Goal: Information Seeking & Learning: Compare options

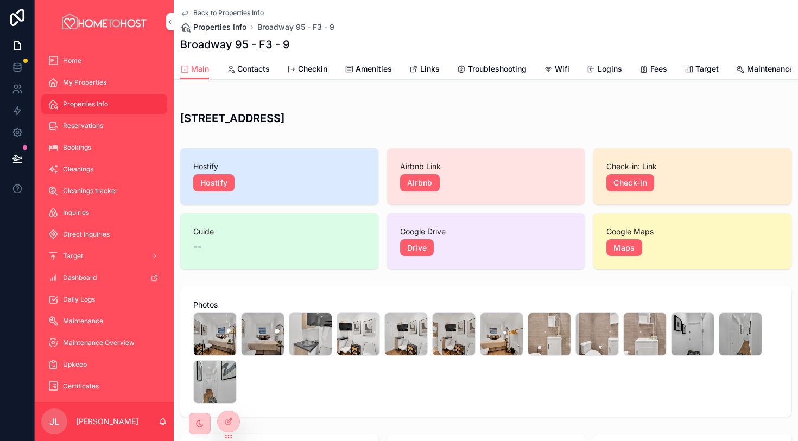
scroll to position [392, 0]
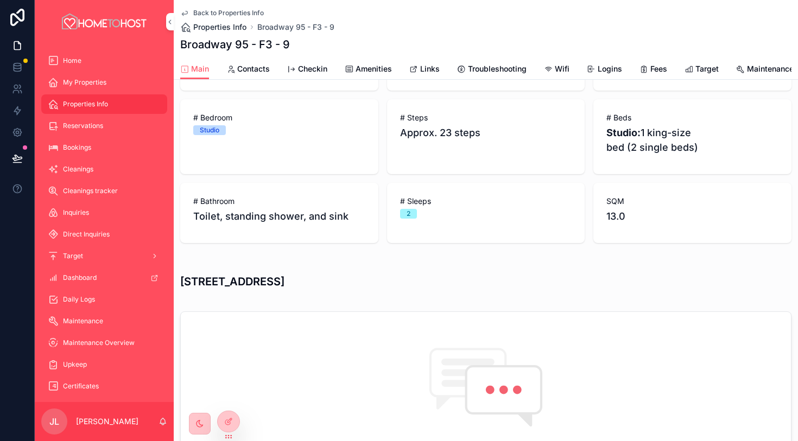
click at [219, 28] on span "Properties Info" at bounding box center [219, 27] width 53 height 11
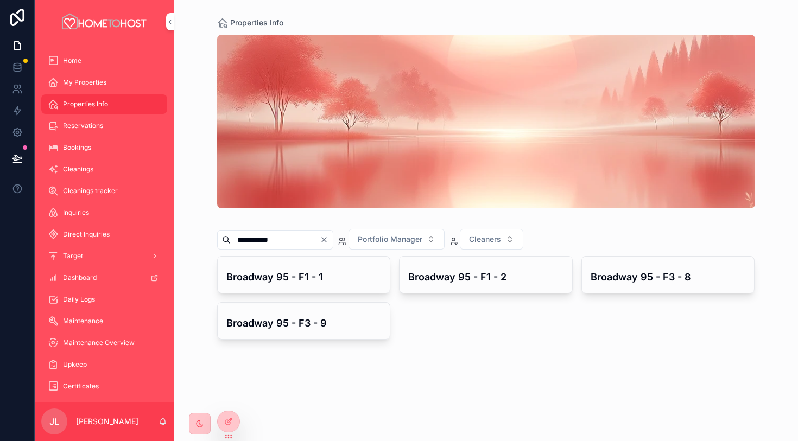
click at [328, 238] on icon "Clear" at bounding box center [324, 240] width 9 height 9
click at [307, 242] on input "scrollable content" at bounding box center [275, 239] width 89 height 15
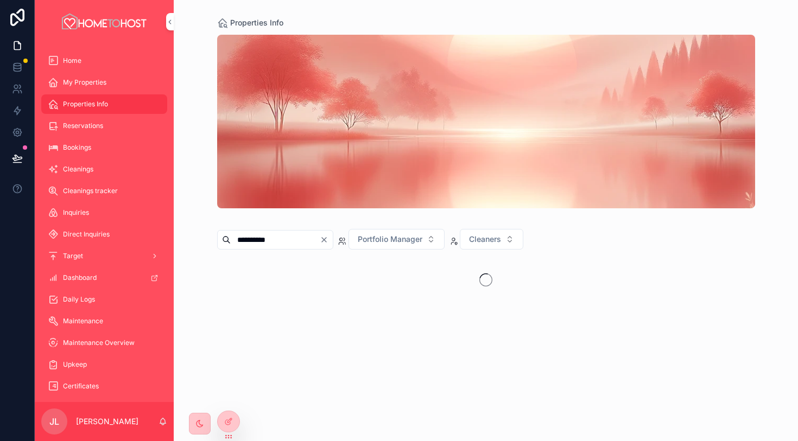
type input "**********"
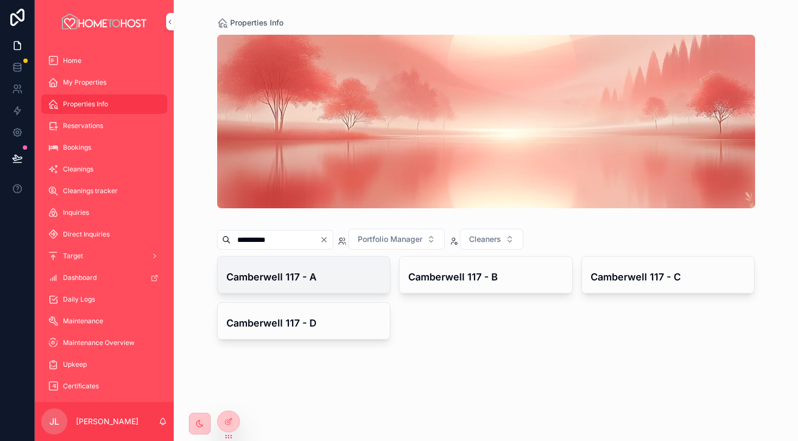
click at [322, 276] on h4 "Camberwell 117 - A" at bounding box center [303, 277] width 155 height 15
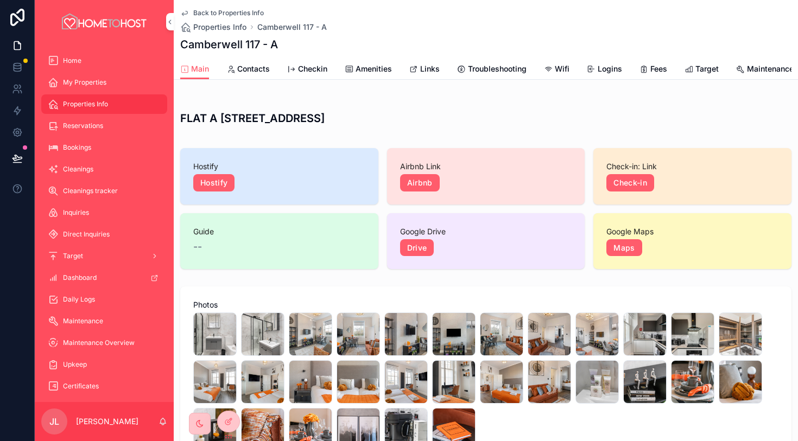
click at [427, 72] on span "Links" at bounding box center [430, 69] width 20 height 11
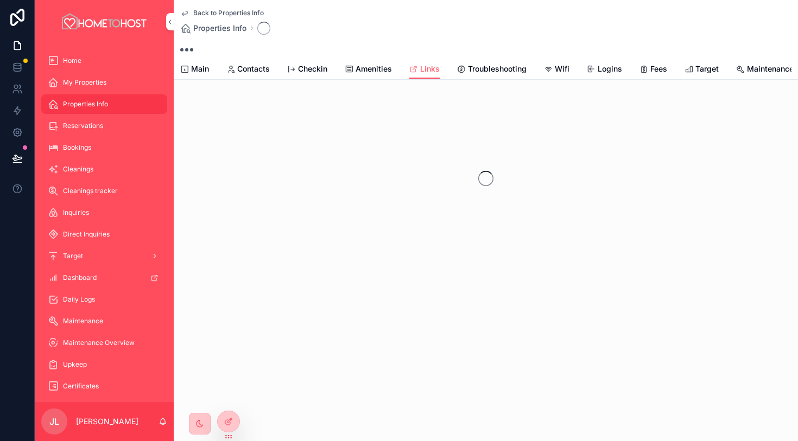
click at [392, 77] on div "Main Contacts Checkin Amenities Links Troubleshooting Wifi Logins Fees Target M…" at bounding box center [485, 69] width 611 height 21
click at [374, 67] on span "Amenities" at bounding box center [373, 69] width 36 height 11
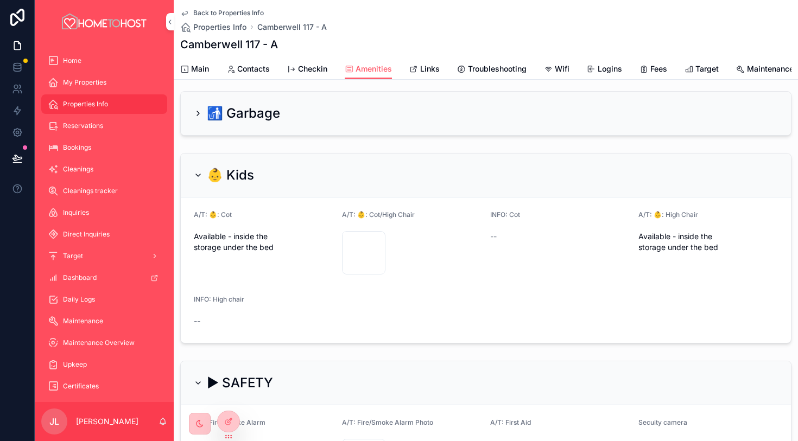
scroll to position [170, 0]
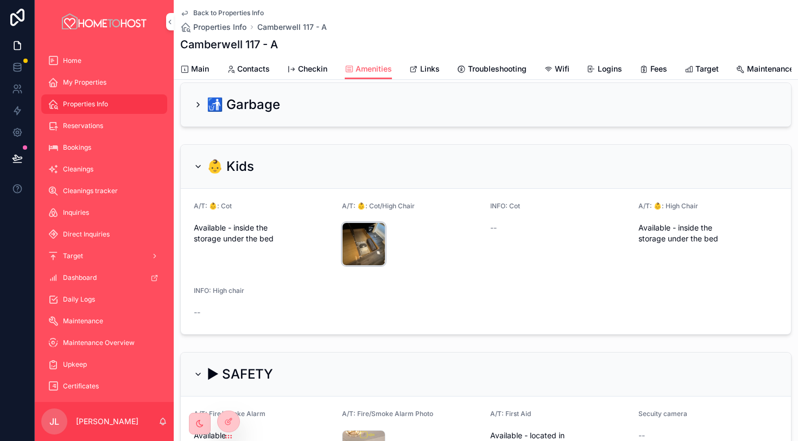
click at [376, 249] on div "Photo-29-11-2023,-15-50-32 .jpg" at bounding box center [363, 244] width 43 height 43
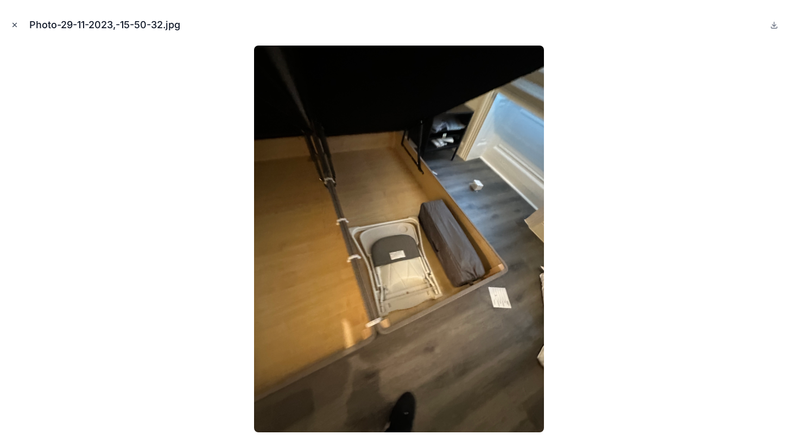
click at [17, 25] on icon "Close modal" at bounding box center [15, 25] width 8 height 8
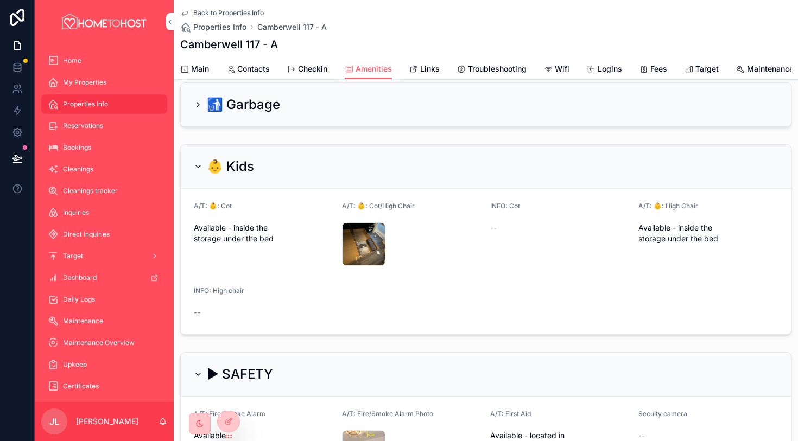
click at [433, 74] on span "Links" at bounding box center [430, 69] width 20 height 11
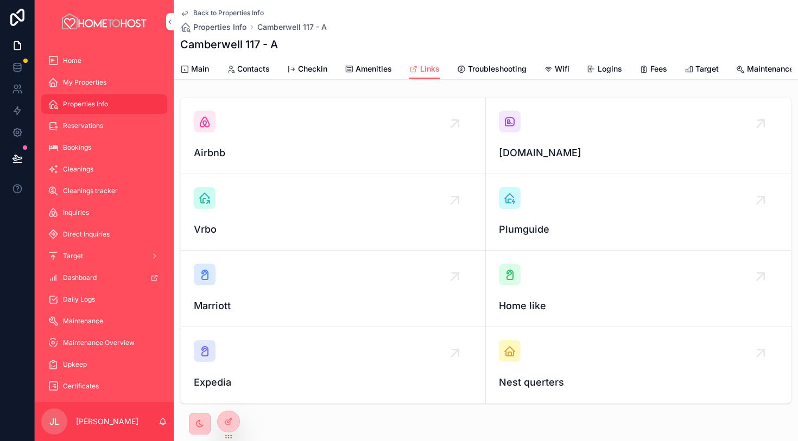
click at [516, 122] on div "scrollable content" at bounding box center [510, 122] width 22 height 22
click at [212, 116] on div "scrollable content" at bounding box center [205, 122] width 22 height 22
click at [198, 67] on span "Main" at bounding box center [200, 69] width 18 height 11
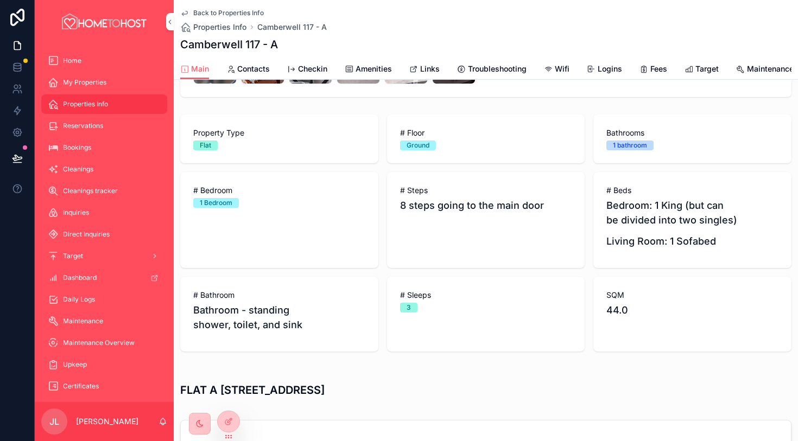
scroll to position [383, 0]
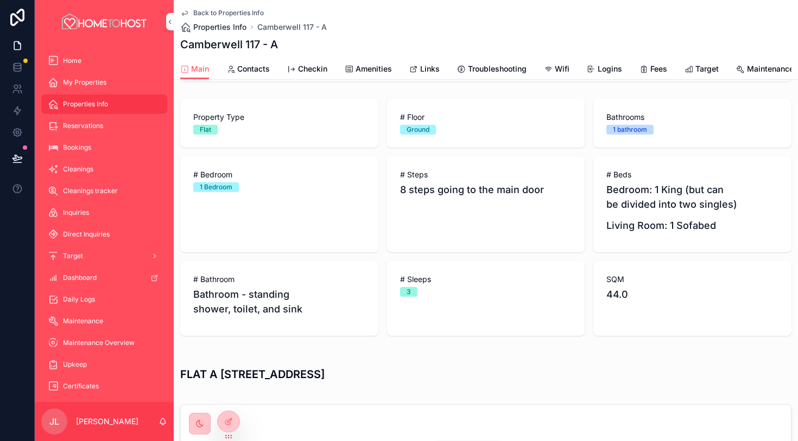
click at [233, 30] on span "Properties Info" at bounding box center [219, 27] width 53 height 11
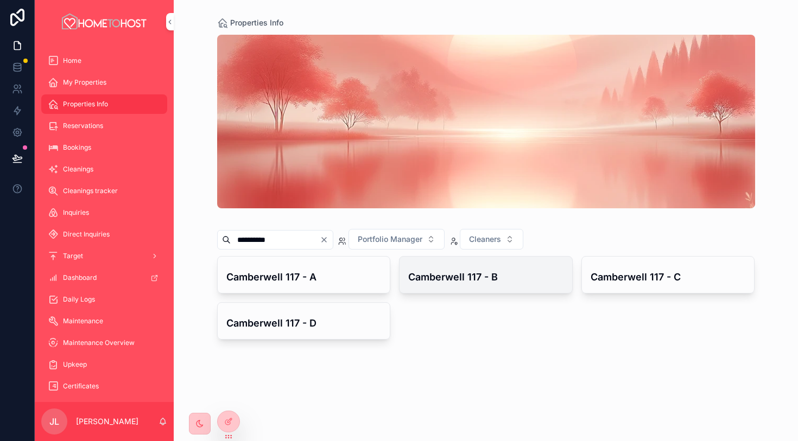
click at [480, 276] on h4 "Camberwell 117 - B" at bounding box center [485, 277] width 155 height 15
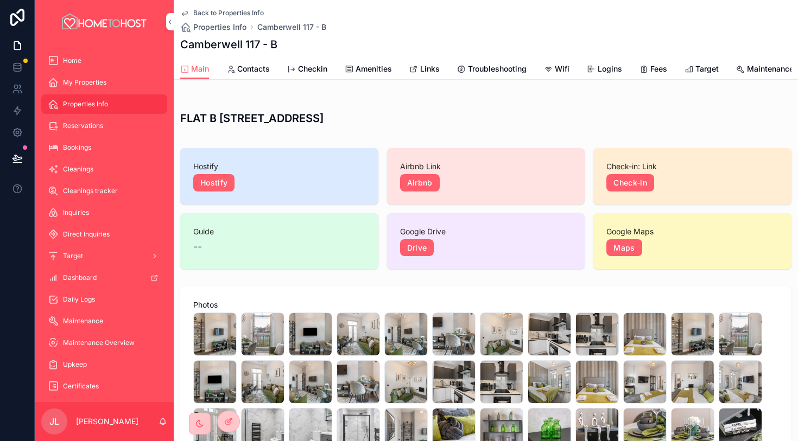
click at [371, 73] on span "Amenities" at bounding box center [373, 69] width 36 height 11
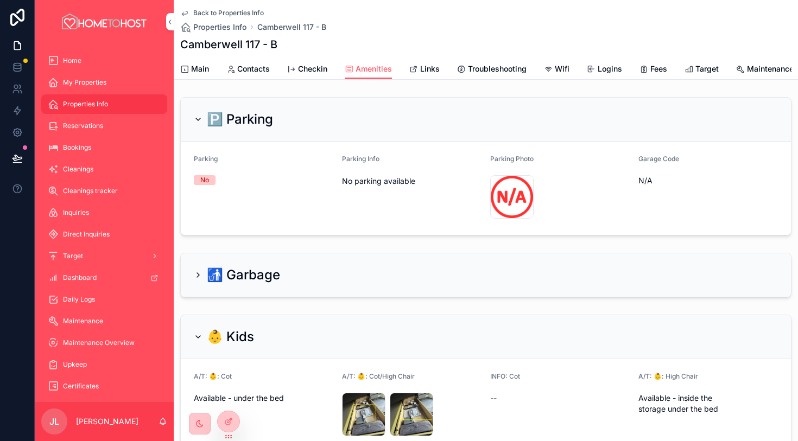
click at [434, 70] on span "Links" at bounding box center [430, 69] width 20 height 11
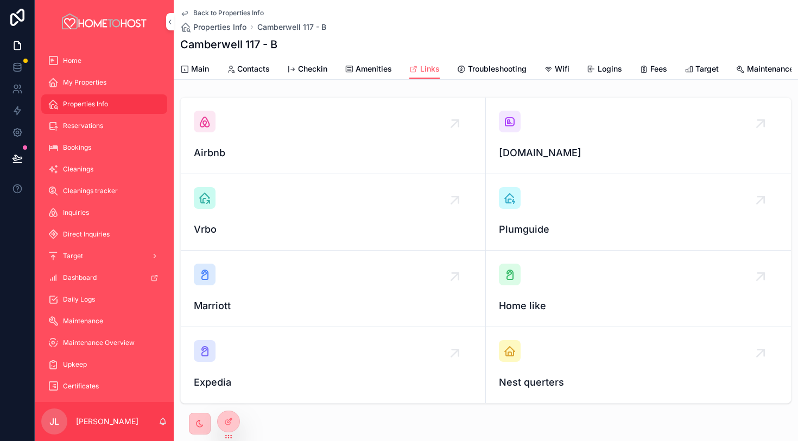
click at [520, 118] on div "scrollable content" at bounding box center [510, 122] width 22 height 22
click at [207, 129] on div "scrollable content" at bounding box center [205, 122] width 22 height 22
click at [204, 68] on span "Main" at bounding box center [200, 69] width 18 height 11
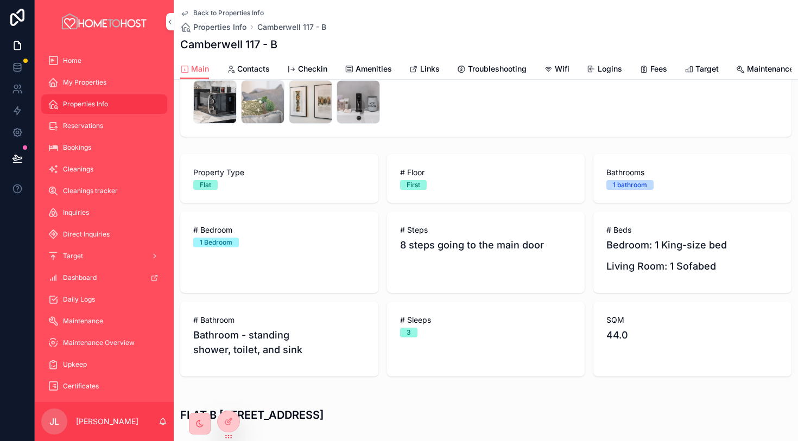
scroll to position [355, 0]
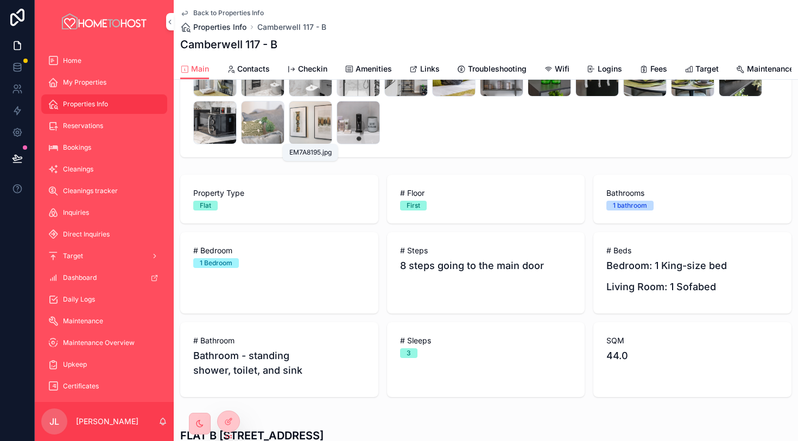
click at [239, 28] on span "Properties Info" at bounding box center [219, 27] width 53 height 11
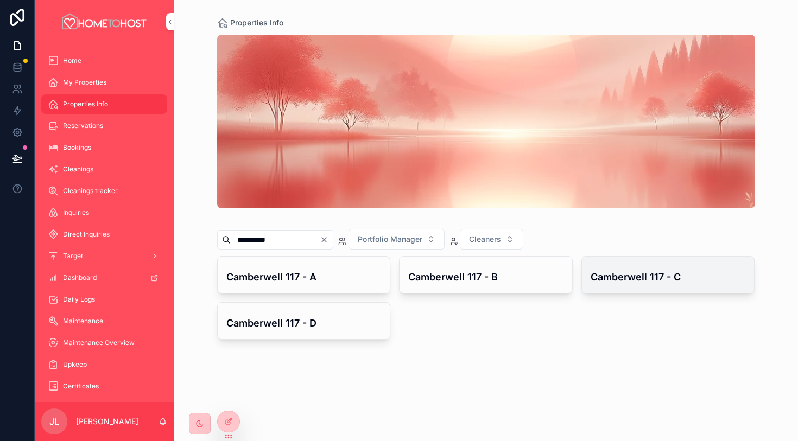
click at [619, 288] on div "Camberwell 117 - C" at bounding box center [668, 275] width 173 height 36
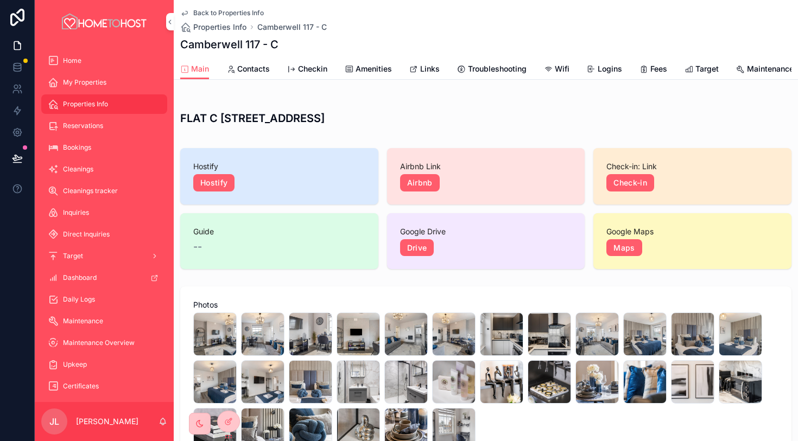
click at [377, 72] on span "Amenities" at bounding box center [373, 69] width 36 height 11
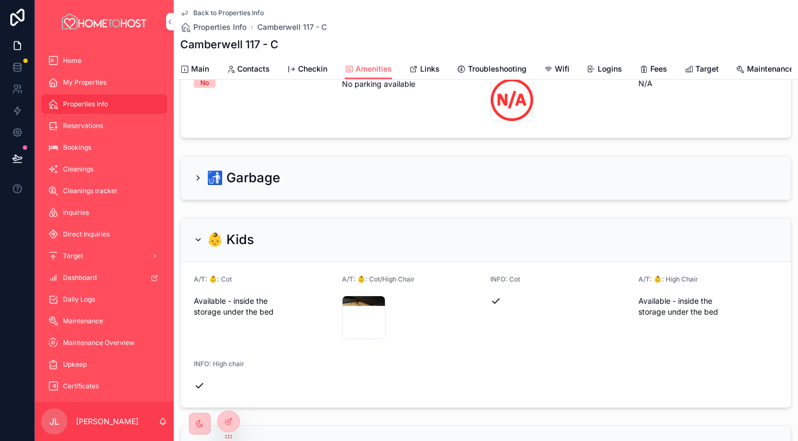
scroll to position [98, 0]
click at [429, 72] on span "Links" at bounding box center [430, 69] width 20 height 11
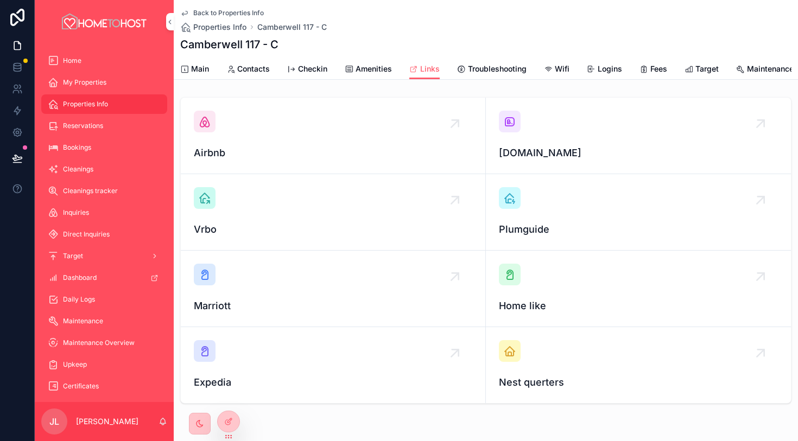
click at [512, 125] on icon "scrollable content" at bounding box center [509, 121] width 13 height 13
click at [211, 125] on icon "scrollable content" at bounding box center [204, 121] width 13 height 13
click at [190, 67] on div "Main" at bounding box center [194, 69] width 29 height 11
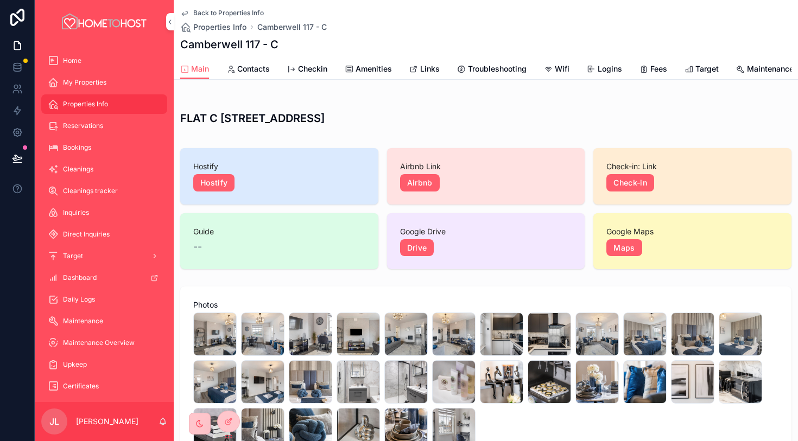
scroll to position [363, 0]
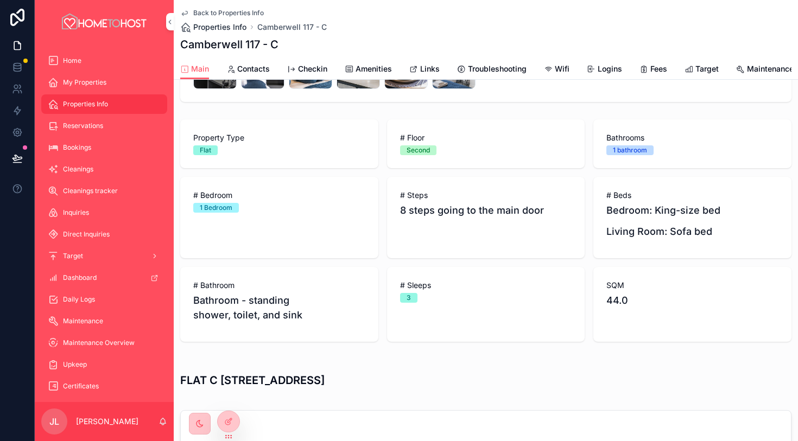
click at [243, 28] on span "Properties Info" at bounding box center [219, 27] width 53 height 11
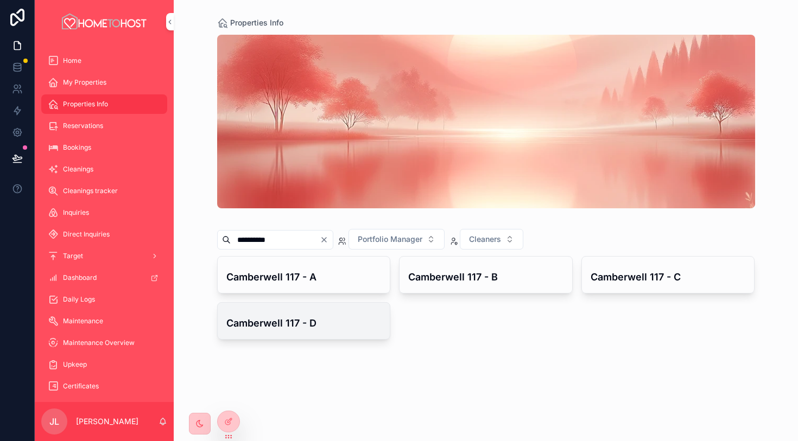
click at [309, 321] on h4 "Camberwell 117 - D" at bounding box center [303, 323] width 155 height 15
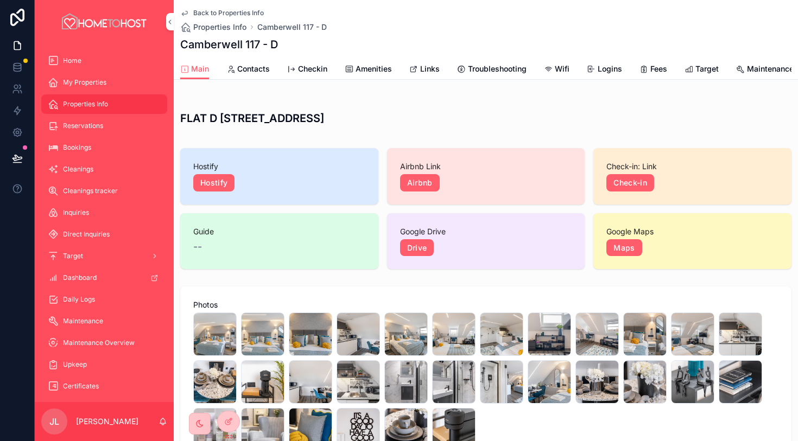
click at [367, 70] on span "Amenities" at bounding box center [373, 69] width 36 height 11
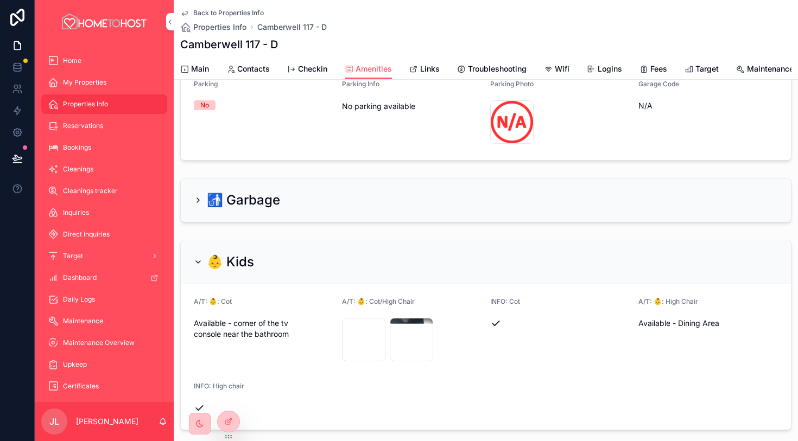
scroll to position [78, 0]
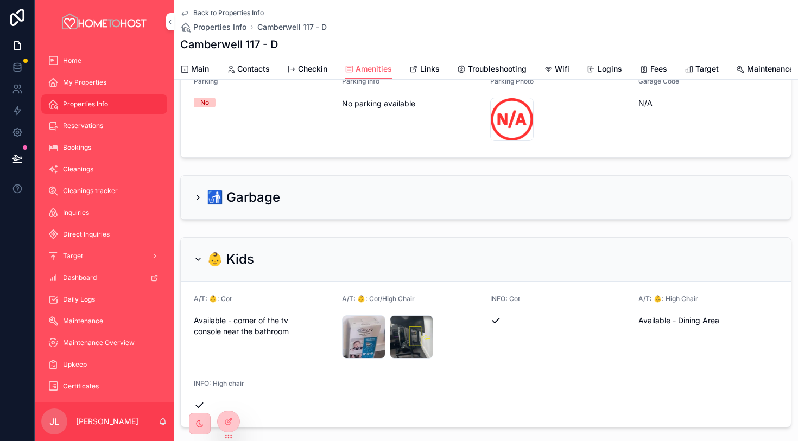
click at [424, 72] on span "Links" at bounding box center [430, 69] width 20 height 11
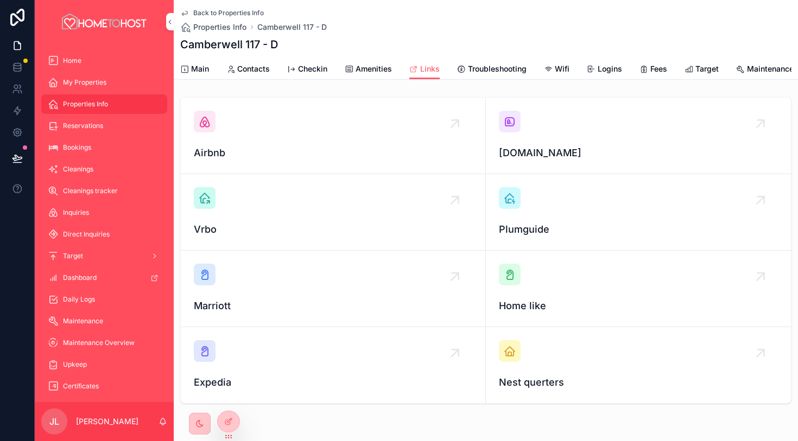
click at [515, 123] on icon "scrollable content" at bounding box center [509, 121] width 13 height 13
click at [209, 130] on div "scrollable content" at bounding box center [205, 122] width 22 height 22
click at [198, 65] on span "Main" at bounding box center [200, 69] width 18 height 11
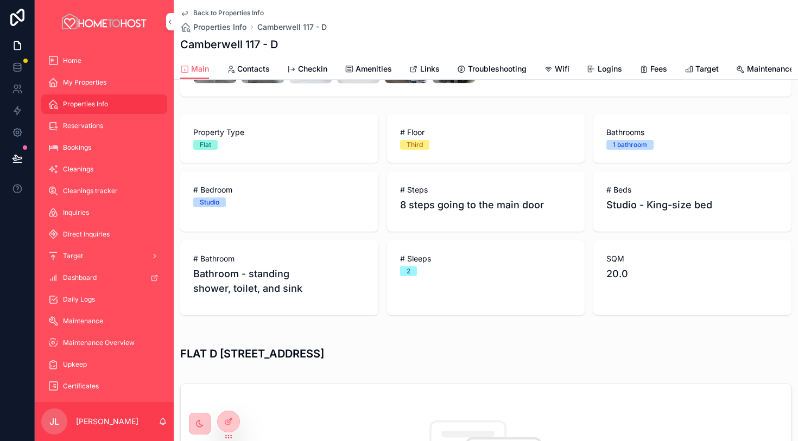
scroll to position [363, 0]
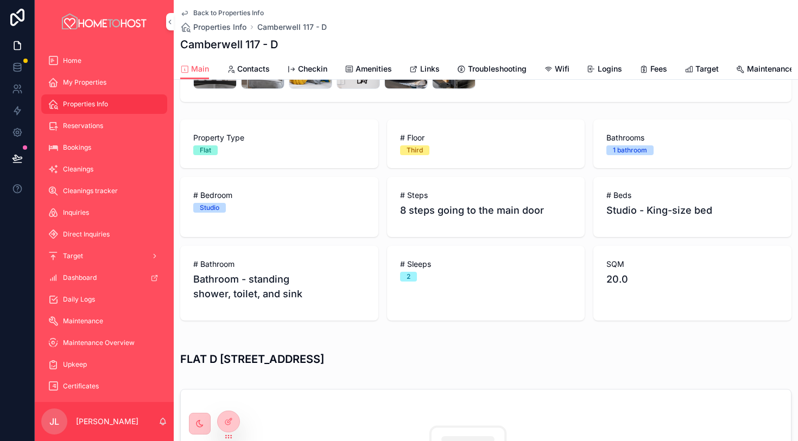
click at [224, 14] on span "Back to Properties Info" at bounding box center [228, 13] width 71 height 9
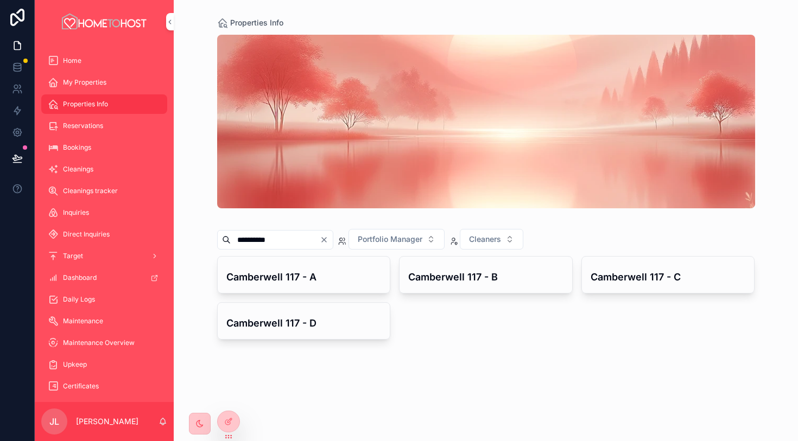
click at [328, 237] on icon "Clear" at bounding box center [324, 240] width 9 height 9
click at [297, 242] on input "scrollable content" at bounding box center [275, 239] width 89 height 15
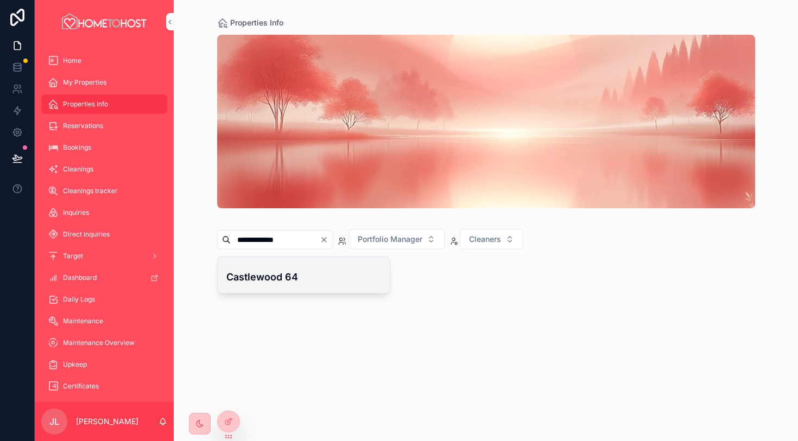
type input "**********"
click at [301, 278] on h4 "Castlewood 64" at bounding box center [303, 277] width 155 height 15
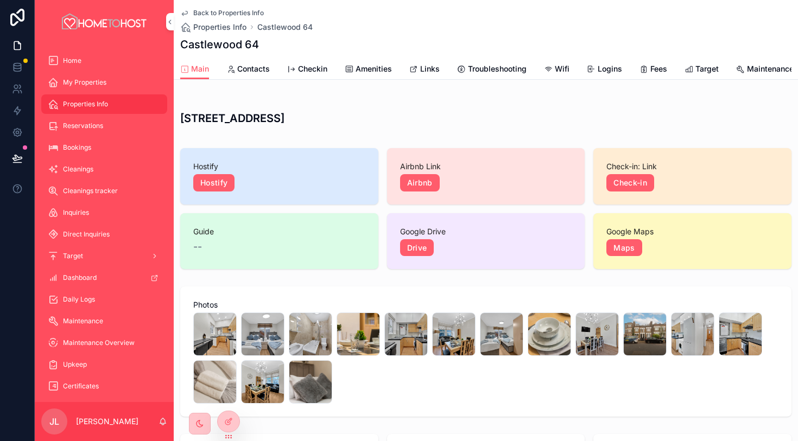
click at [433, 67] on span "Links" at bounding box center [430, 69] width 20 height 11
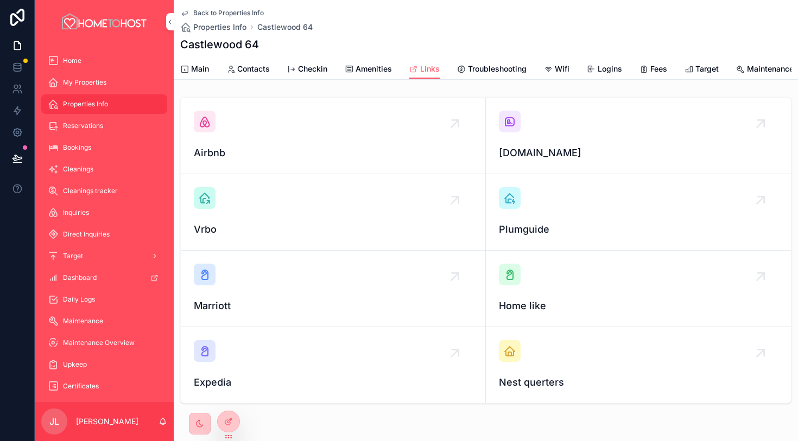
click at [373, 66] on span "Amenities" at bounding box center [373, 69] width 36 height 11
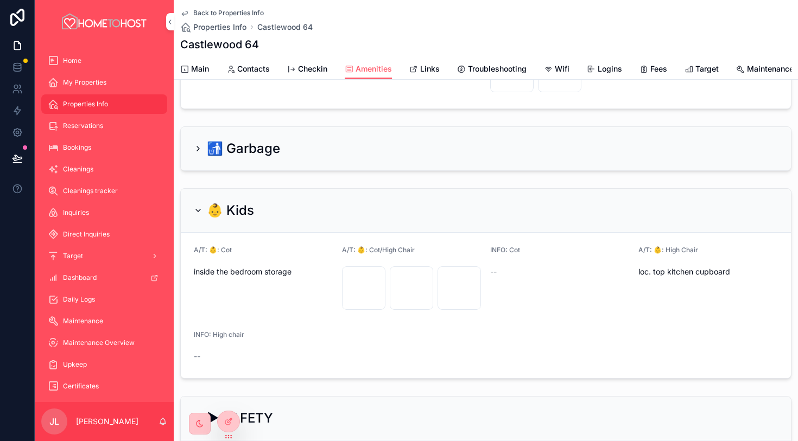
scroll to position [134, 0]
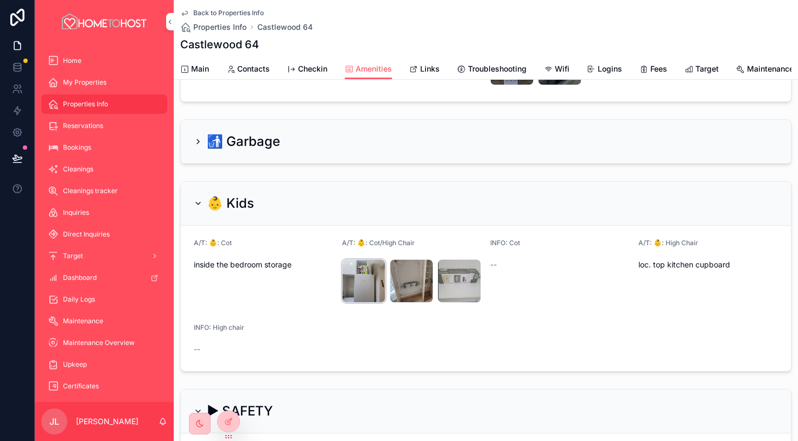
click at [363, 286] on div "image .png" at bounding box center [363, 280] width 43 height 43
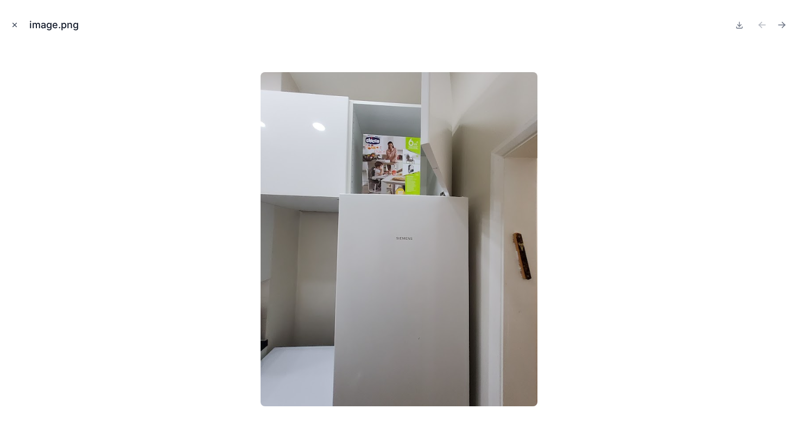
click at [20, 27] on button "Close modal" at bounding box center [15, 25] width 12 height 12
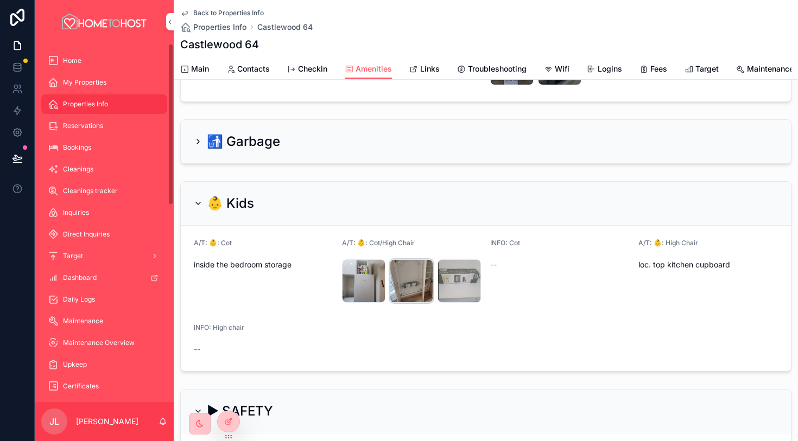
click at [403, 285] on div "image .png" at bounding box center [411, 280] width 43 height 43
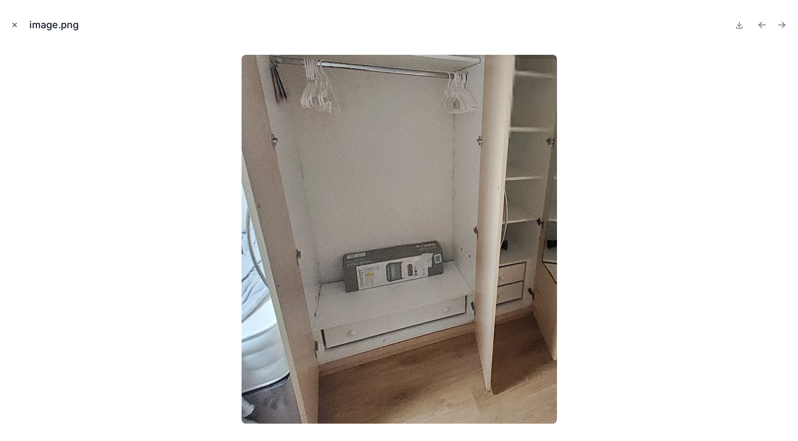
click at [14, 23] on icon "Close modal" at bounding box center [15, 25] width 8 height 8
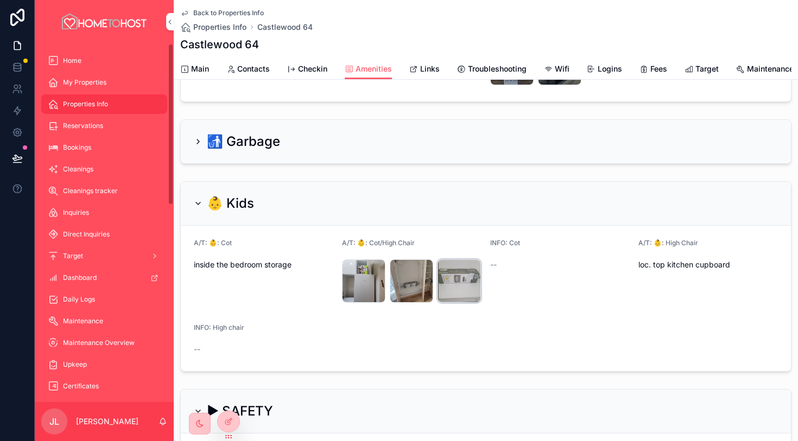
click at [460, 283] on div "image .png" at bounding box center [458, 280] width 43 height 43
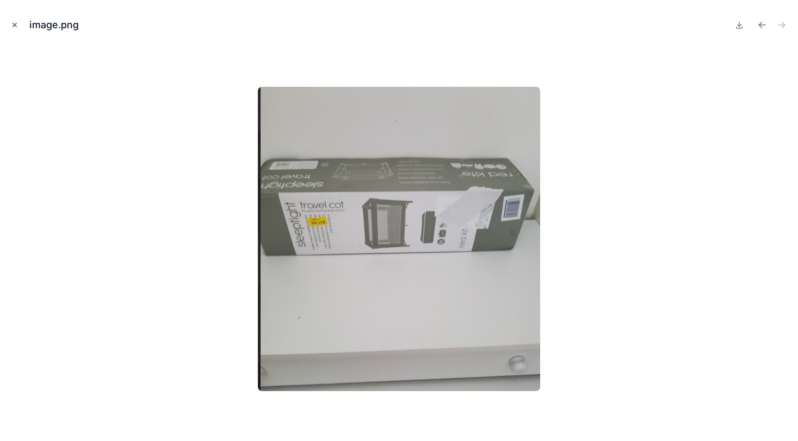
click at [17, 29] on button "Close modal" at bounding box center [15, 25] width 12 height 12
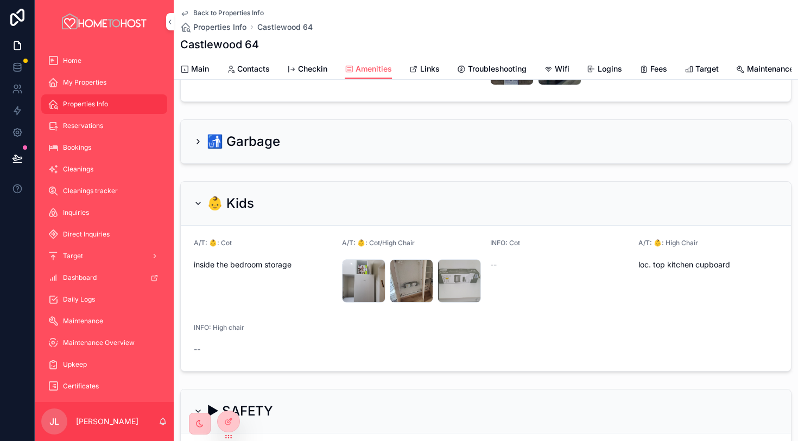
click at [430, 71] on span "Links" at bounding box center [430, 69] width 20 height 11
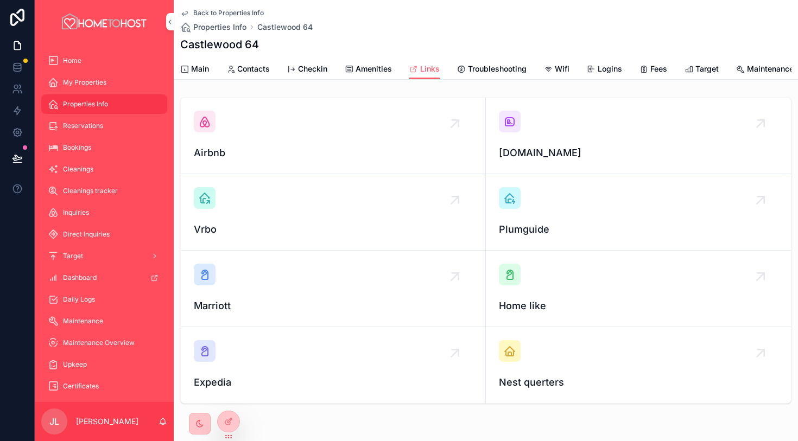
click at [511, 128] on icon "scrollable content" at bounding box center [509, 121] width 13 height 13
click at [207, 125] on icon "scrollable content" at bounding box center [204, 121] width 13 height 13
click at [205, 60] on link "Main" at bounding box center [194, 70] width 29 height 22
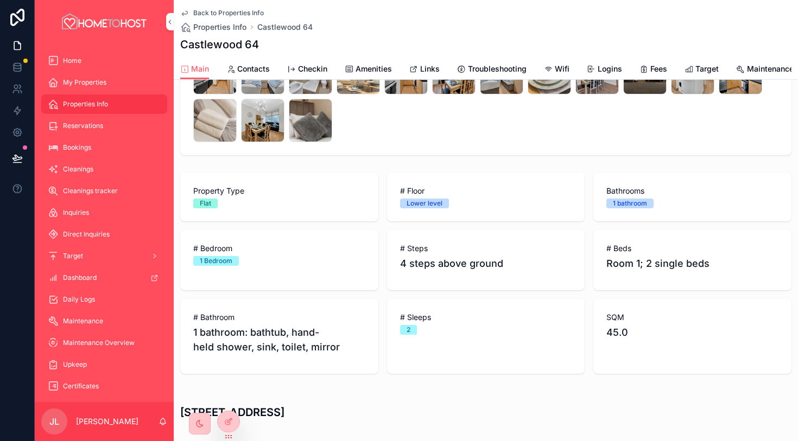
scroll to position [257, 0]
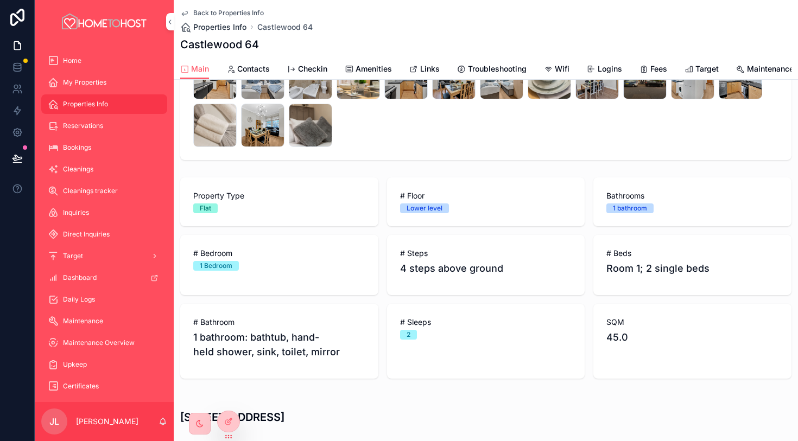
click at [237, 26] on span "Properties Info" at bounding box center [219, 27] width 53 height 11
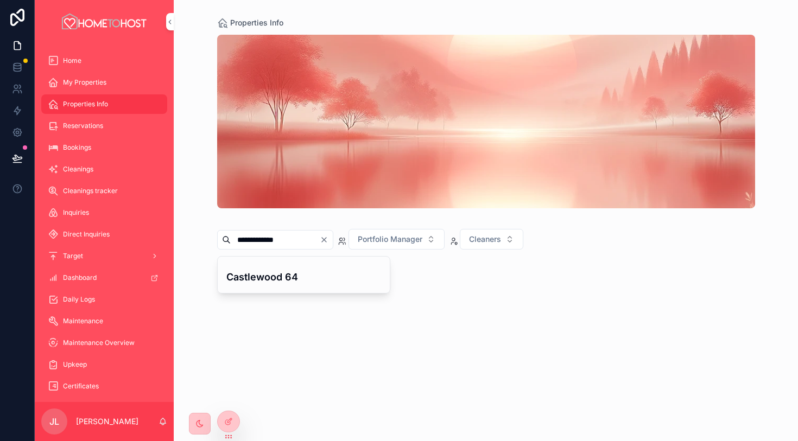
click at [328, 238] on icon "Clear" at bounding box center [324, 240] width 9 height 9
click at [313, 240] on input "scrollable content" at bounding box center [275, 239] width 89 height 15
type input "**********"
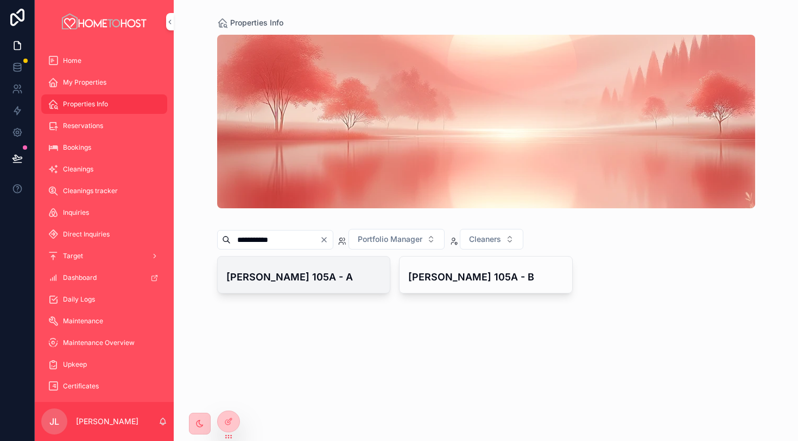
click at [334, 276] on h4 "[PERSON_NAME] 105A - A" at bounding box center [303, 277] width 155 height 15
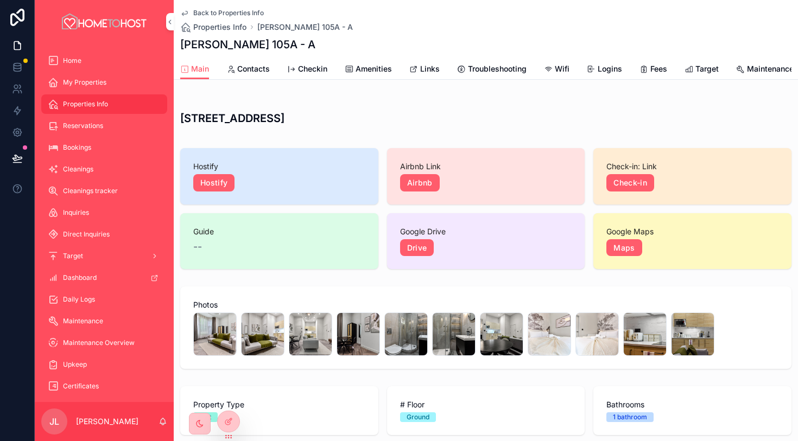
click at [426, 68] on span "Links" at bounding box center [430, 69] width 20 height 11
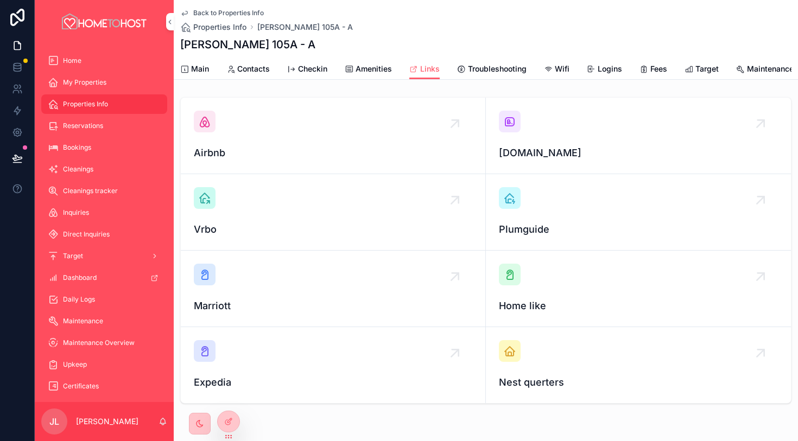
click at [349, 68] on icon "scrollable content" at bounding box center [349, 69] width 9 height 9
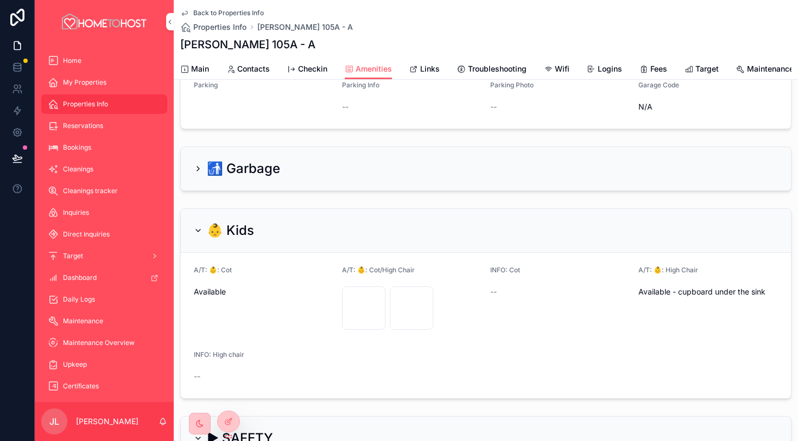
scroll to position [75, 0]
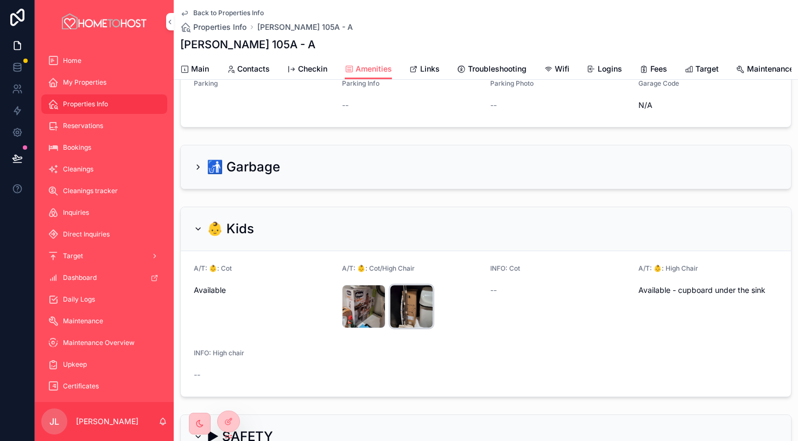
click at [418, 305] on div "Travel-Cot" at bounding box center [411, 306] width 43 height 43
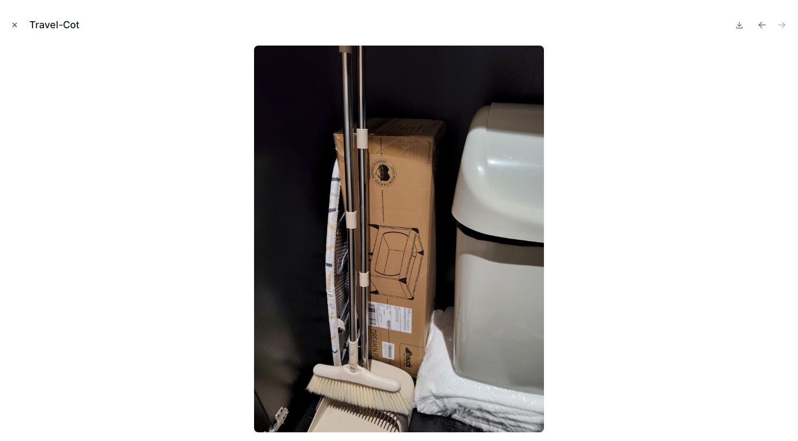
click at [16, 29] on button "Close modal" at bounding box center [15, 25] width 12 height 12
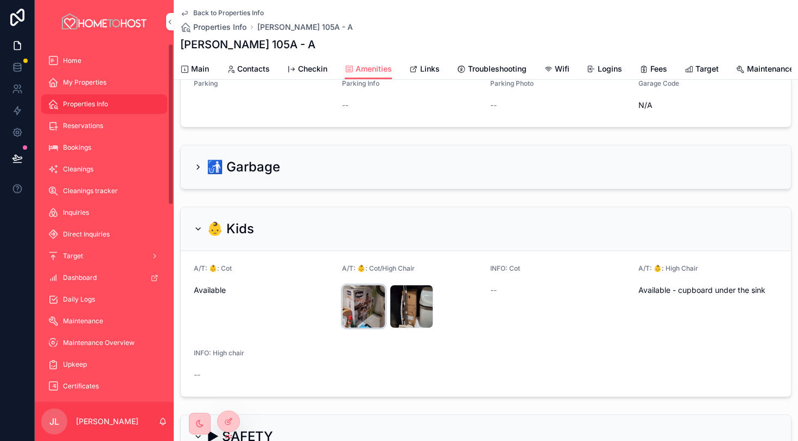
click at [347, 310] on div "High-Chair" at bounding box center [363, 306] width 43 height 43
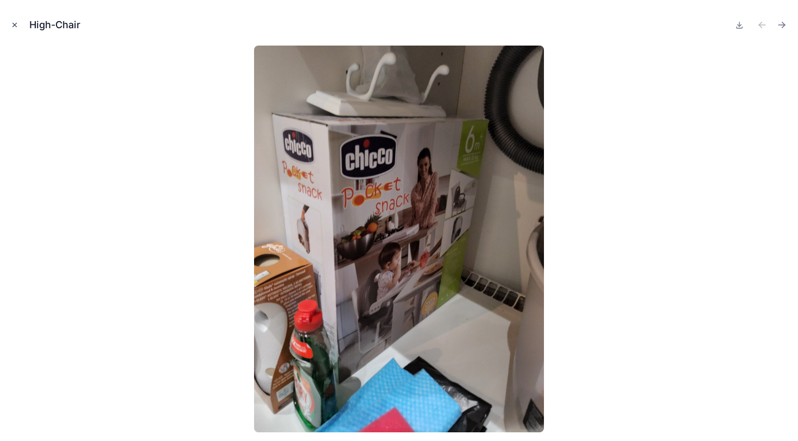
click at [16, 24] on icon "Close modal" at bounding box center [15, 25] width 8 height 8
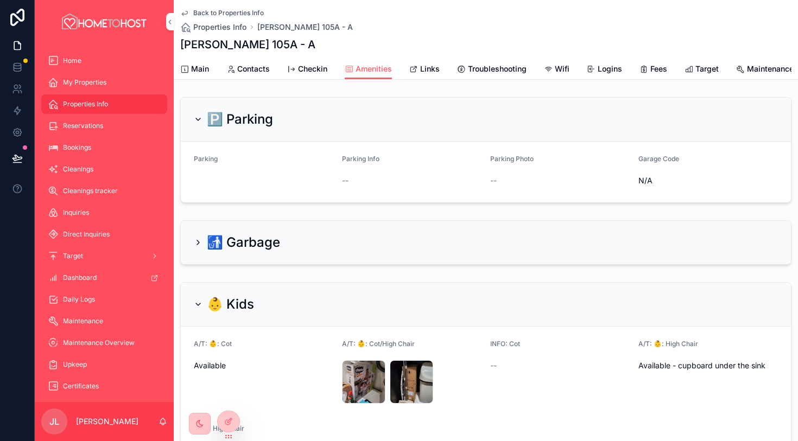
click at [431, 64] on span "Links" at bounding box center [430, 69] width 20 height 11
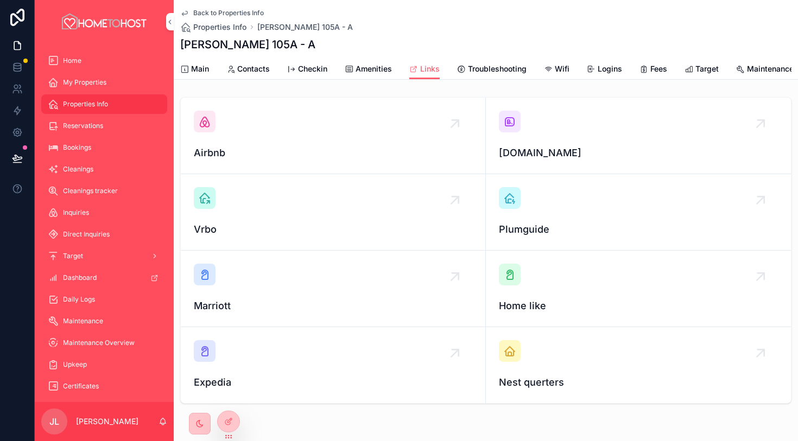
click at [514, 131] on div "scrollable content" at bounding box center [510, 122] width 22 height 22
click at [206, 122] on icon "scrollable content" at bounding box center [204, 121] width 13 height 13
click at [206, 70] on span "Main" at bounding box center [200, 69] width 18 height 11
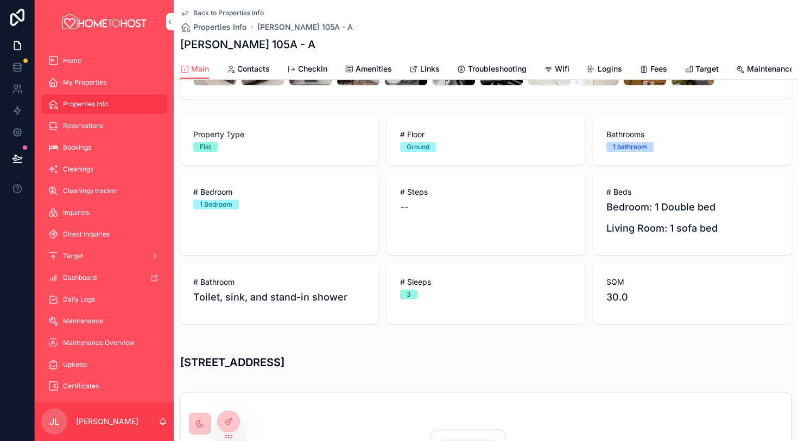
scroll to position [266, 0]
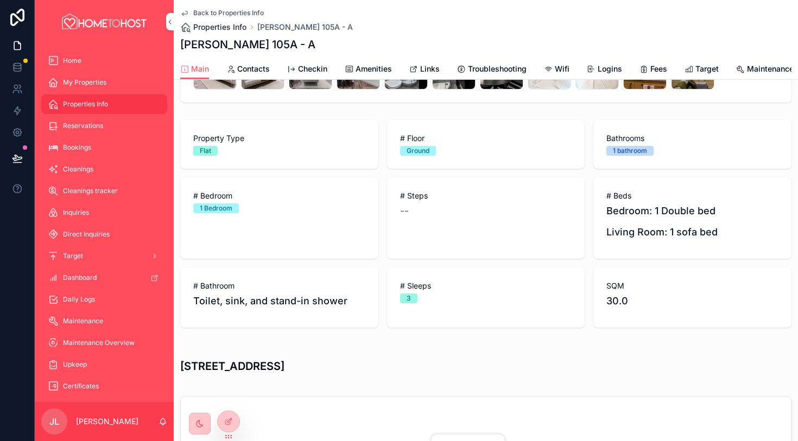
click at [234, 25] on span "Properties Info" at bounding box center [219, 27] width 53 height 11
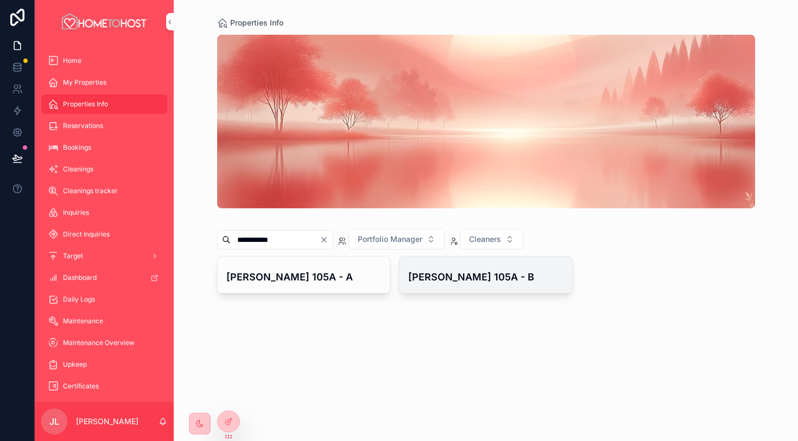
click at [471, 289] on div "[PERSON_NAME] 105A - B" at bounding box center [485, 275] width 173 height 36
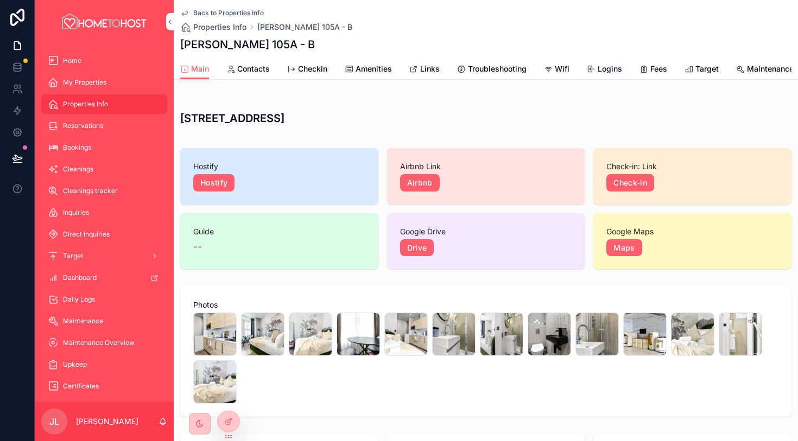
click at [388, 67] on span "Amenities" at bounding box center [373, 69] width 36 height 11
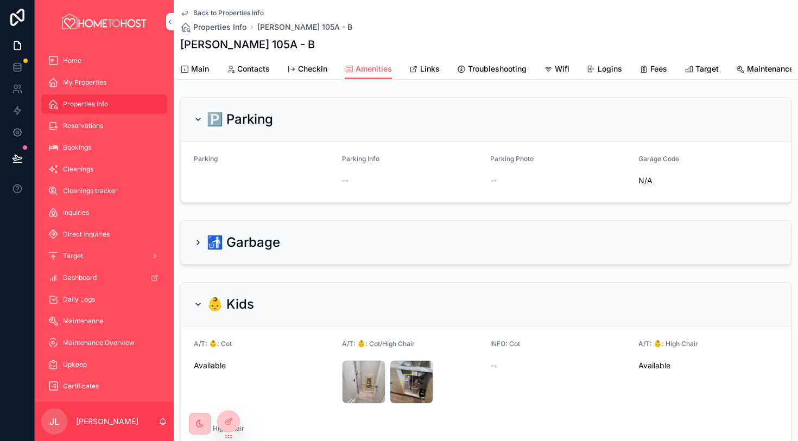
click at [430, 71] on span "Links" at bounding box center [430, 69] width 20 height 11
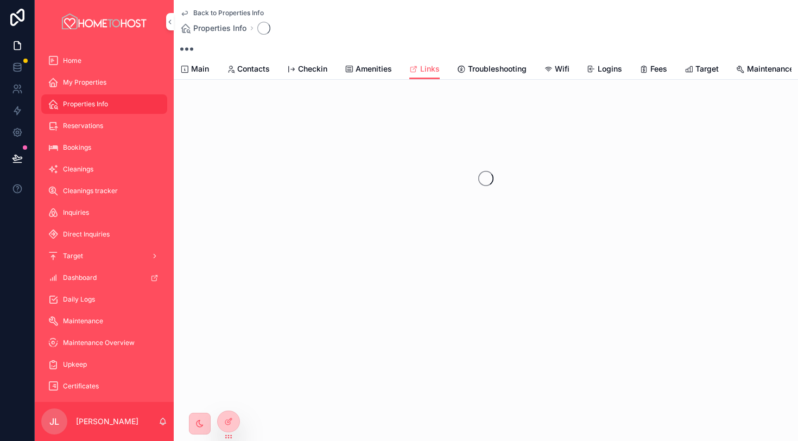
click at [370, 72] on span "Amenities" at bounding box center [373, 69] width 36 height 11
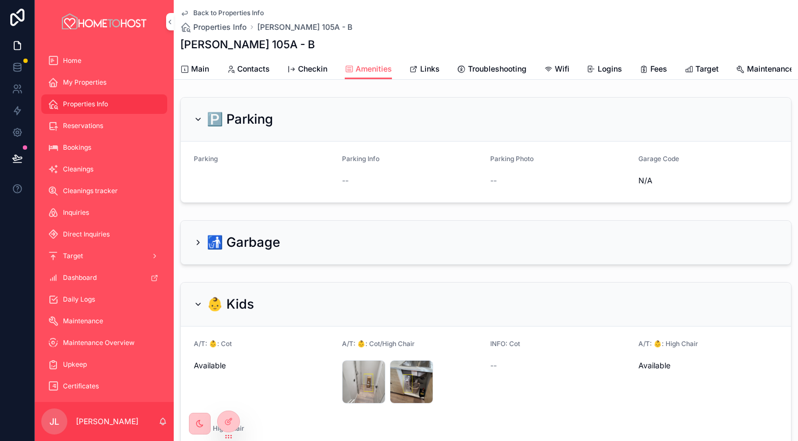
click at [420, 68] on span "Links" at bounding box center [430, 69] width 20 height 11
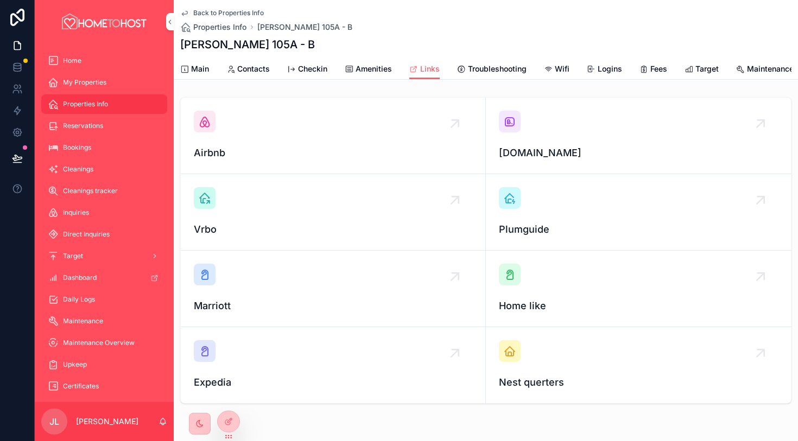
click at [516, 134] on div "[DOMAIN_NAME]" at bounding box center [638, 136] width 279 height 50
click at [215, 120] on div "scrollable content" at bounding box center [205, 122] width 22 height 22
click at [198, 67] on span "Main" at bounding box center [200, 69] width 18 height 11
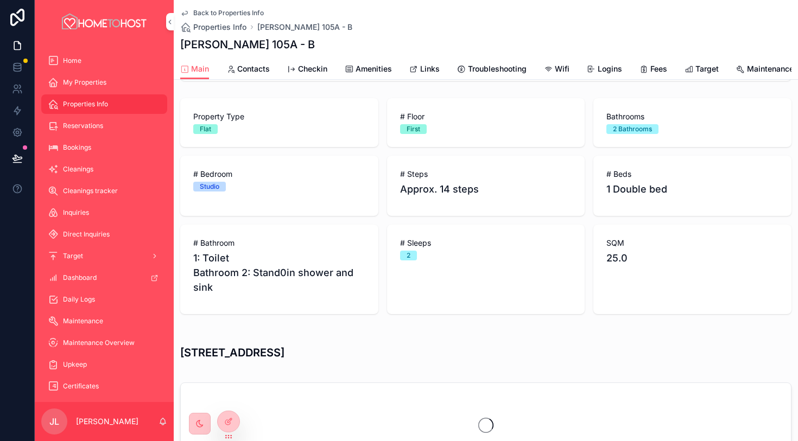
scroll to position [341, 0]
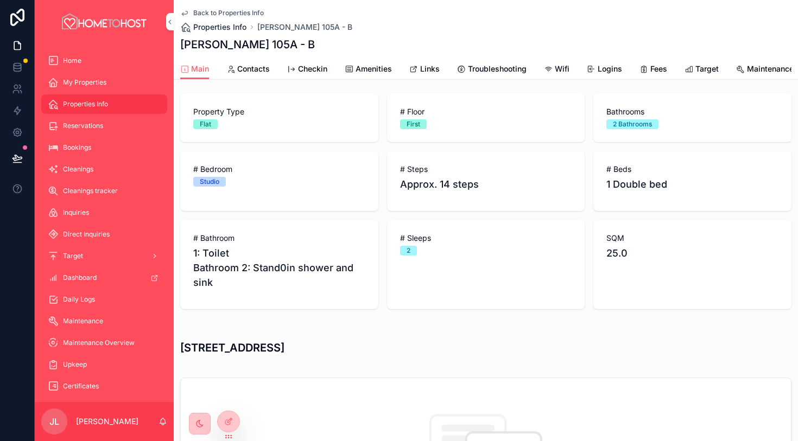
click at [217, 28] on span "Properties Info" at bounding box center [219, 27] width 53 height 11
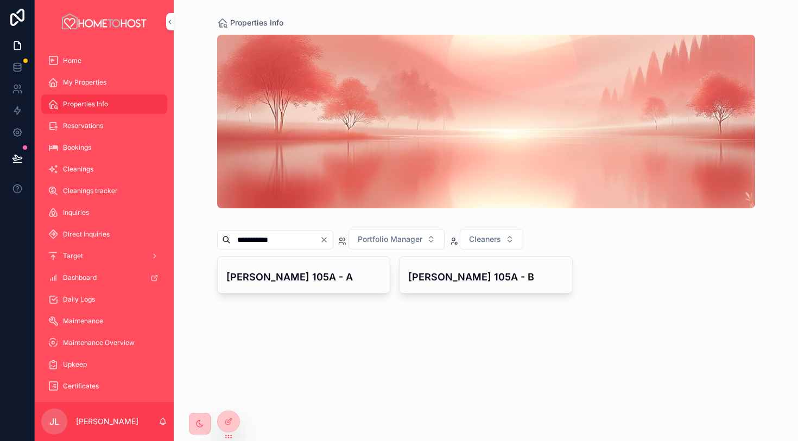
click at [328, 236] on icon "Clear" at bounding box center [324, 240] width 9 height 9
click at [306, 242] on input "scrollable content" at bounding box center [275, 239] width 89 height 15
paste input "**********"
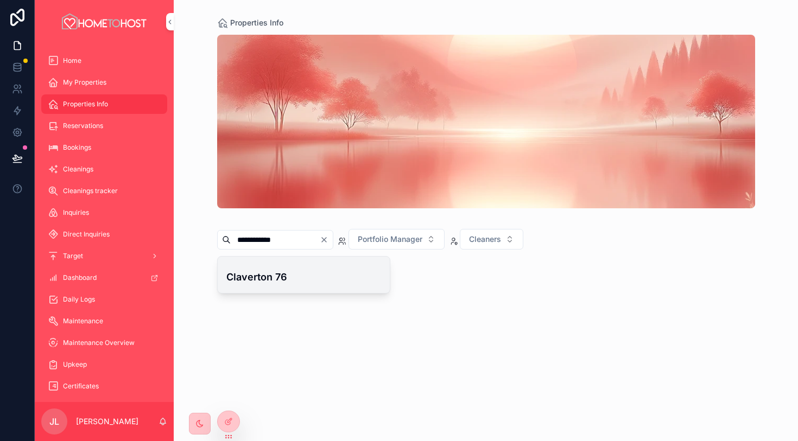
type input "**********"
click at [284, 268] on div "Claverton 76" at bounding box center [303, 274] width 155 height 19
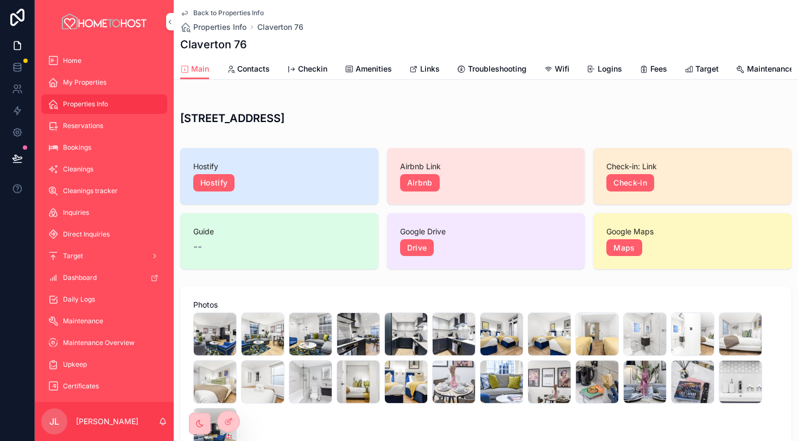
click at [367, 68] on span "Amenities" at bounding box center [373, 69] width 36 height 11
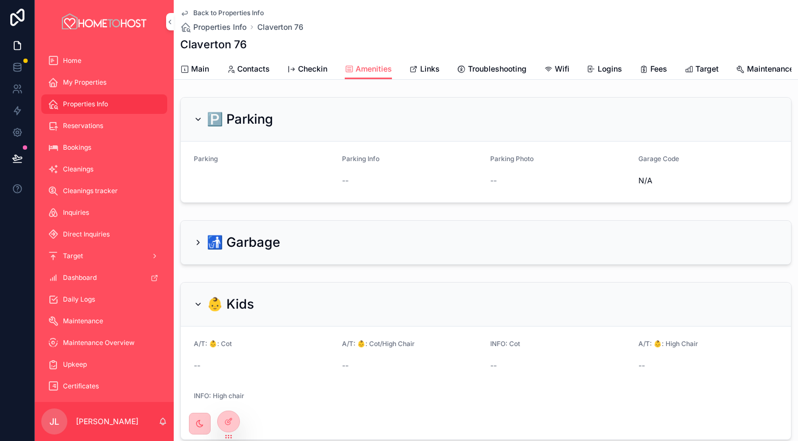
click at [435, 71] on span "Links" at bounding box center [430, 69] width 20 height 11
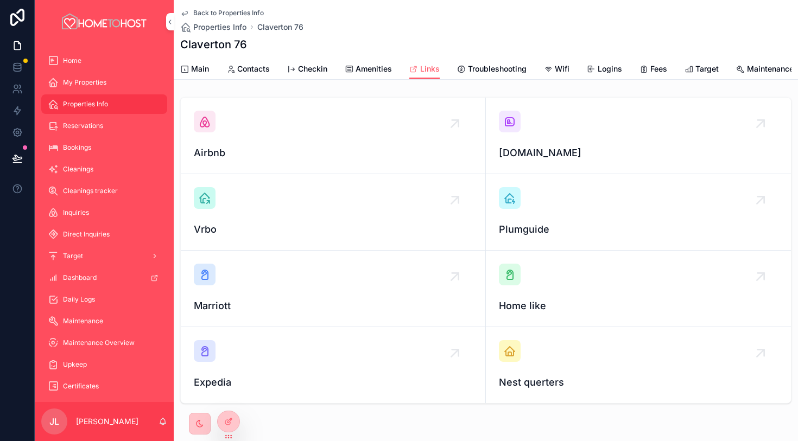
click at [504, 128] on div "scrollable content" at bounding box center [510, 122] width 22 height 22
click at [188, 117] on link "Airbnb" at bounding box center [333, 136] width 305 height 77
click at [188, 64] on div "Main" at bounding box center [194, 69] width 29 height 11
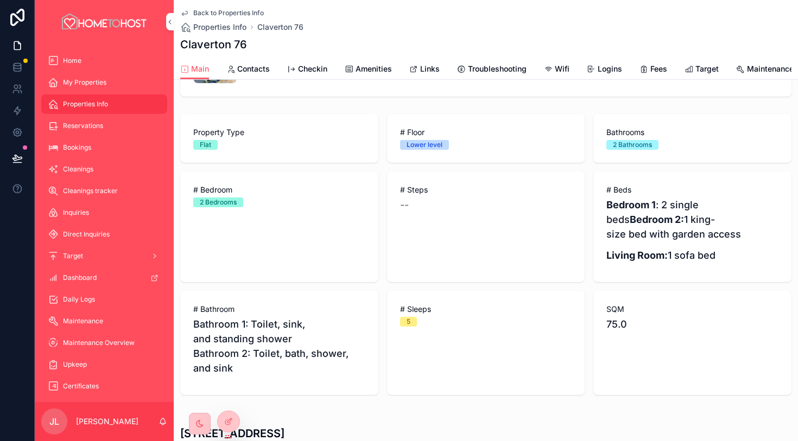
scroll to position [375, 0]
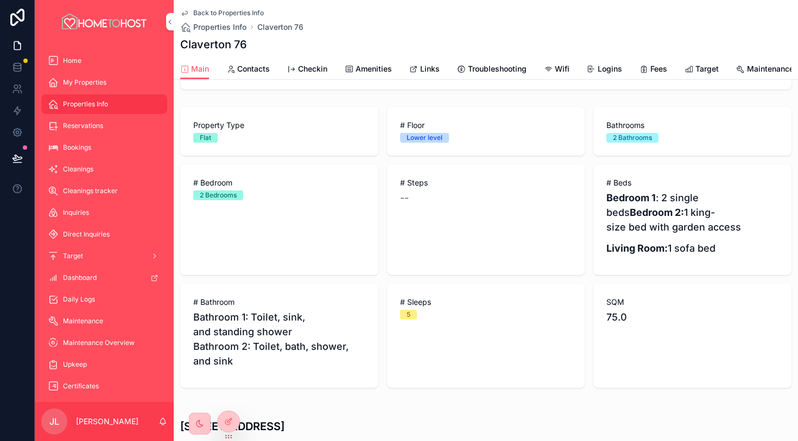
click at [385, 69] on span "Amenities" at bounding box center [373, 69] width 36 height 11
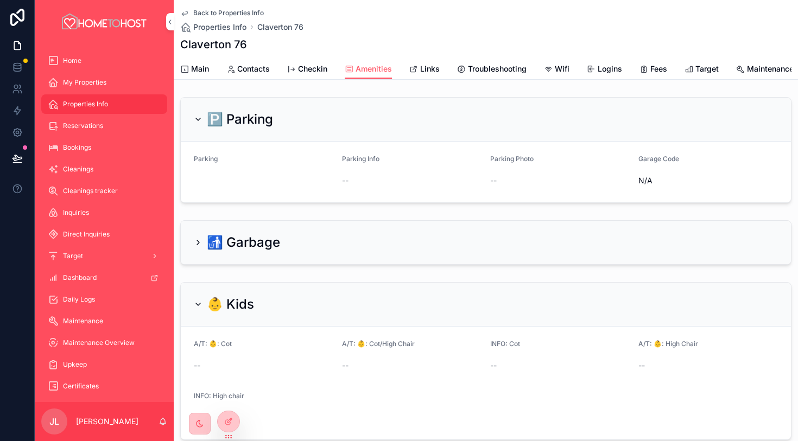
click at [203, 67] on span "Main" at bounding box center [200, 69] width 18 height 11
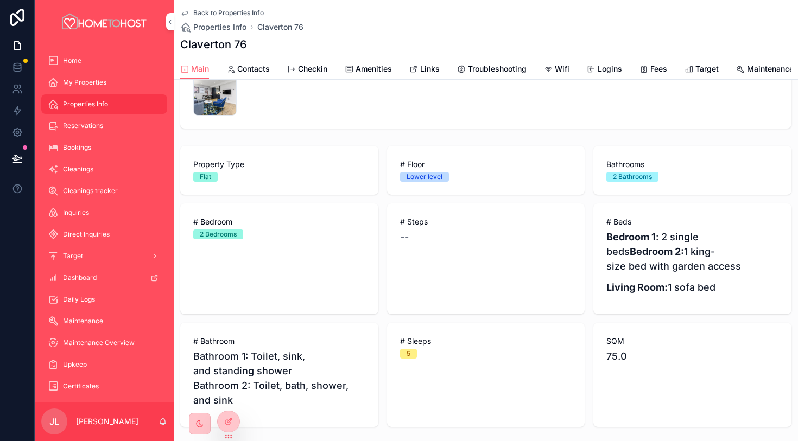
scroll to position [337, 0]
click at [368, 66] on span "Amenities" at bounding box center [373, 69] width 36 height 11
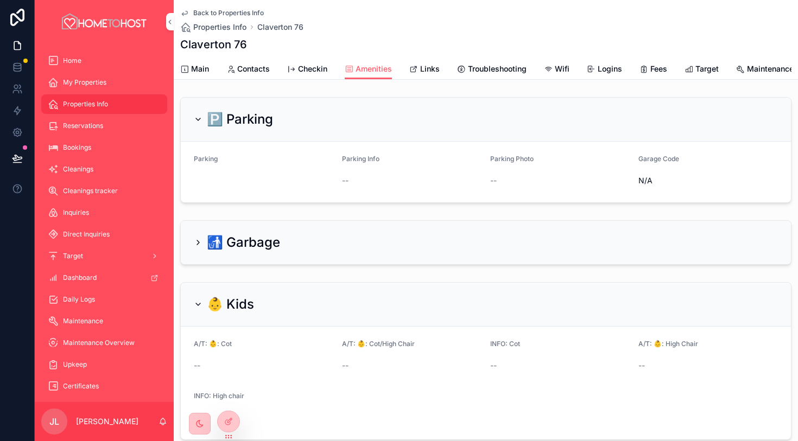
scroll to position [21, 0]
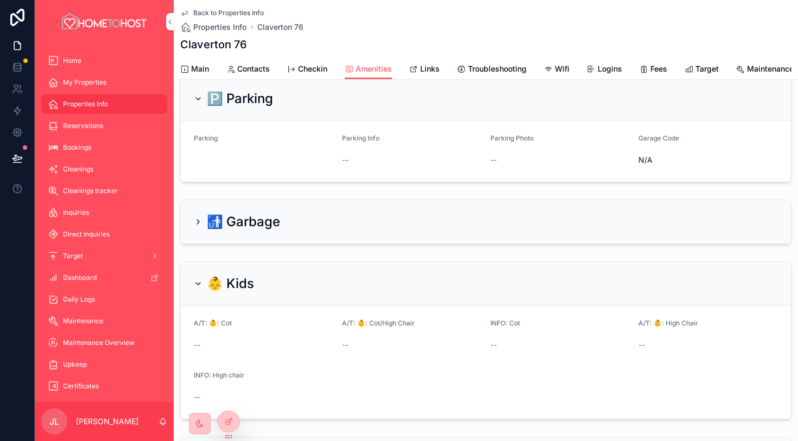
click at [204, 72] on span "Main" at bounding box center [200, 69] width 18 height 11
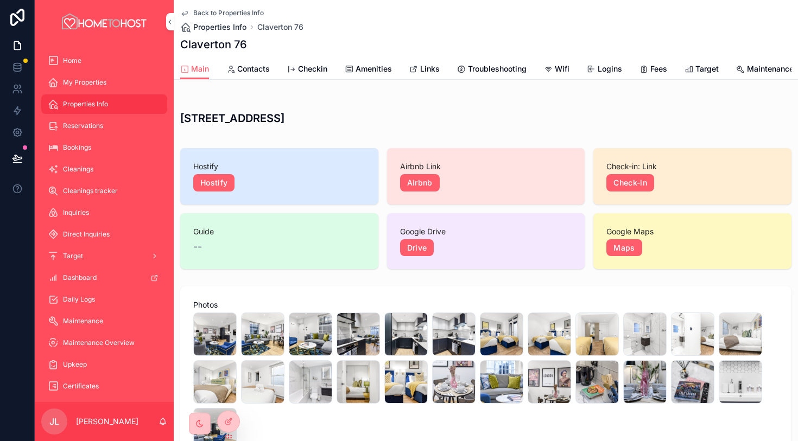
click at [224, 30] on span "Properties Info" at bounding box center [219, 27] width 53 height 11
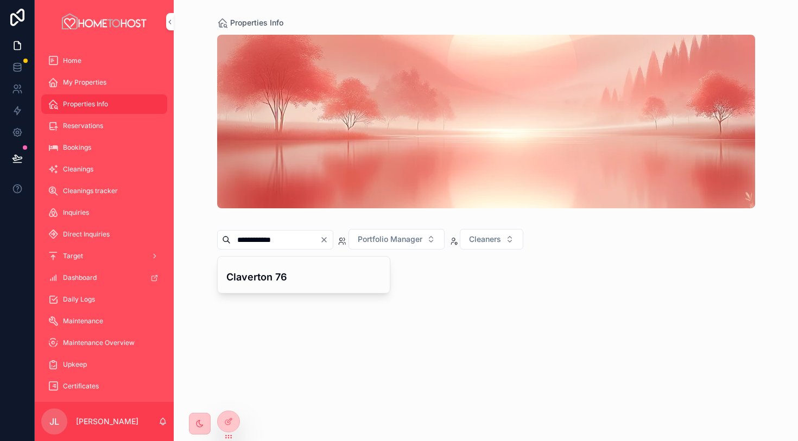
click at [320, 239] on input "**********" at bounding box center [275, 239] width 89 height 15
click at [326, 239] on icon "Clear" at bounding box center [324, 240] width 4 height 4
click at [318, 240] on input "scrollable content" at bounding box center [275, 239] width 89 height 15
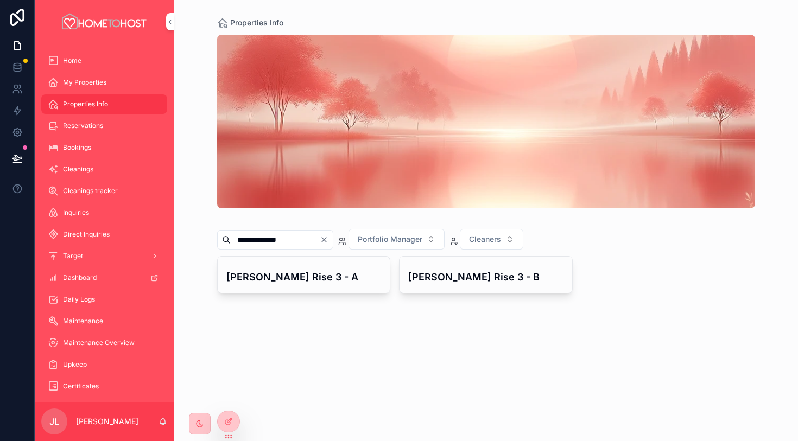
type input "**********"
click at [321, 278] on h4 "[PERSON_NAME] Rise 3 - A" at bounding box center [303, 277] width 155 height 15
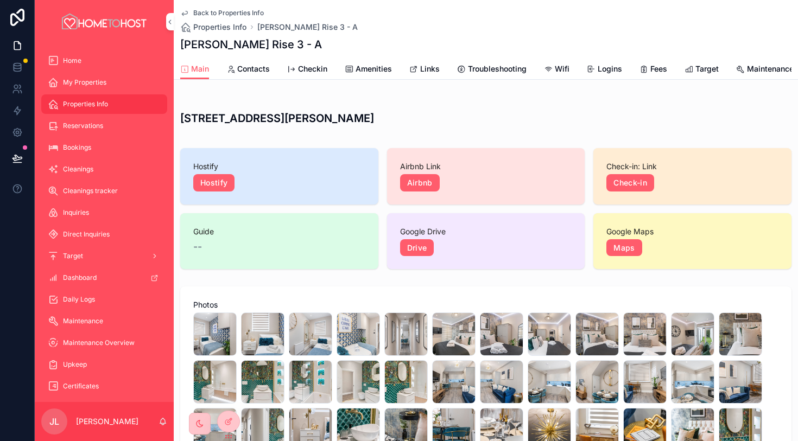
click at [426, 72] on span "Links" at bounding box center [430, 69] width 20 height 11
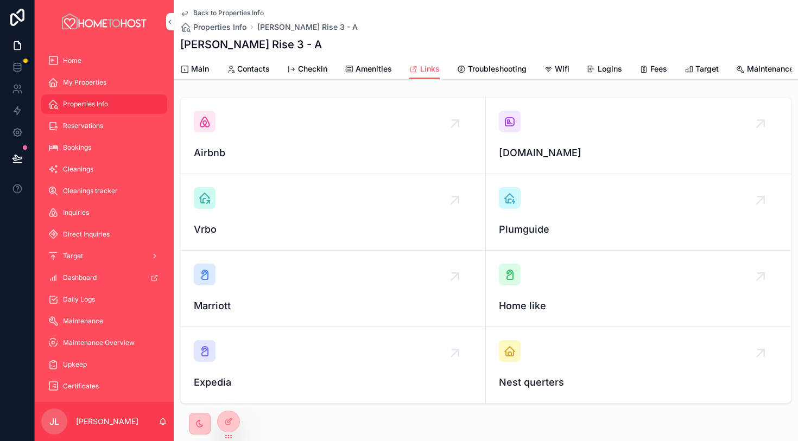
click at [371, 68] on span "Amenities" at bounding box center [373, 69] width 36 height 11
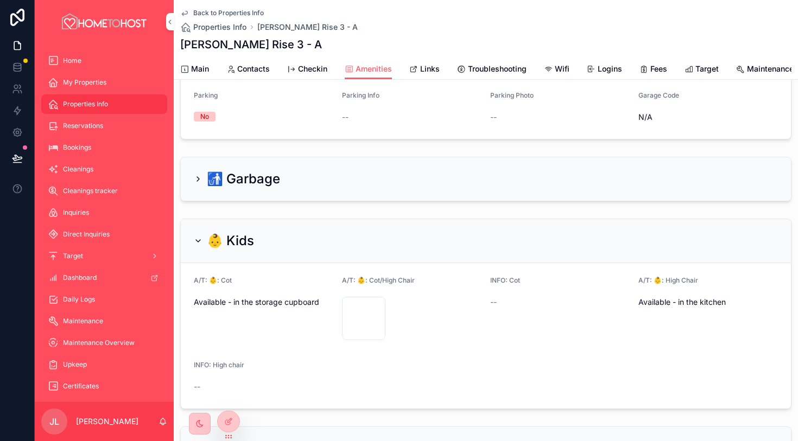
scroll to position [73, 0]
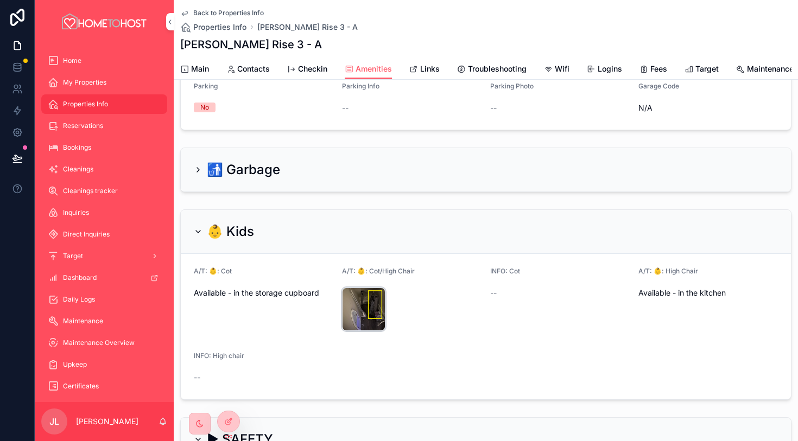
click at [367, 310] on div "Travel-cot" at bounding box center [363, 309] width 43 height 43
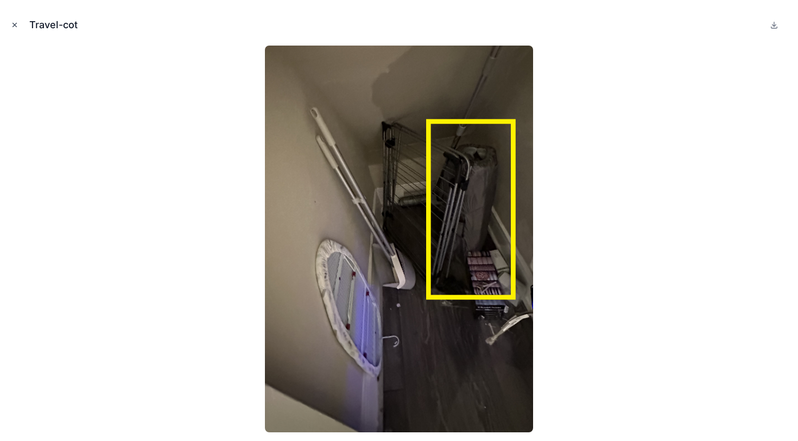
click at [17, 29] on button "Close modal" at bounding box center [15, 25] width 12 height 12
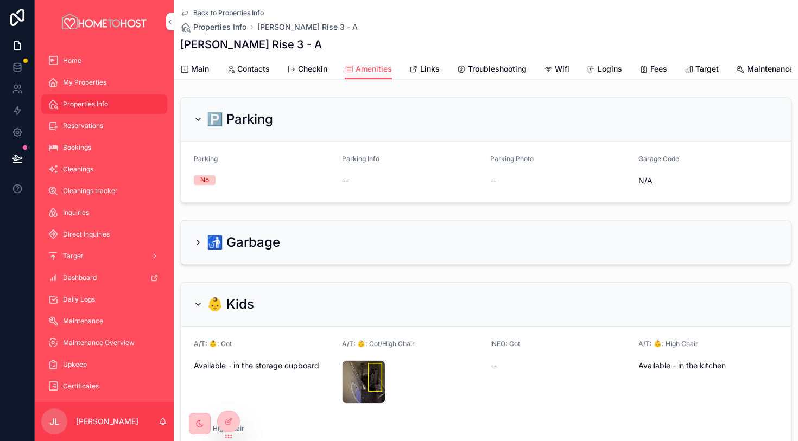
click at [416, 69] on icon "scrollable content" at bounding box center [413, 69] width 9 height 9
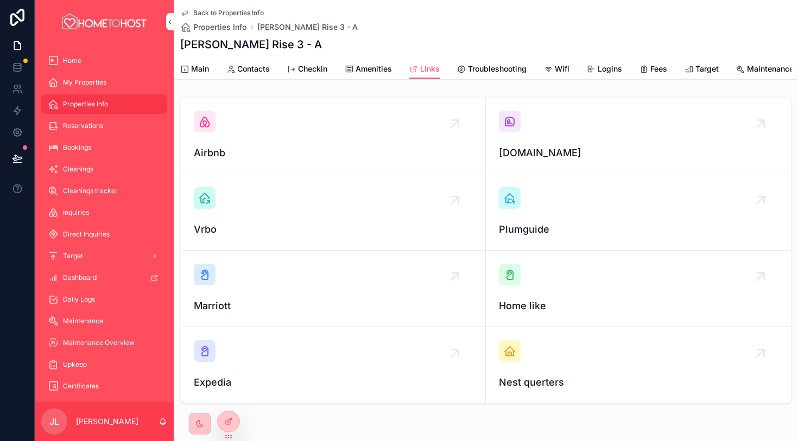
click at [514, 135] on div "[DOMAIN_NAME]" at bounding box center [638, 136] width 279 height 50
click at [237, 122] on div "Airbnb" at bounding box center [333, 136] width 278 height 50
click at [202, 59] on link "Main" at bounding box center [194, 70] width 29 height 22
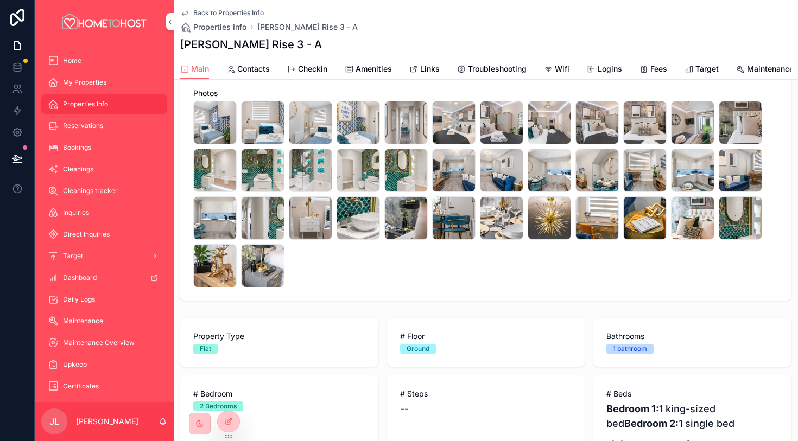
scroll to position [376, 0]
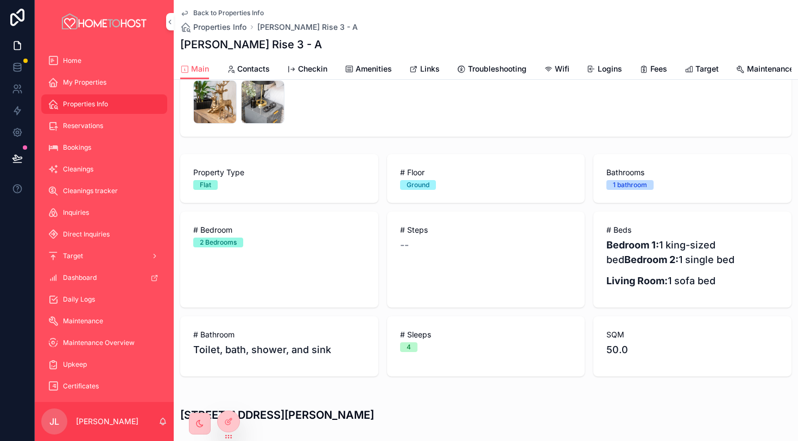
click at [370, 71] on span "Amenities" at bounding box center [373, 69] width 36 height 11
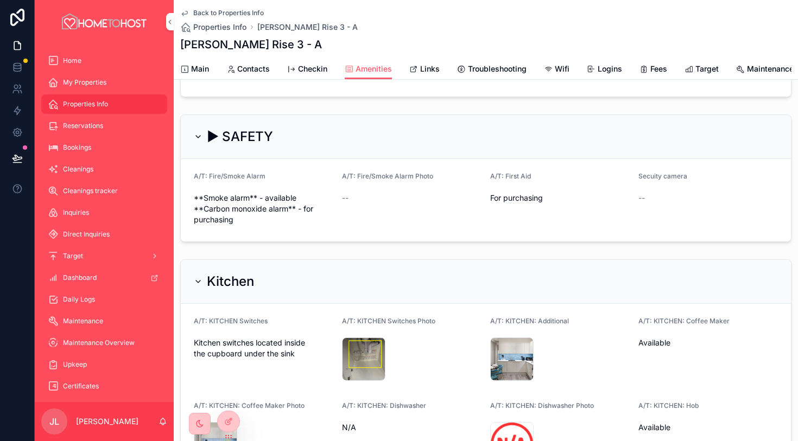
click at [371, 68] on span "Amenities" at bounding box center [373, 69] width 36 height 11
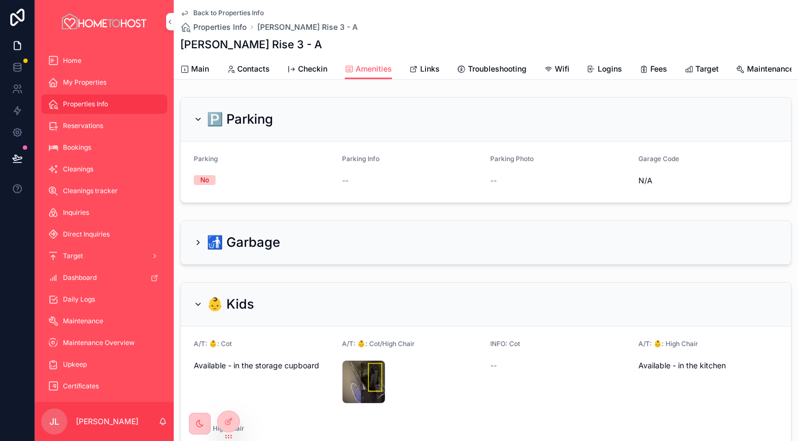
click at [200, 67] on span "Main" at bounding box center [200, 69] width 18 height 11
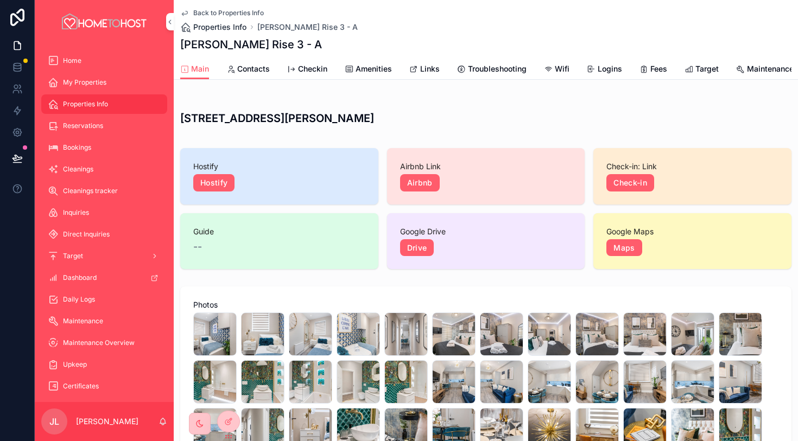
click at [236, 31] on span "Properties Info" at bounding box center [219, 27] width 53 height 11
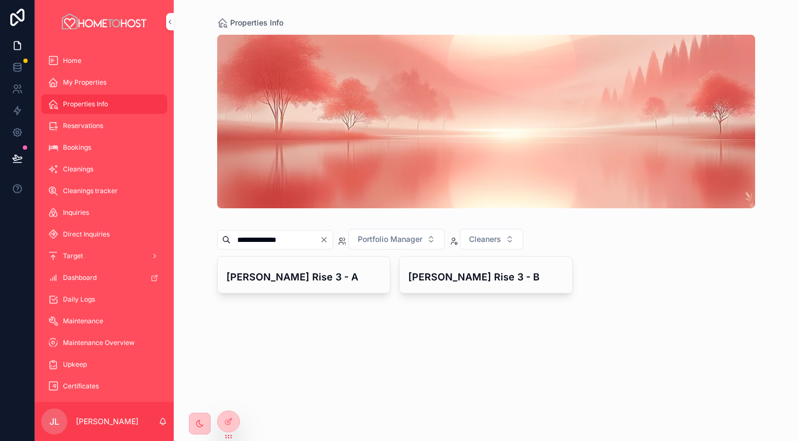
click at [465, 295] on div "**********" at bounding box center [486, 178] width 538 height 300
click at [462, 282] on h4 "[PERSON_NAME] Rise 3 - B" at bounding box center [485, 277] width 155 height 15
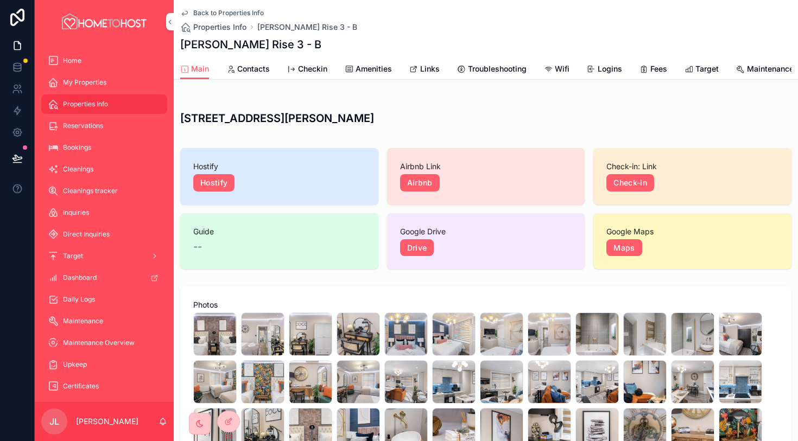
click at [371, 69] on span "Amenities" at bounding box center [373, 69] width 36 height 11
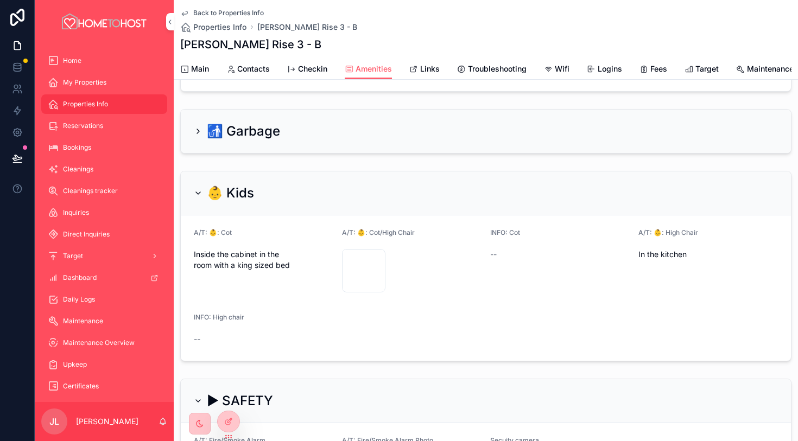
scroll to position [101, 0]
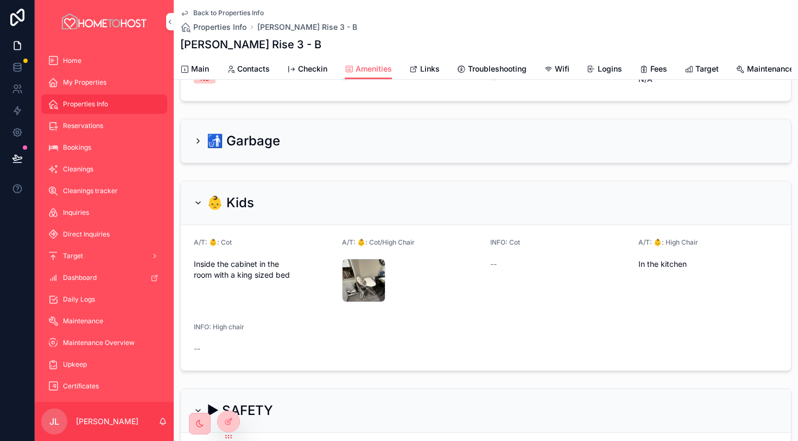
click at [435, 65] on span "Links" at bounding box center [430, 69] width 20 height 11
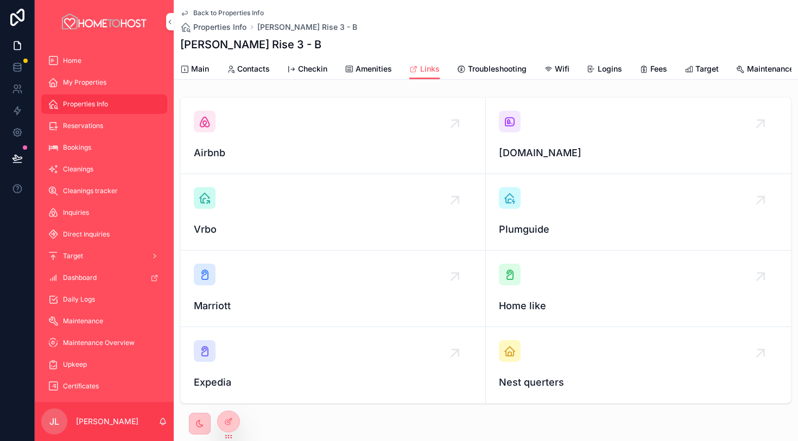
click at [522, 124] on div "[DOMAIN_NAME]" at bounding box center [638, 136] width 279 height 50
click at [217, 117] on div "Airbnb" at bounding box center [333, 136] width 278 height 50
click at [202, 69] on span "Main" at bounding box center [200, 69] width 18 height 11
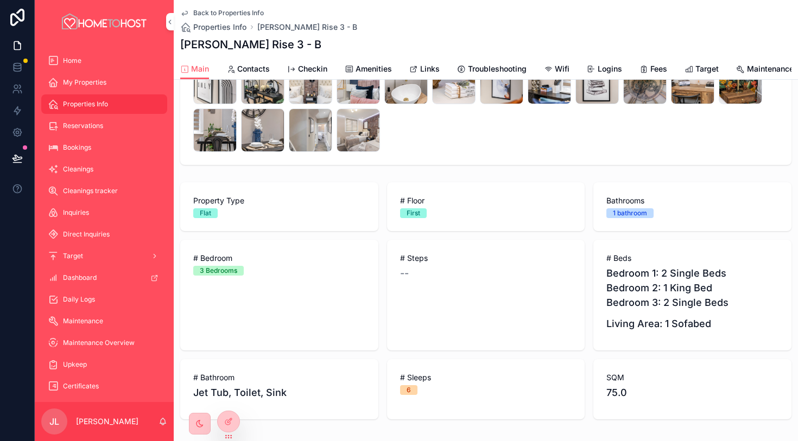
scroll to position [366, 0]
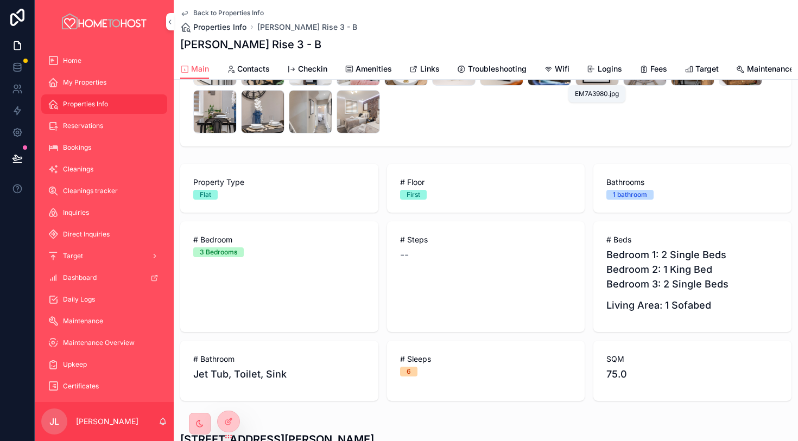
click at [224, 25] on span "Properties Info" at bounding box center [219, 27] width 53 height 11
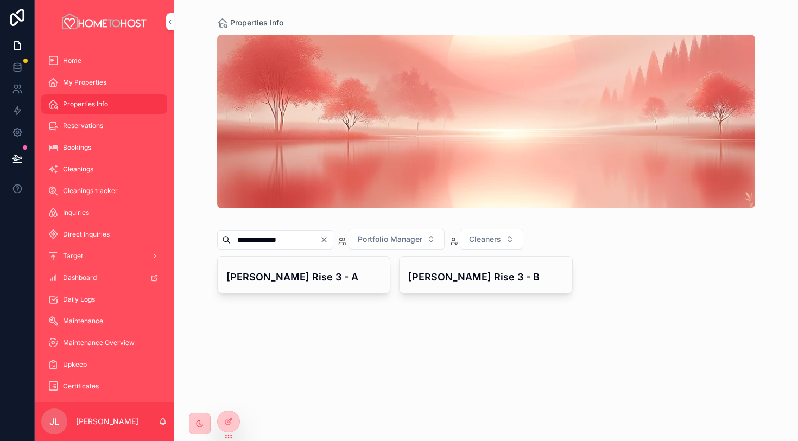
click at [328, 243] on icon "Clear" at bounding box center [324, 240] width 9 height 9
click at [291, 243] on input "scrollable content" at bounding box center [275, 239] width 89 height 15
paste input "**********"
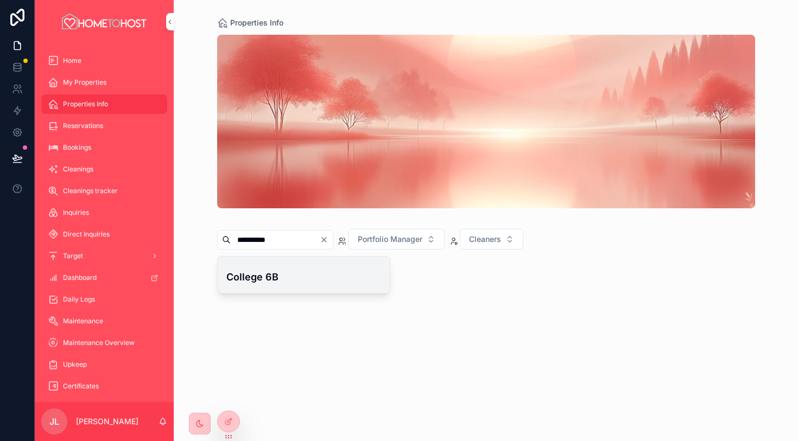
type input "**********"
click at [274, 270] on h4 "College 6B" at bounding box center [303, 277] width 155 height 15
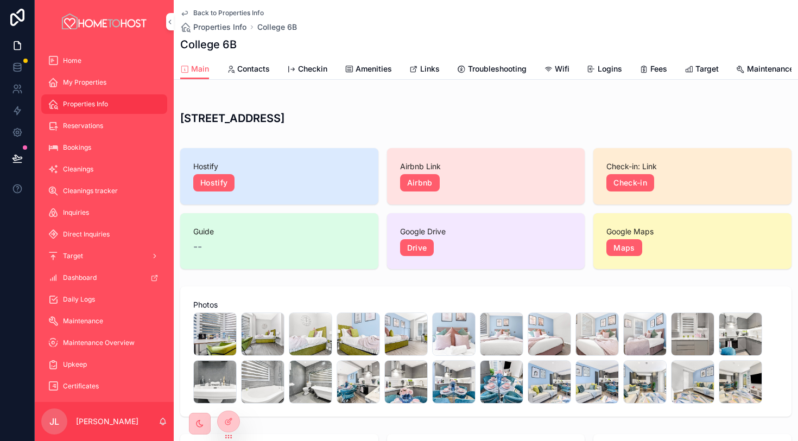
click at [369, 68] on span "Amenities" at bounding box center [373, 69] width 36 height 11
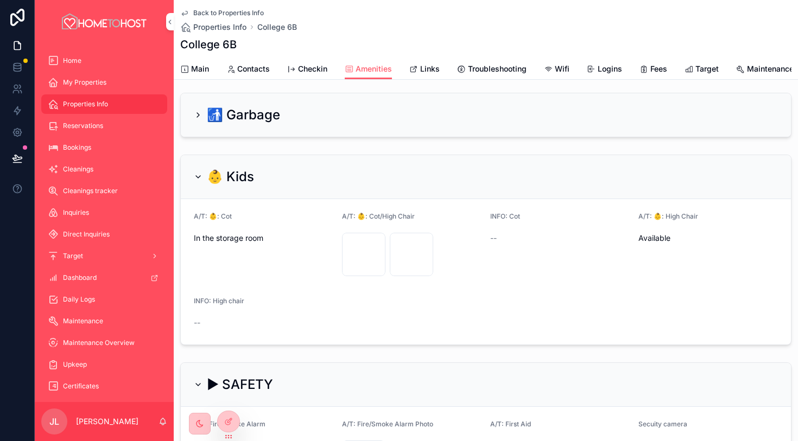
scroll to position [162, 0]
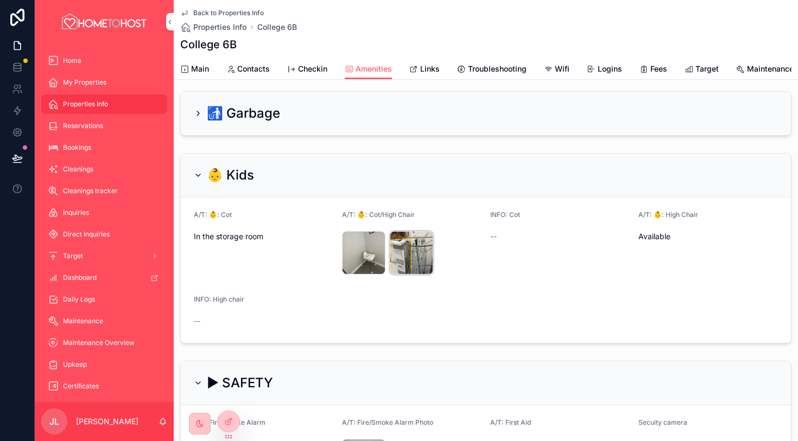
click at [403, 246] on div "Travel-Cot .png" at bounding box center [411, 252] width 43 height 43
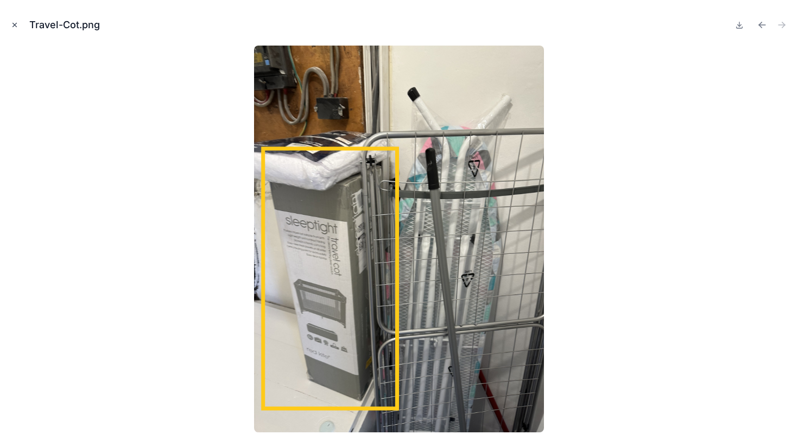
click at [15, 30] on button "Close modal" at bounding box center [15, 25] width 12 height 12
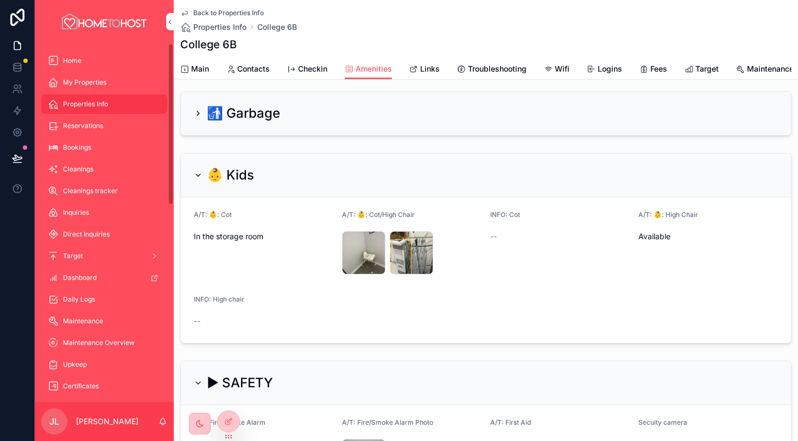
click at [427, 67] on span "Links" at bounding box center [430, 69] width 20 height 11
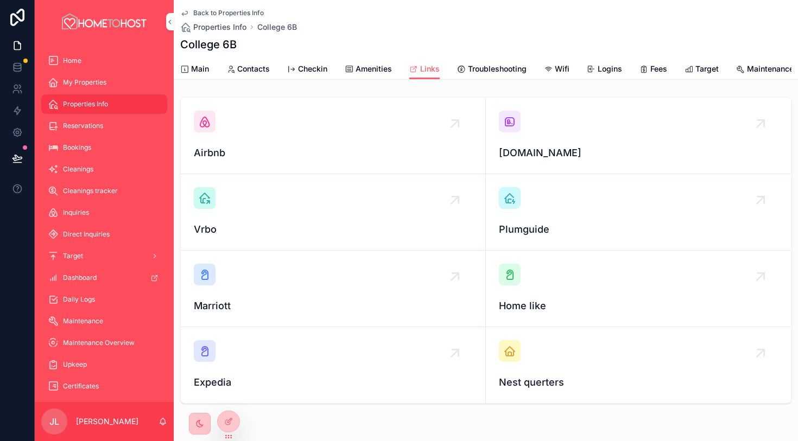
click at [515, 132] on div "[DOMAIN_NAME]" at bounding box center [638, 136] width 279 height 50
click at [215, 125] on div "Airbnb" at bounding box center [333, 136] width 278 height 50
click at [196, 68] on span "Main" at bounding box center [200, 69] width 18 height 11
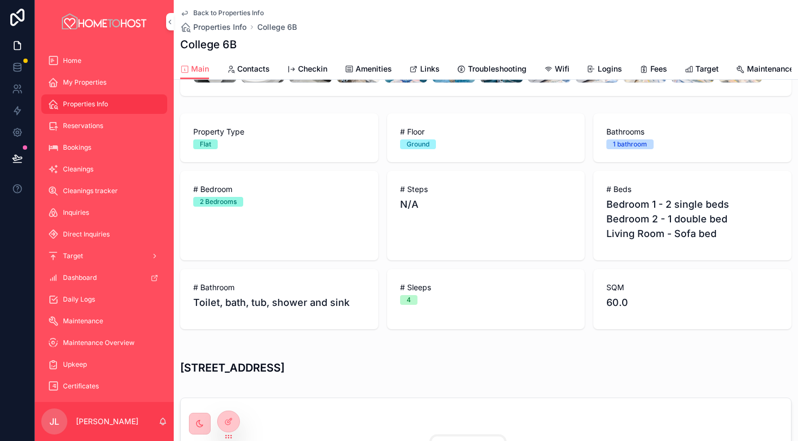
scroll to position [315, 0]
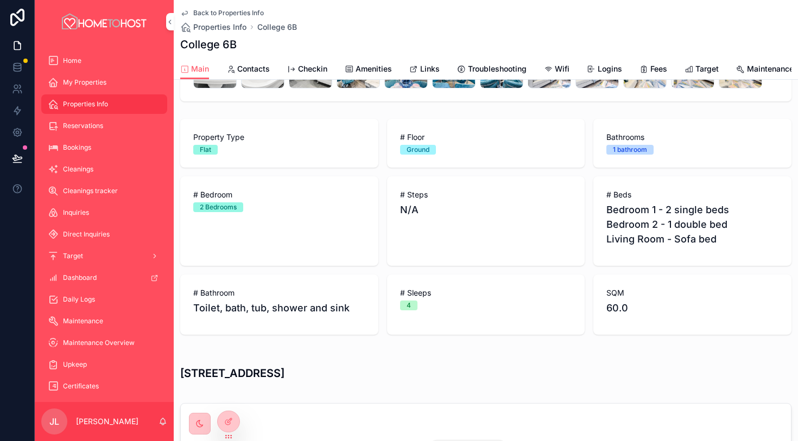
click at [378, 66] on span "Amenities" at bounding box center [373, 69] width 36 height 11
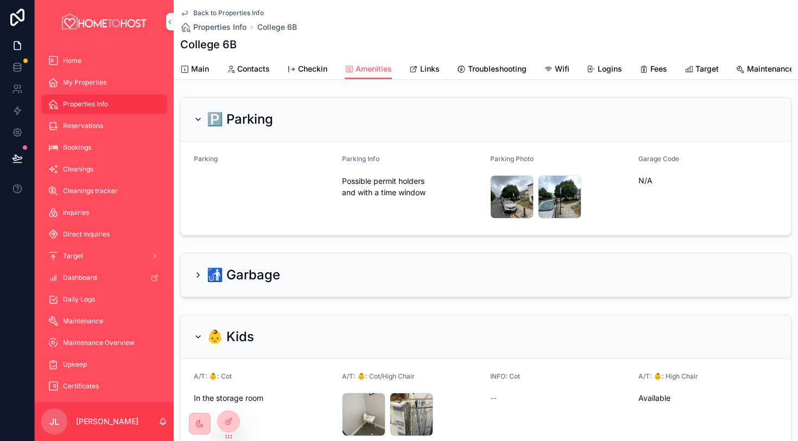
click at [205, 68] on span "Main" at bounding box center [200, 69] width 18 height 11
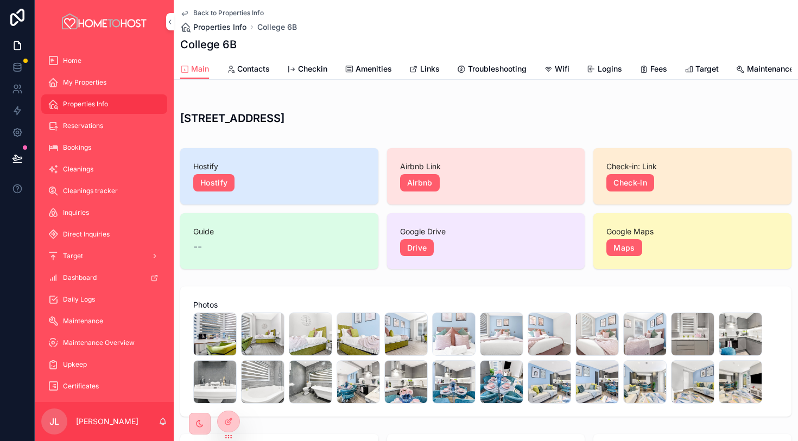
click at [218, 28] on span "Properties Info" at bounding box center [219, 27] width 53 height 11
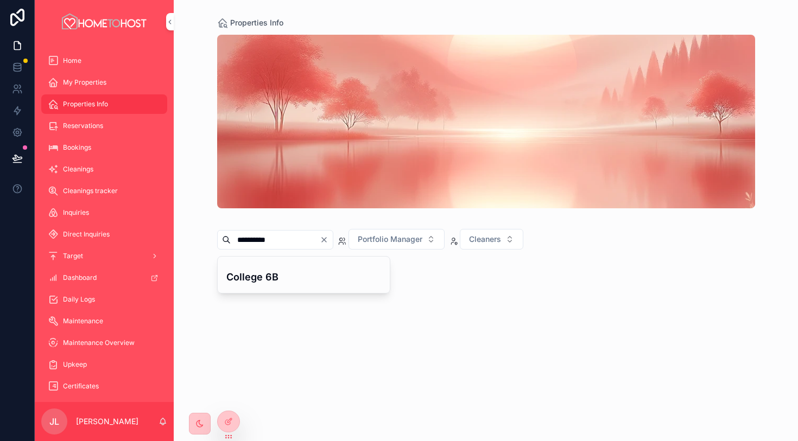
click at [328, 242] on icon "Clear" at bounding box center [324, 240] width 9 height 9
click at [303, 242] on input "scrollable content" at bounding box center [275, 239] width 89 height 15
type input "**********"
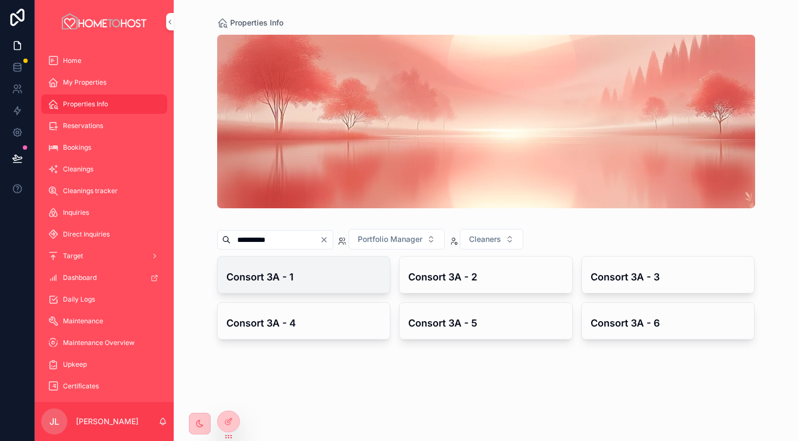
click at [333, 284] on h4 "Consort 3A - 1" at bounding box center [303, 277] width 155 height 15
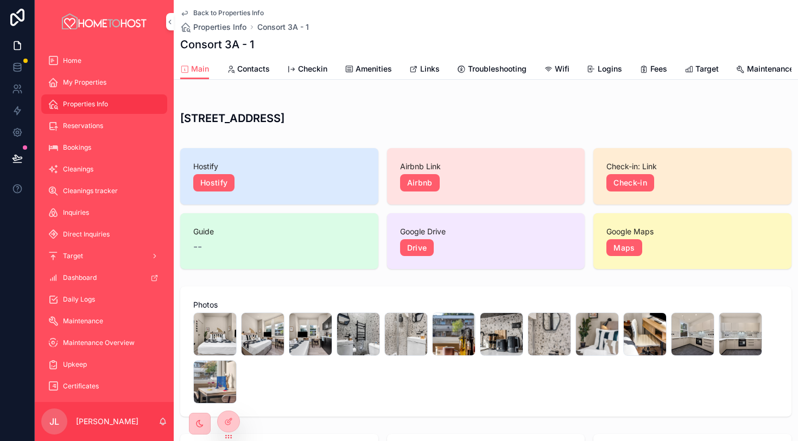
click at [372, 72] on span "Amenities" at bounding box center [373, 69] width 36 height 11
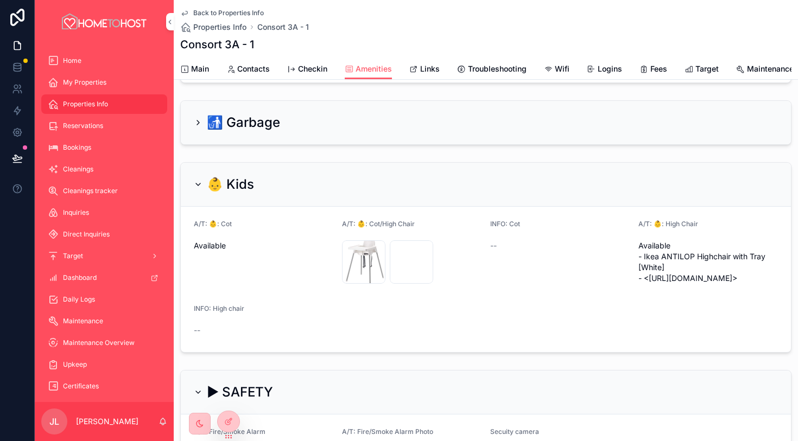
scroll to position [121, 0]
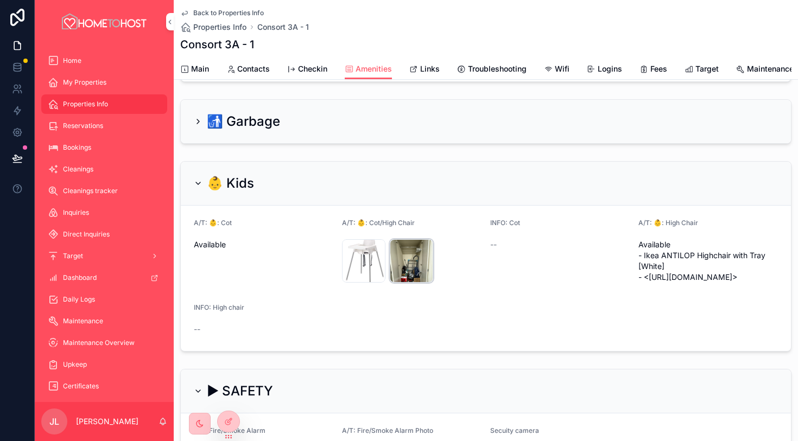
click at [411, 246] on div "WhatsApp-Image-2025-01-14-at-14.11.22_d611dcbd .jpg" at bounding box center [411, 260] width 43 height 43
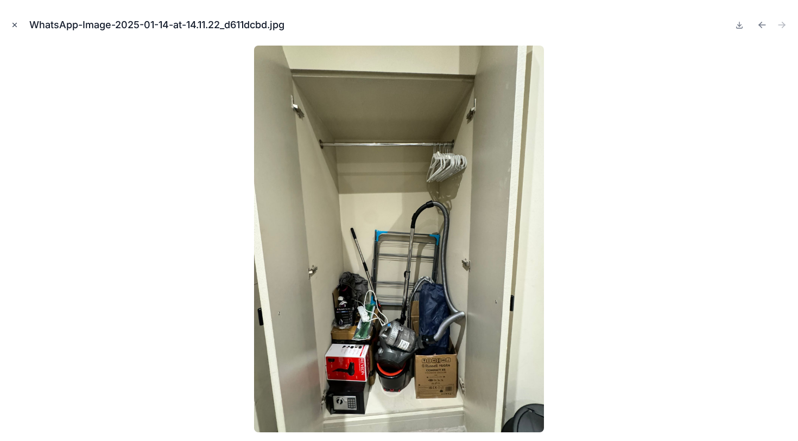
click at [15, 29] on button "Close modal" at bounding box center [15, 25] width 12 height 12
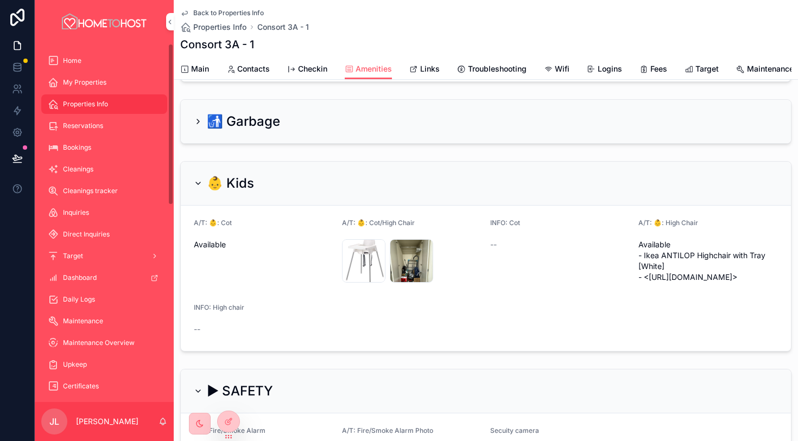
click at [430, 69] on span "Links" at bounding box center [430, 69] width 20 height 11
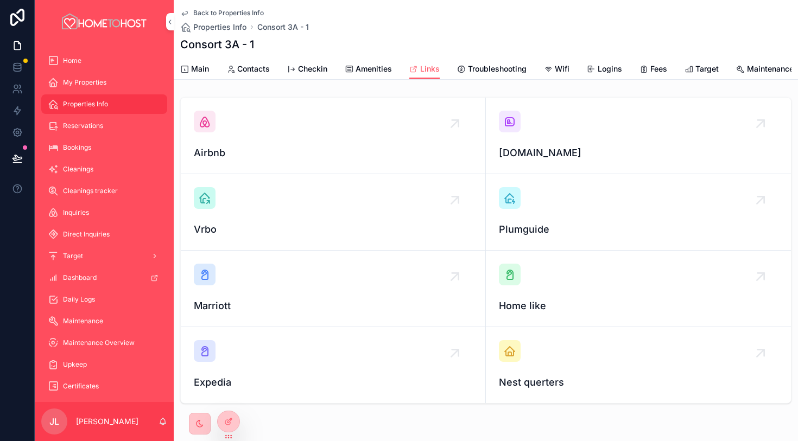
click at [513, 139] on div "[DOMAIN_NAME]" at bounding box center [638, 136] width 279 height 50
click at [213, 125] on div "scrollable content" at bounding box center [205, 122] width 22 height 22
click at [201, 68] on span "Main" at bounding box center [200, 69] width 18 height 11
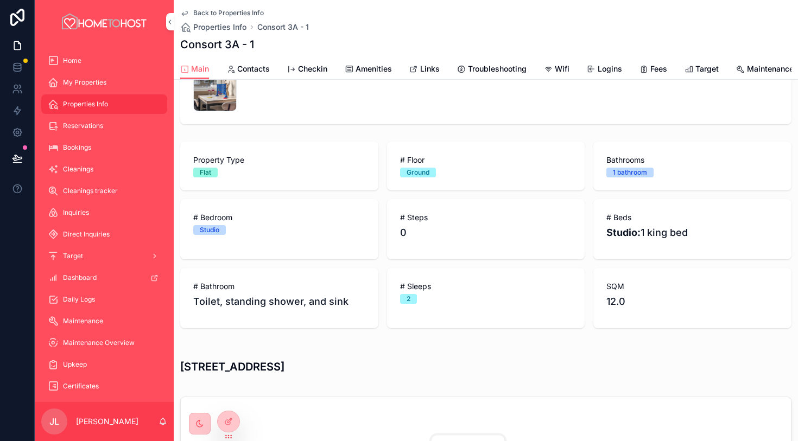
scroll to position [291, 0]
click at [239, 29] on span "Properties Info" at bounding box center [219, 27] width 53 height 11
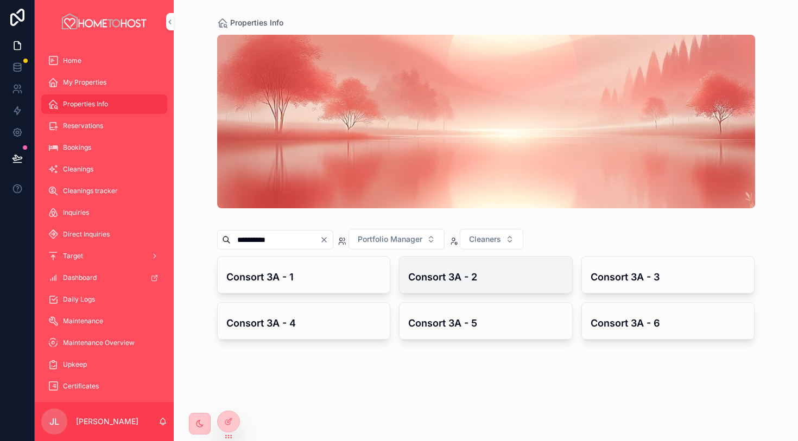
click at [440, 272] on h4 "Consort 3A - 2" at bounding box center [485, 277] width 155 height 15
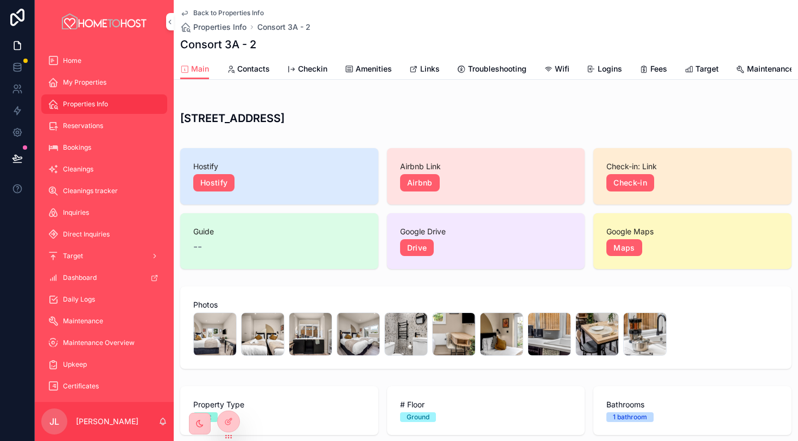
click at [376, 72] on span "Amenities" at bounding box center [373, 69] width 36 height 11
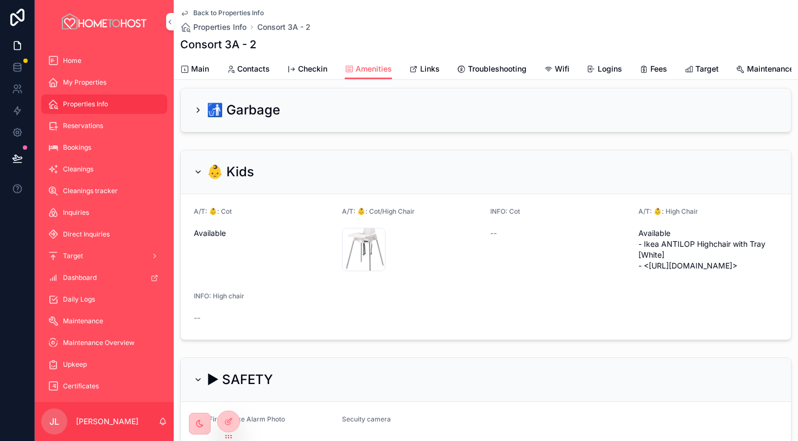
scroll to position [132, 0]
click at [431, 67] on span "Links" at bounding box center [430, 69] width 20 height 11
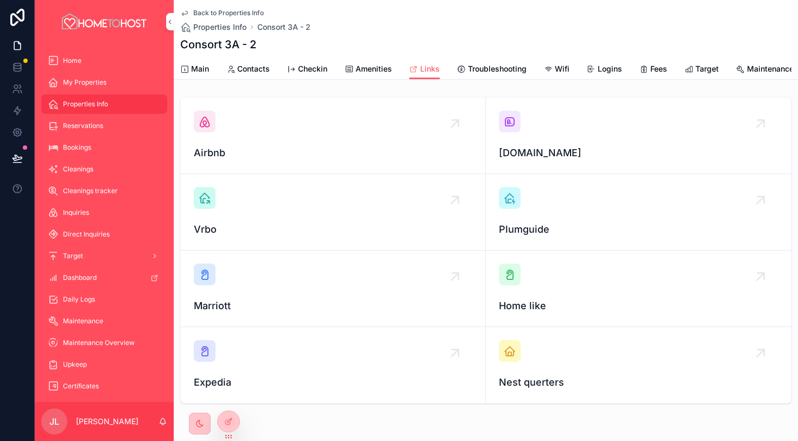
click at [508, 122] on icon "scrollable content" at bounding box center [509, 121] width 13 height 13
click at [216, 124] on div "Airbnb" at bounding box center [333, 136] width 278 height 50
click at [191, 69] on div "Main" at bounding box center [194, 69] width 29 height 11
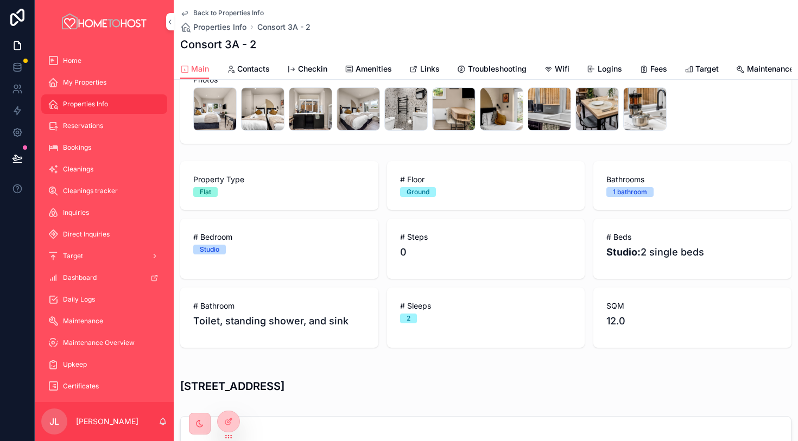
scroll to position [229, 0]
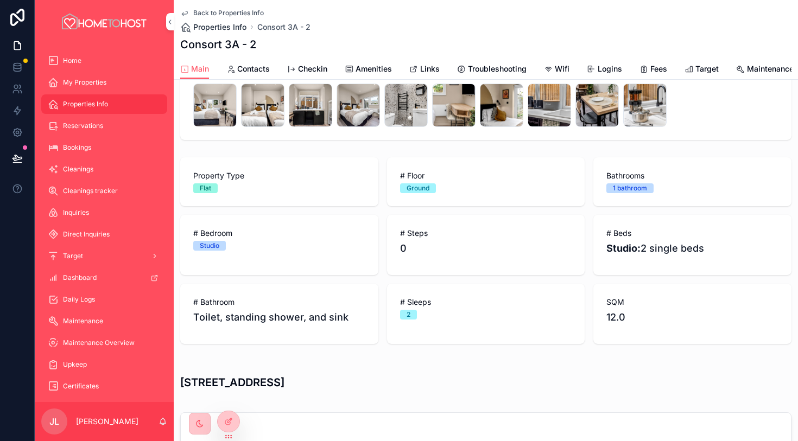
click at [241, 30] on span "Properties Info" at bounding box center [219, 27] width 53 height 11
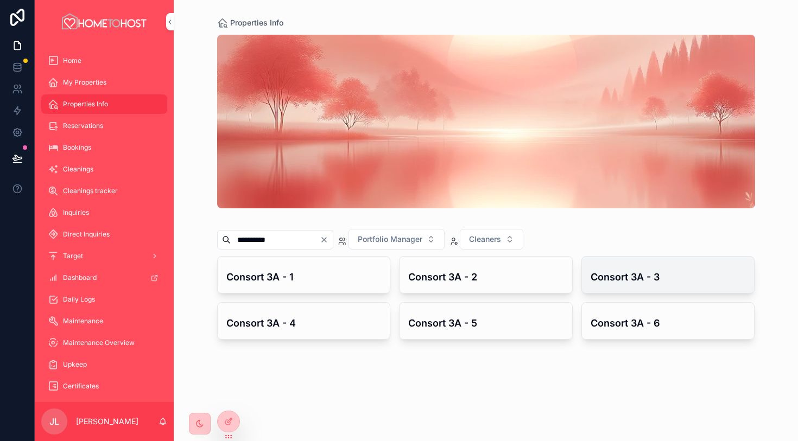
click at [600, 271] on h4 "Consort 3A - 3" at bounding box center [667, 277] width 155 height 15
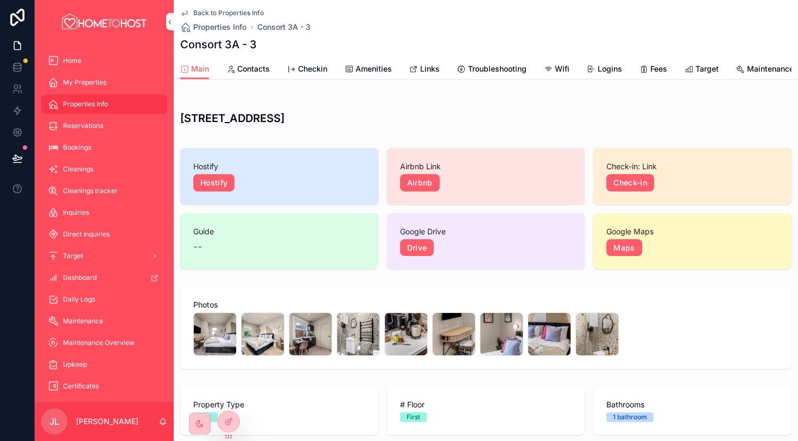
click at [372, 72] on span "Amenities" at bounding box center [373, 69] width 36 height 11
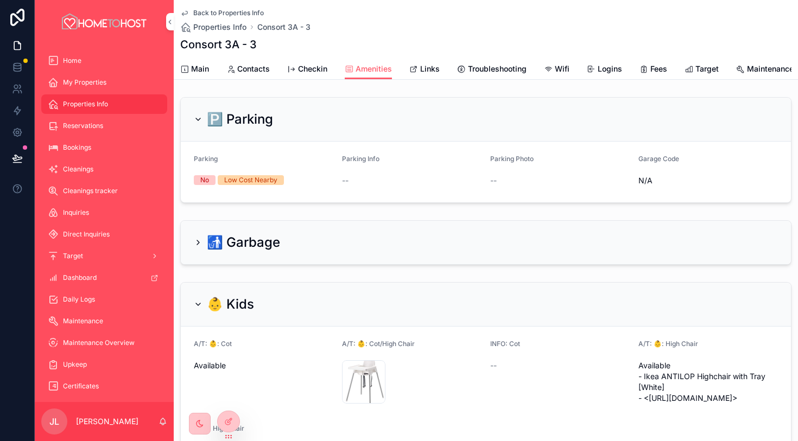
click at [428, 71] on span "Links" at bounding box center [430, 69] width 20 height 11
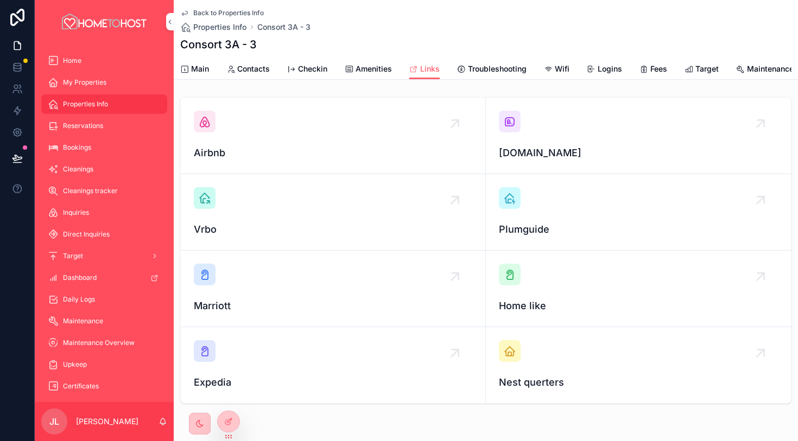
click at [512, 129] on div "scrollable content" at bounding box center [510, 122] width 22 height 22
click at [227, 123] on div "Airbnb" at bounding box center [333, 136] width 278 height 50
click at [198, 71] on span "Main" at bounding box center [200, 69] width 18 height 11
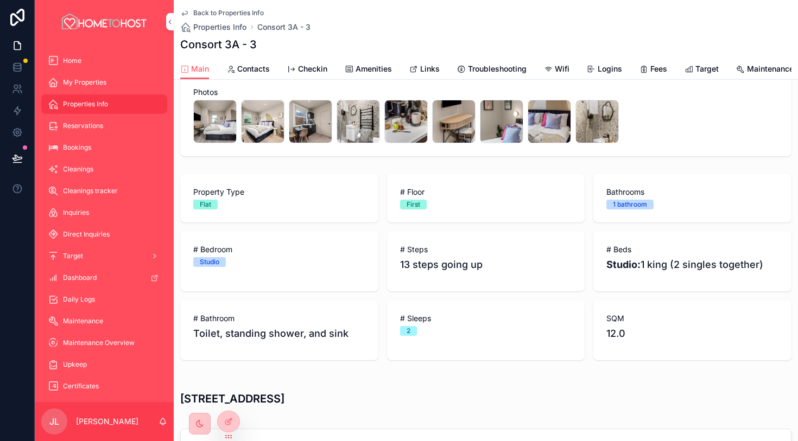
scroll to position [216, 0]
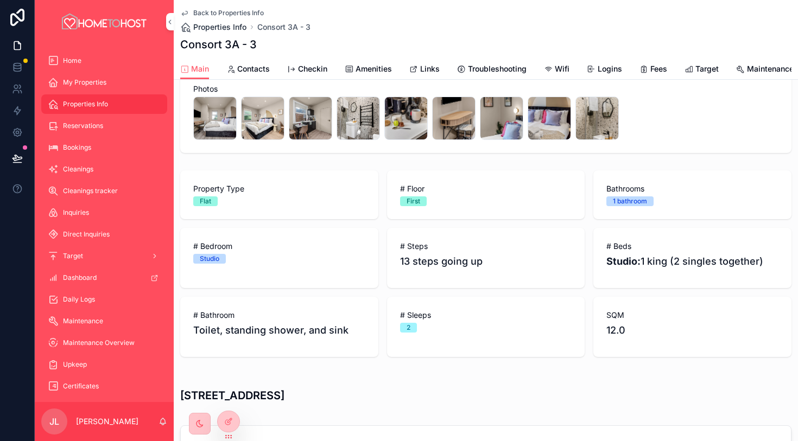
click at [237, 28] on span "Properties Info" at bounding box center [219, 27] width 53 height 11
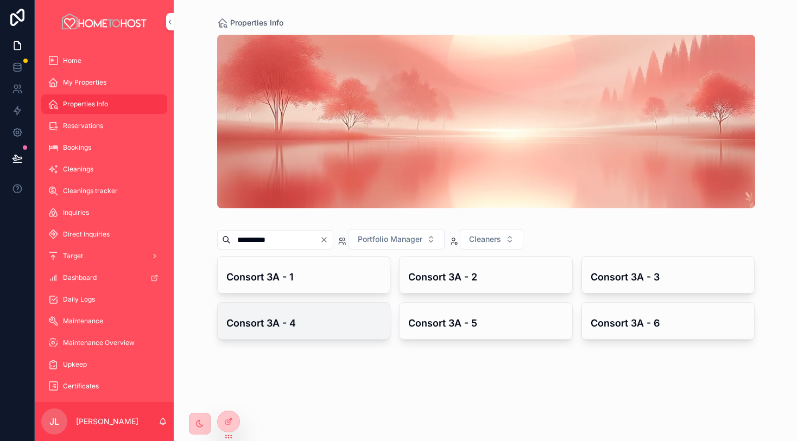
click at [351, 331] on div "Consort 3A - 4" at bounding box center [304, 321] width 173 height 36
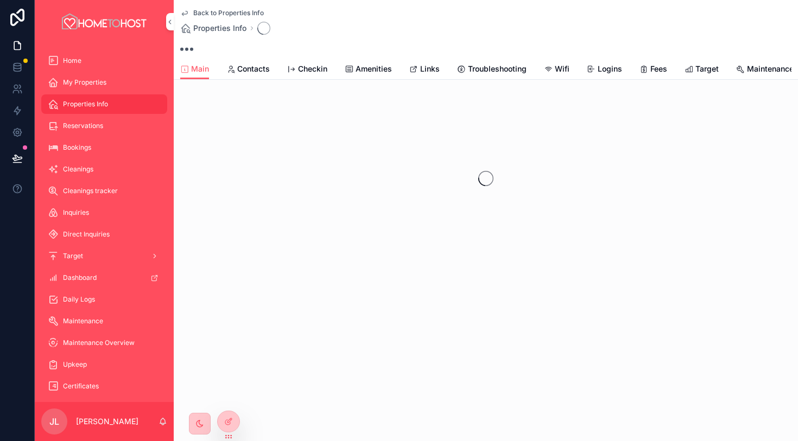
click at [369, 76] on link "Amenities" at bounding box center [368, 70] width 47 height 22
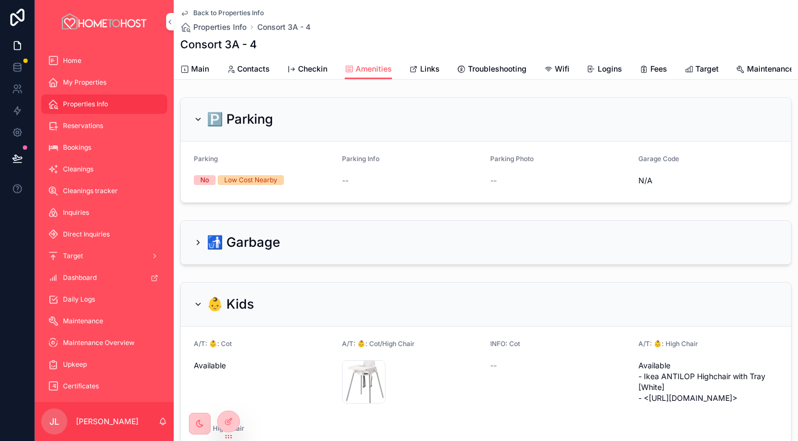
click at [194, 69] on span "Main" at bounding box center [200, 69] width 18 height 11
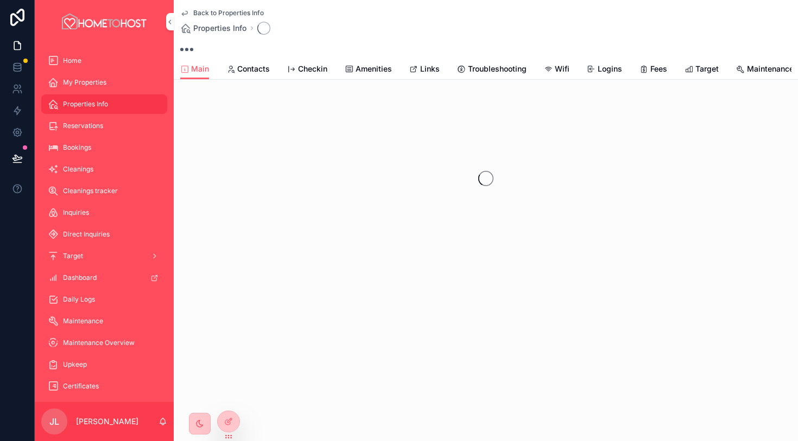
click at [430, 70] on span "Links" at bounding box center [430, 69] width 20 height 11
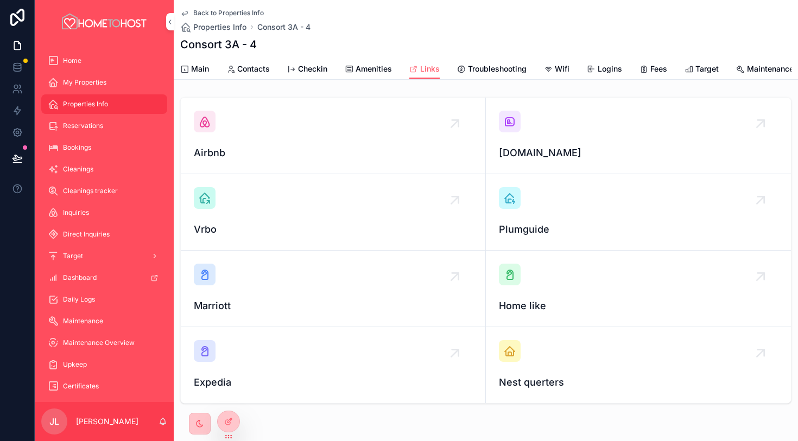
click at [513, 123] on icon "scrollable content" at bounding box center [509, 121] width 13 height 13
click at [214, 130] on div "scrollable content" at bounding box center [205, 122] width 22 height 22
click at [199, 62] on link "Main" at bounding box center [194, 70] width 29 height 22
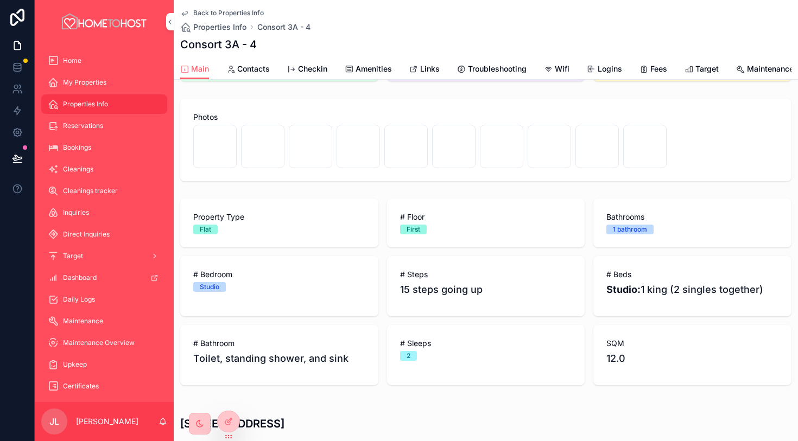
scroll to position [190, 0]
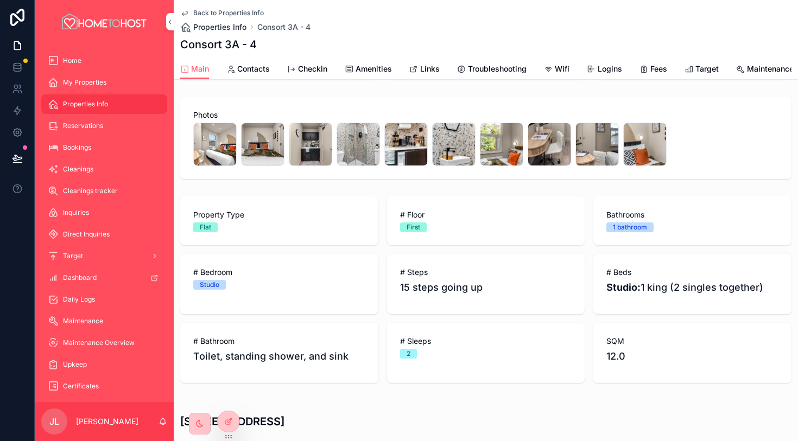
click at [227, 30] on span "Properties Info" at bounding box center [219, 27] width 53 height 11
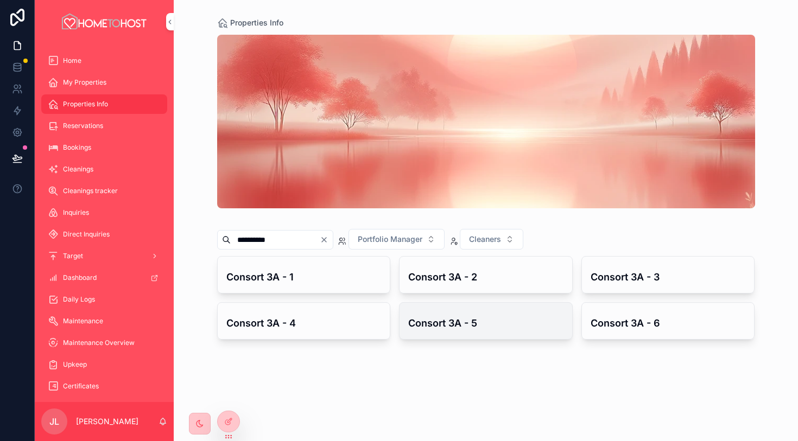
click at [455, 321] on h4 "Consort 3A - 5" at bounding box center [485, 323] width 155 height 15
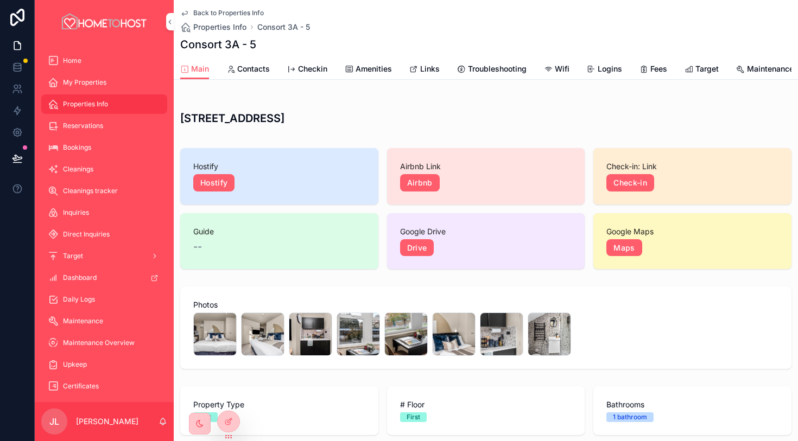
click at [358, 69] on span "Amenities" at bounding box center [373, 69] width 36 height 11
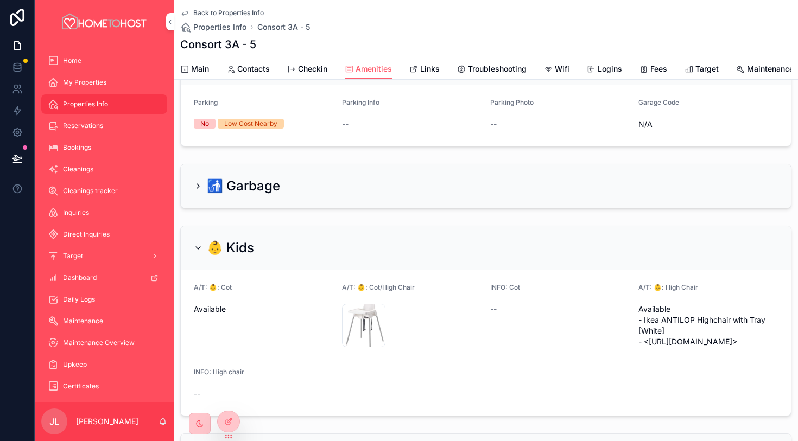
scroll to position [21, 0]
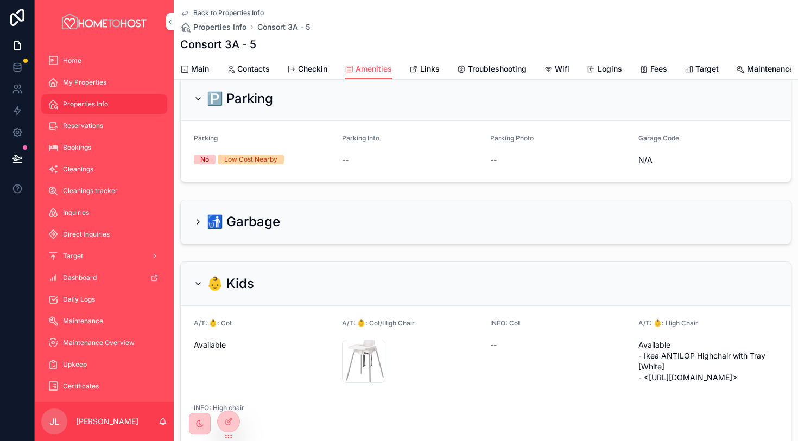
click at [420, 73] on span "Links" at bounding box center [430, 69] width 20 height 11
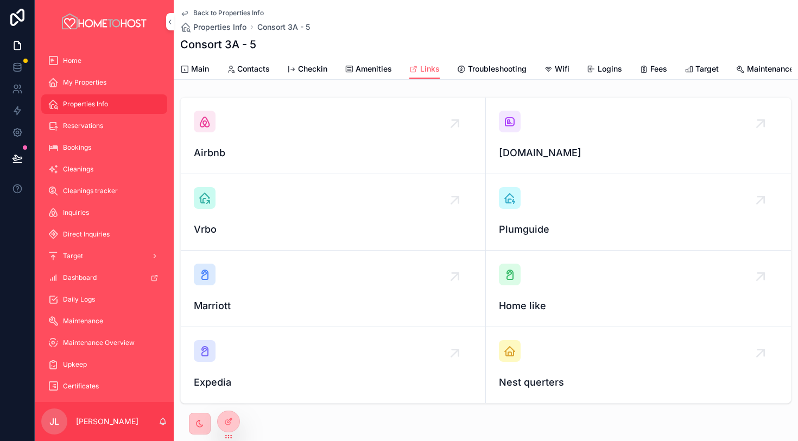
click at [517, 131] on div "scrollable content" at bounding box center [510, 122] width 22 height 22
click at [208, 119] on icon "scrollable content" at bounding box center [204, 121] width 13 height 13
click at [198, 70] on span "Main" at bounding box center [200, 69] width 18 height 11
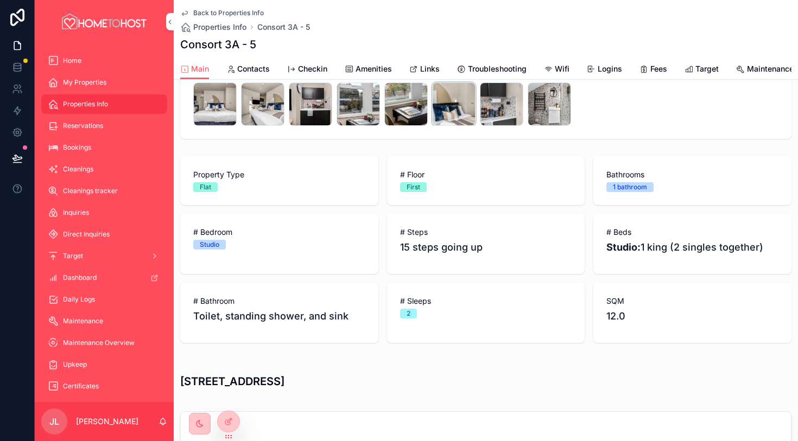
scroll to position [218, 0]
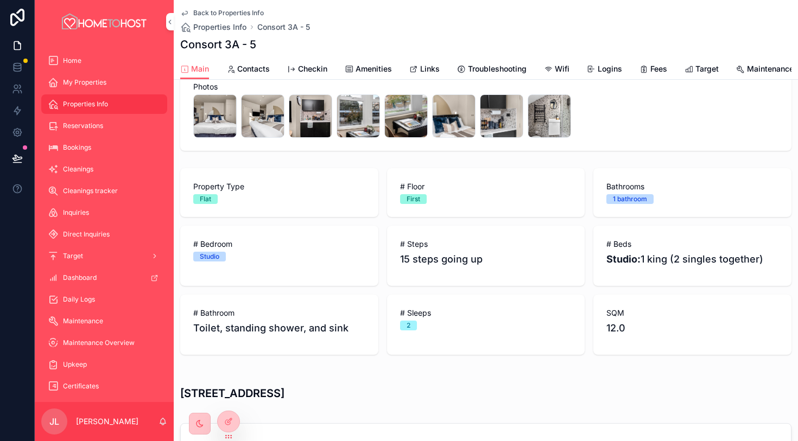
click at [416, 68] on icon "scrollable content" at bounding box center [413, 69] width 9 height 9
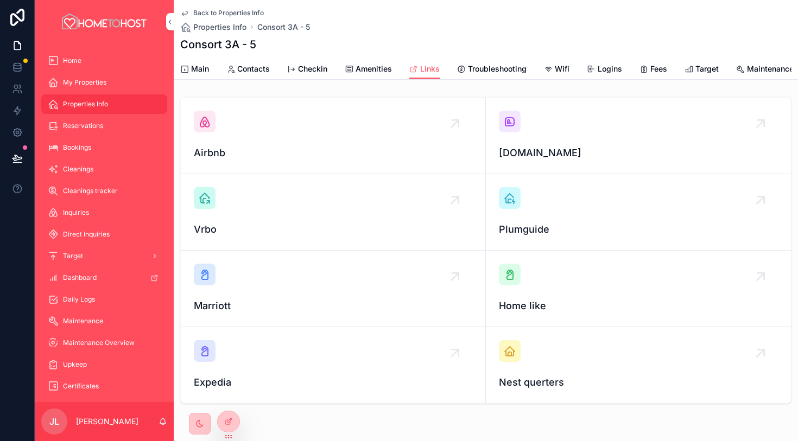
click at [363, 71] on span "Amenities" at bounding box center [373, 69] width 36 height 11
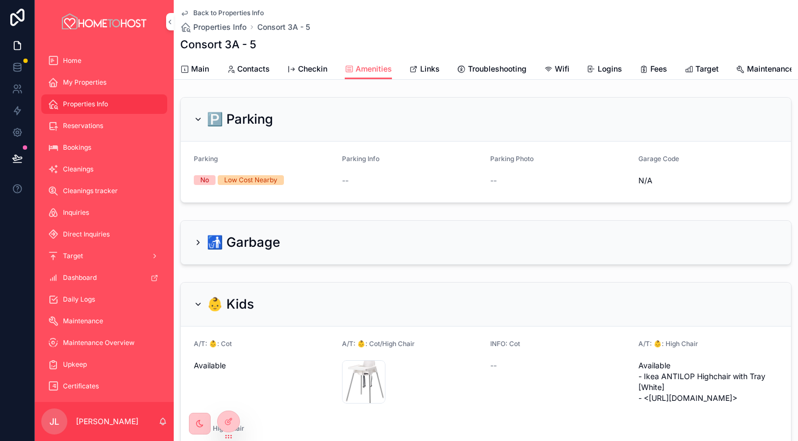
click at [194, 68] on span "Main" at bounding box center [200, 69] width 18 height 11
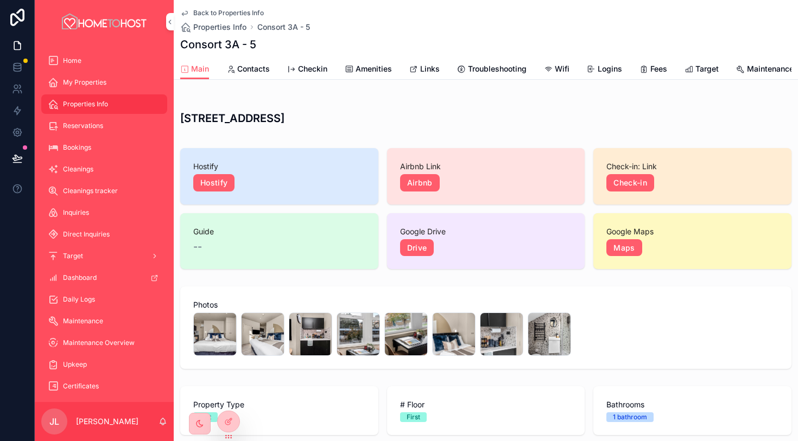
click at [388, 75] on link "Amenities" at bounding box center [368, 70] width 47 height 22
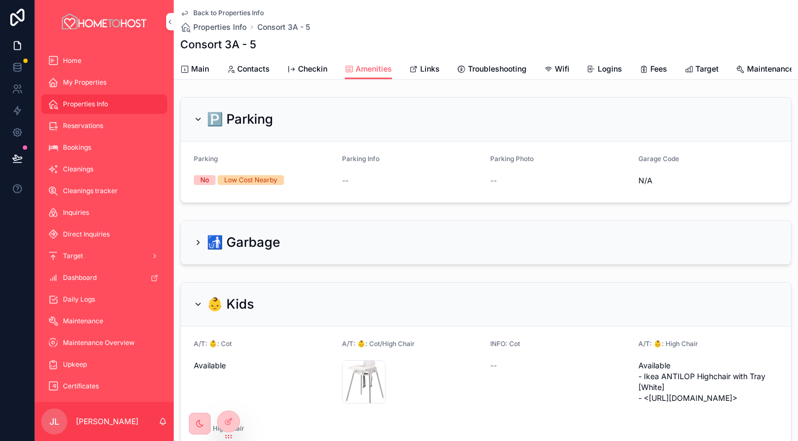
click at [205, 72] on span "Main" at bounding box center [200, 69] width 18 height 11
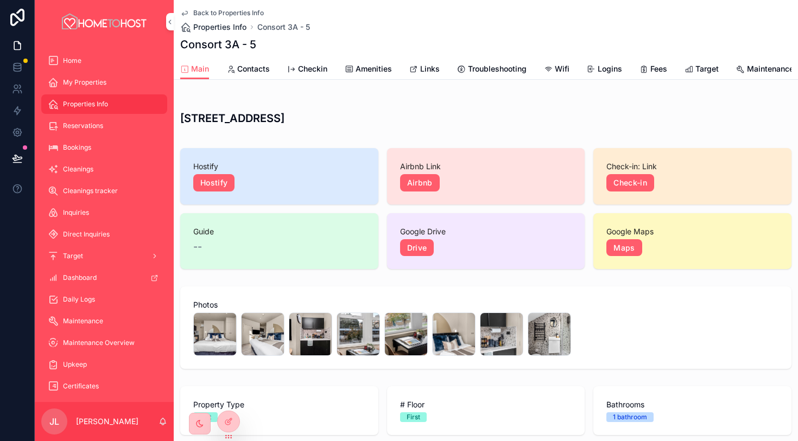
click at [239, 26] on span "Properties Info" at bounding box center [219, 27] width 53 height 11
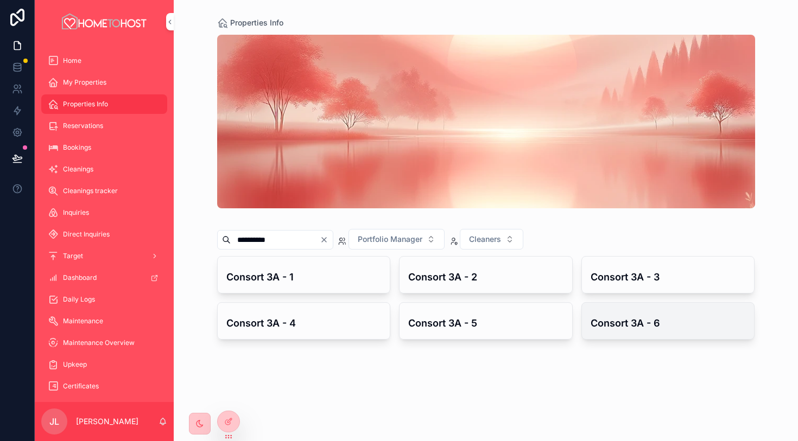
click at [608, 320] on h4 "Consort 3A - 6" at bounding box center [667, 323] width 155 height 15
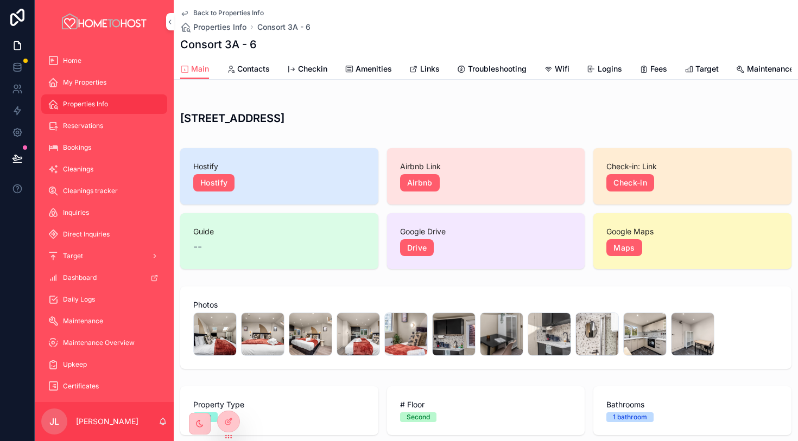
click at [384, 72] on span "Amenities" at bounding box center [373, 69] width 36 height 11
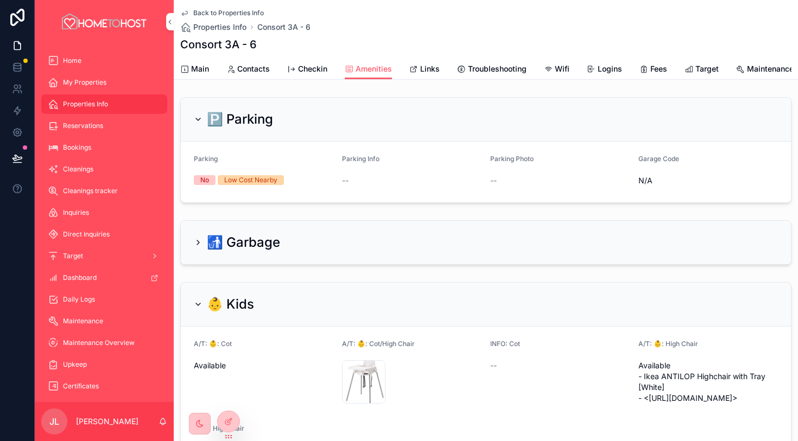
click at [432, 68] on span "Links" at bounding box center [430, 69] width 20 height 11
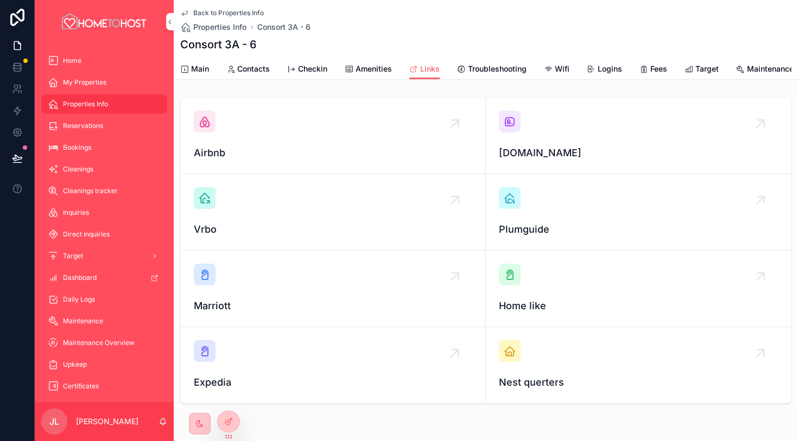
click at [531, 147] on span "[DOMAIN_NAME]" at bounding box center [638, 152] width 279 height 15
click at [219, 125] on div "Airbnb" at bounding box center [333, 136] width 278 height 50
click at [207, 69] on span "Main" at bounding box center [200, 69] width 18 height 11
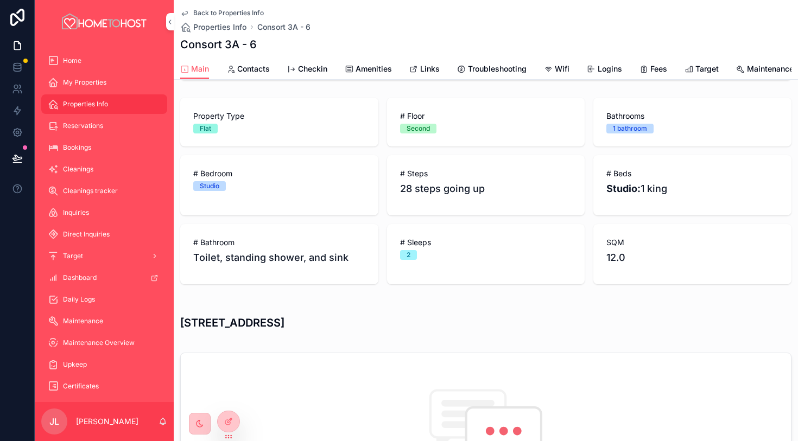
scroll to position [288, 0]
click at [209, 28] on span "Properties Info" at bounding box center [219, 27] width 53 height 11
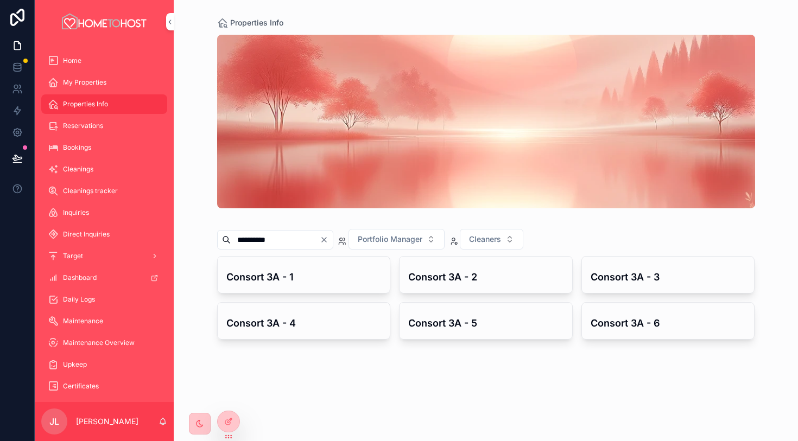
click at [328, 240] on icon "Clear" at bounding box center [324, 240] width 9 height 9
click at [308, 243] on input "scrollable content" at bounding box center [275, 239] width 89 height 15
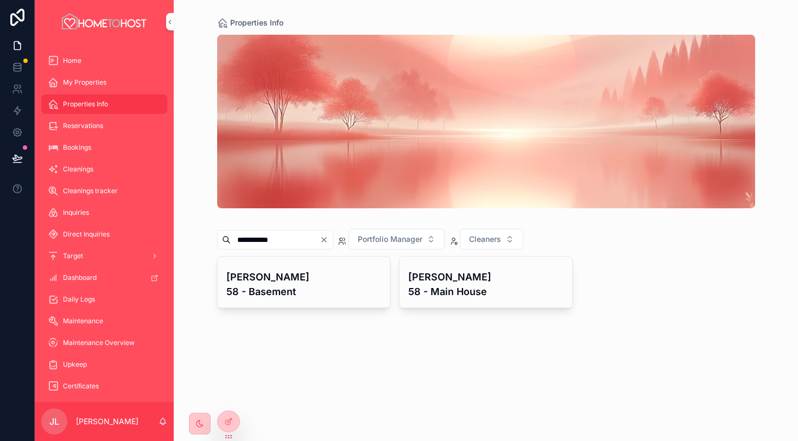
type input "**********"
click at [334, 282] on h4 "[PERSON_NAME] 58 - Basement" at bounding box center [303, 284] width 155 height 29
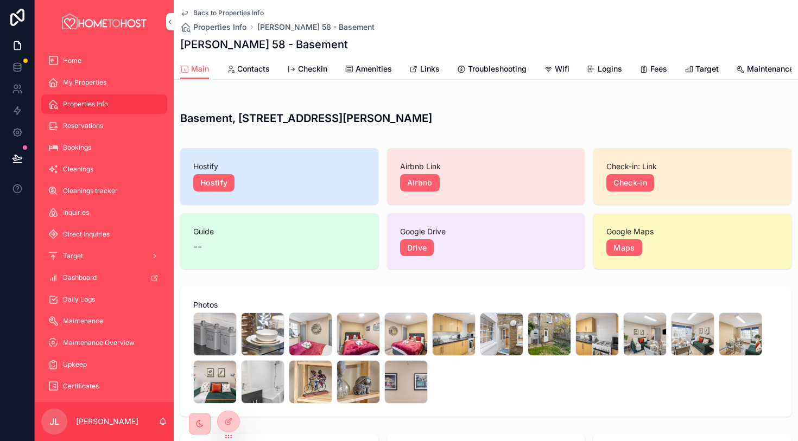
click at [372, 68] on span "Amenities" at bounding box center [373, 69] width 36 height 11
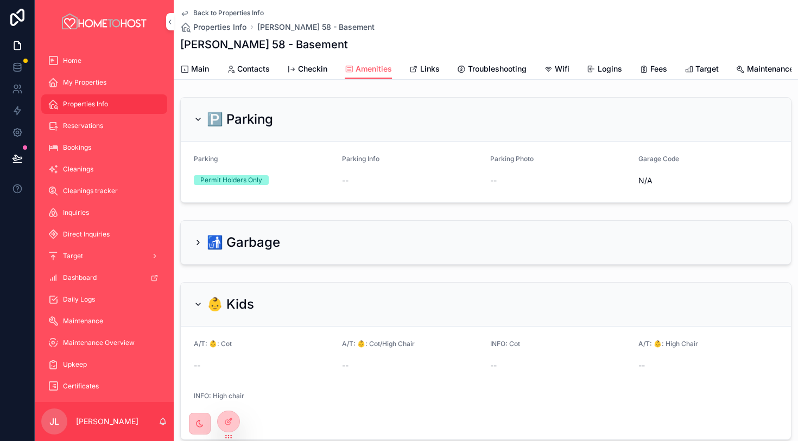
click at [422, 71] on span "Links" at bounding box center [430, 69] width 20 height 11
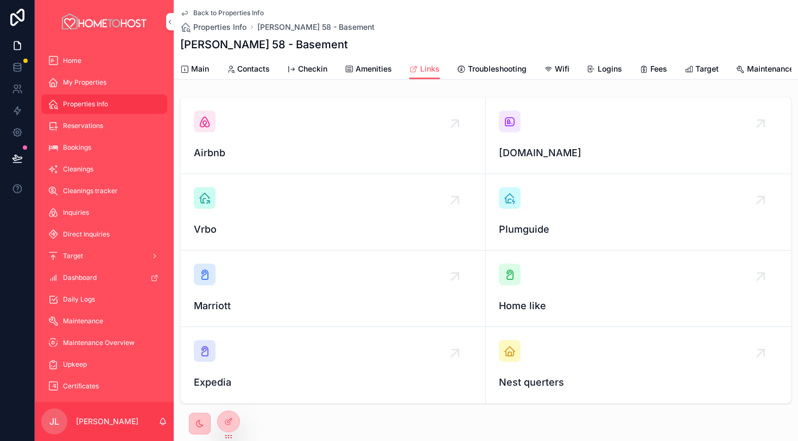
click at [509, 124] on icon "scrollable content" at bounding box center [509, 121] width 13 height 13
click at [213, 135] on div "Airbnb" at bounding box center [333, 136] width 278 height 50
click at [205, 73] on span "Main" at bounding box center [200, 69] width 18 height 11
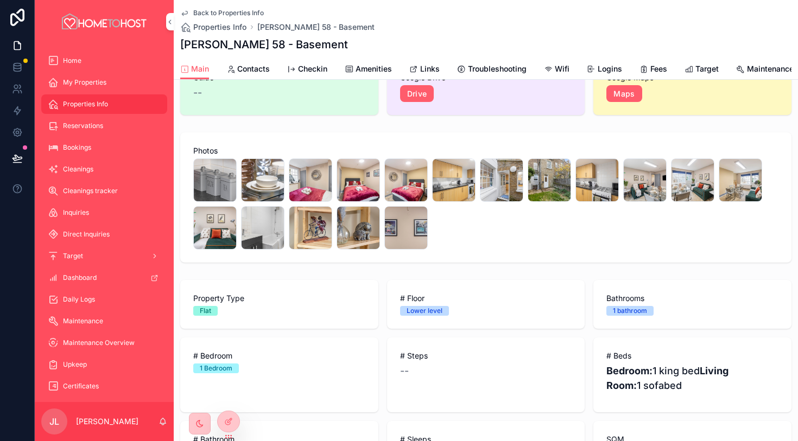
scroll to position [251, 0]
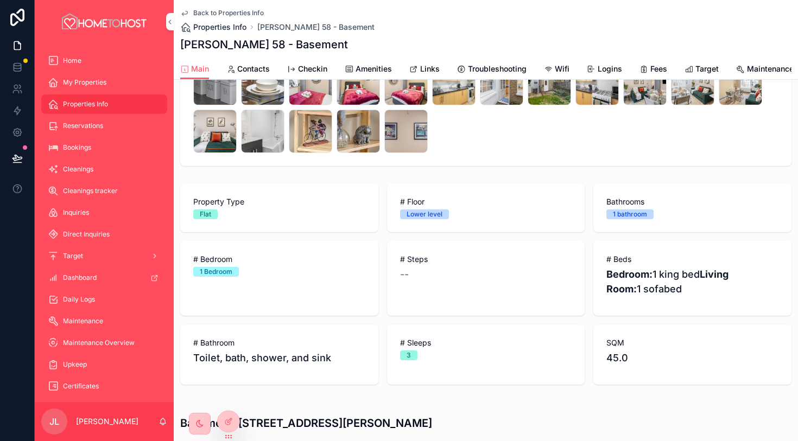
click at [238, 32] on span "Properties Info" at bounding box center [219, 27] width 53 height 11
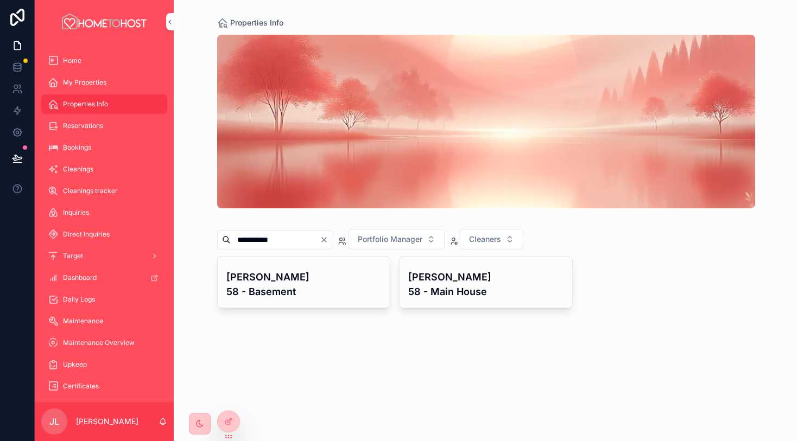
click at [238, 32] on div "**********" at bounding box center [486, 185] width 538 height 315
click at [448, 275] on h4 "[PERSON_NAME] 58 - Main House" at bounding box center [485, 284] width 155 height 29
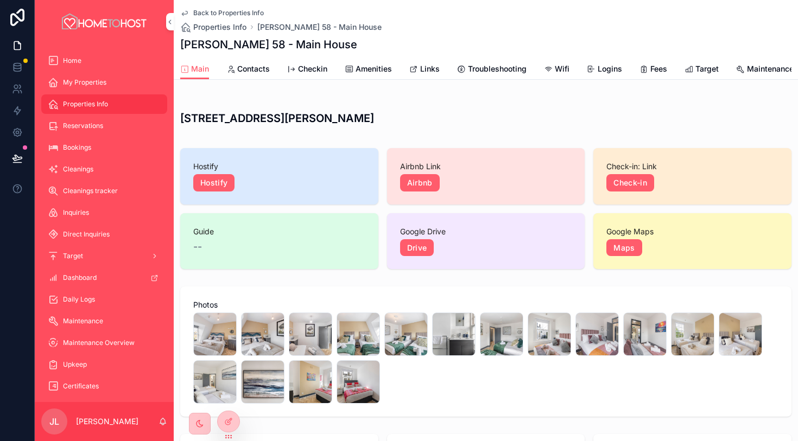
click at [388, 68] on span "Amenities" at bounding box center [373, 69] width 36 height 11
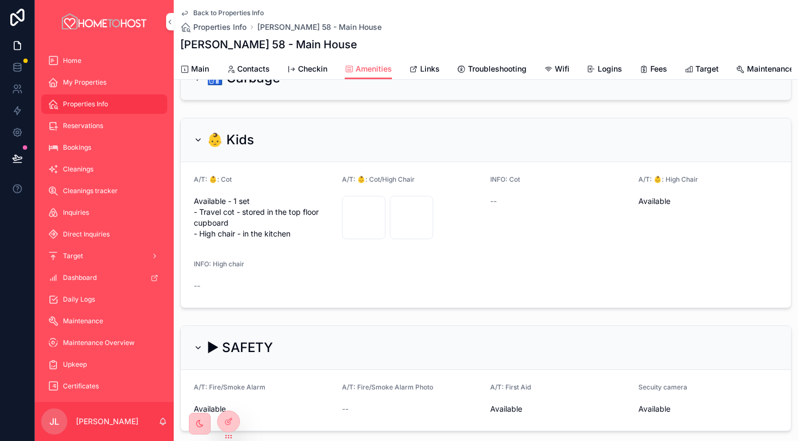
scroll to position [168, 0]
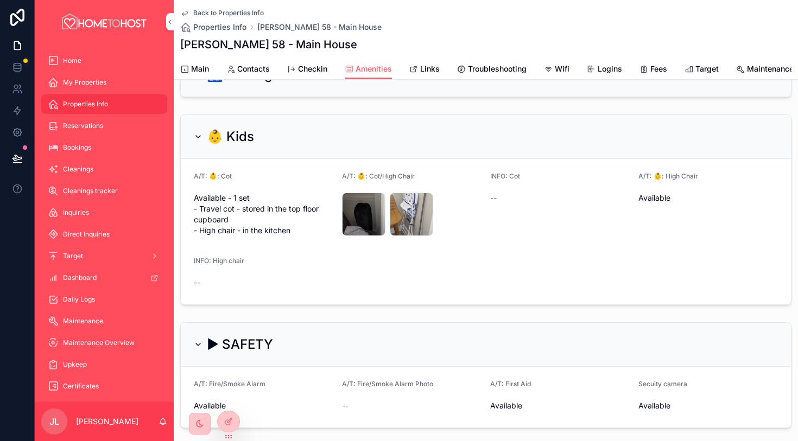
click at [421, 70] on span "Links" at bounding box center [430, 69] width 20 height 11
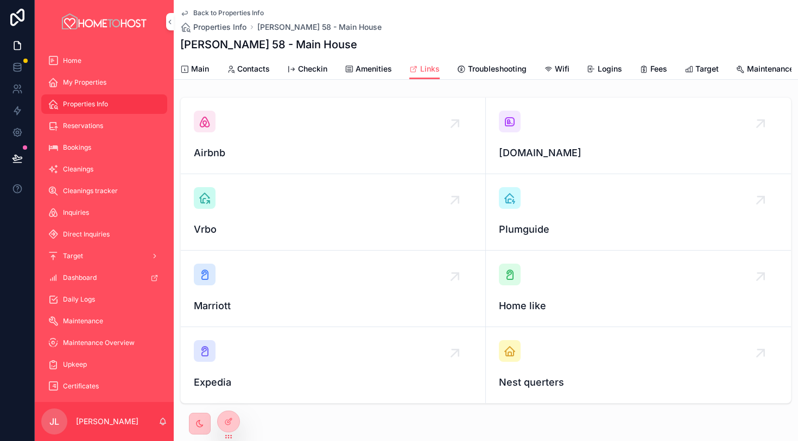
click at [511, 132] on div "[DOMAIN_NAME]" at bounding box center [638, 136] width 279 height 50
click at [218, 131] on div "Airbnb" at bounding box center [333, 136] width 278 height 50
click at [208, 75] on link "Main" at bounding box center [194, 70] width 29 height 22
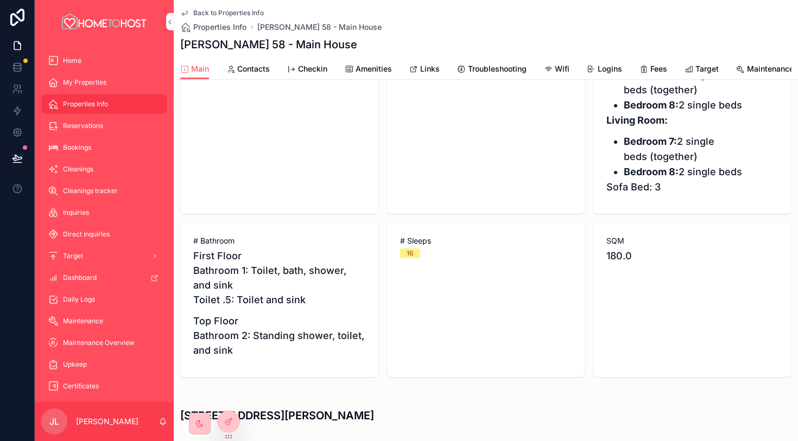
scroll to position [605, 0]
click at [231, 30] on span "Properties Info" at bounding box center [219, 27] width 53 height 11
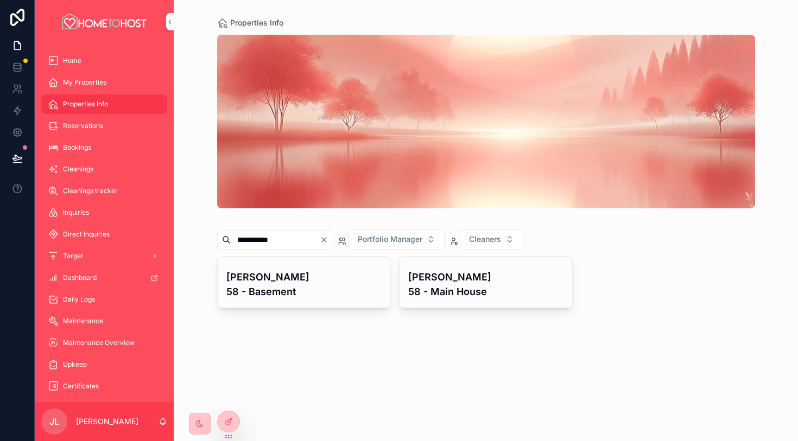
click at [328, 236] on icon "Clear" at bounding box center [324, 240] width 9 height 9
click at [299, 251] on div "Portfolio Manager Cleaners [PERSON_NAME] 58 - Basement [PERSON_NAME] 58 - [GEOG…" at bounding box center [486, 185] width 538 height 315
click at [293, 237] on input "scrollable content" at bounding box center [275, 239] width 89 height 15
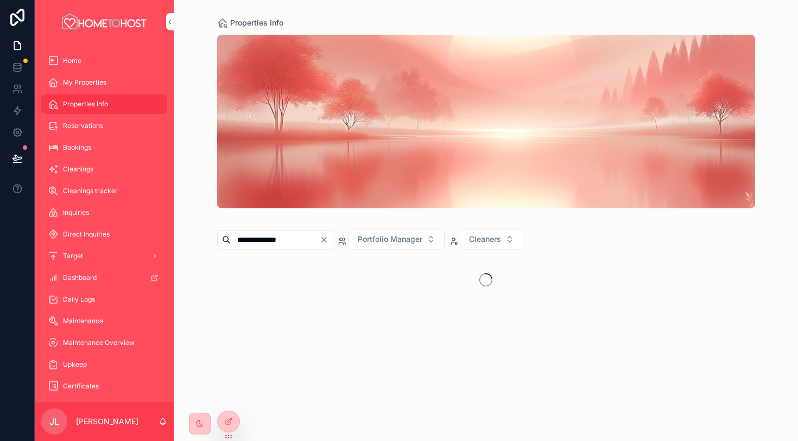
type input "**********"
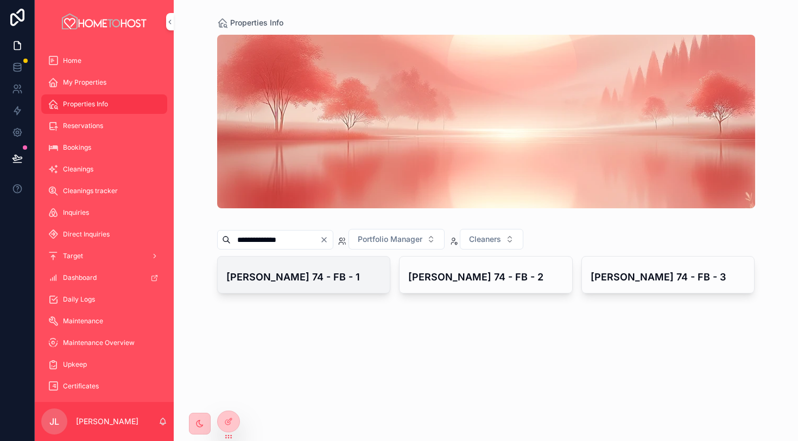
click at [297, 287] on div "[PERSON_NAME] 74 - FB - 1" at bounding box center [304, 275] width 173 height 36
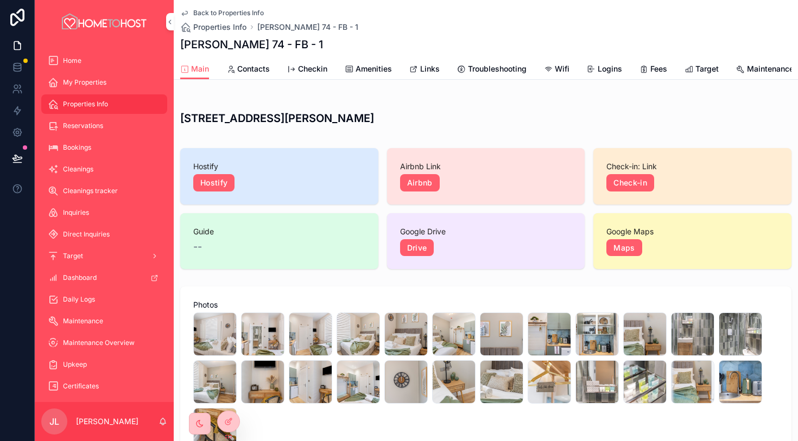
click at [364, 71] on span "Amenities" at bounding box center [373, 69] width 36 height 11
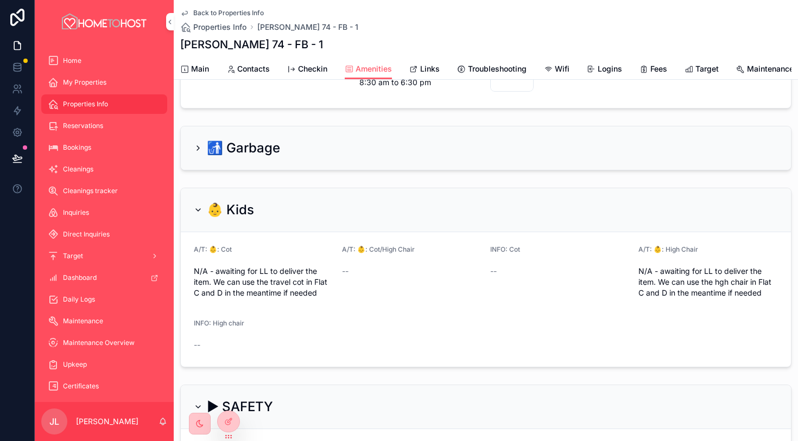
scroll to position [128, 0]
click at [429, 66] on span "Links" at bounding box center [430, 69] width 20 height 11
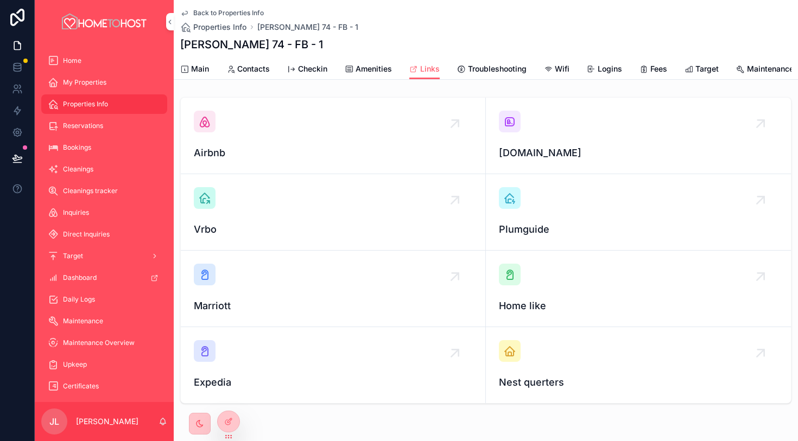
click at [509, 119] on icon "scrollable content" at bounding box center [509, 121] width 13 height 13
click at [215, 133] on div "Airbnb" at bounding box center [333, 136] width 278 height 50
click at [194, 66] on span "Main" at bounding box center [200, 69] width 18 height 11
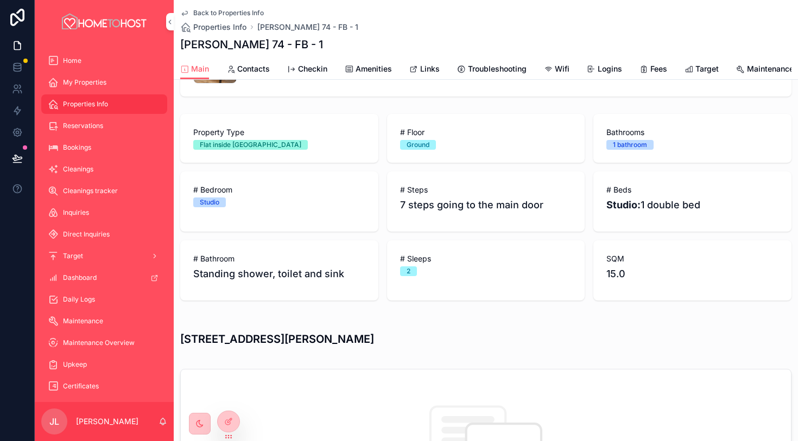
scroll to position [363, 0]
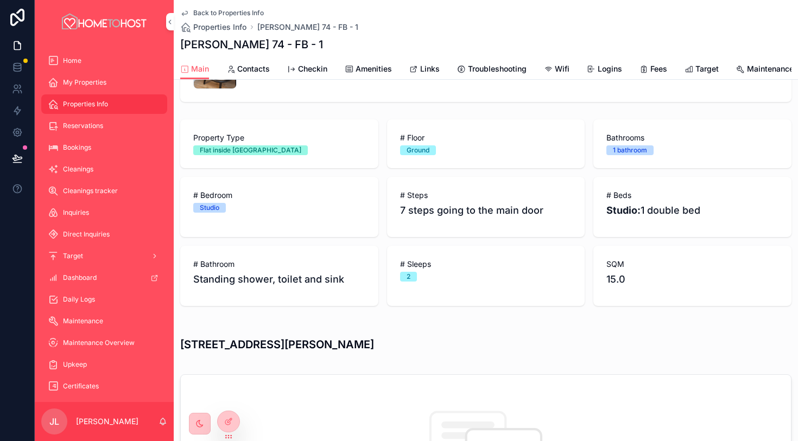
click at [360, 75] on link "Amenities" at bounding box center [368, 70] width 47 height 22
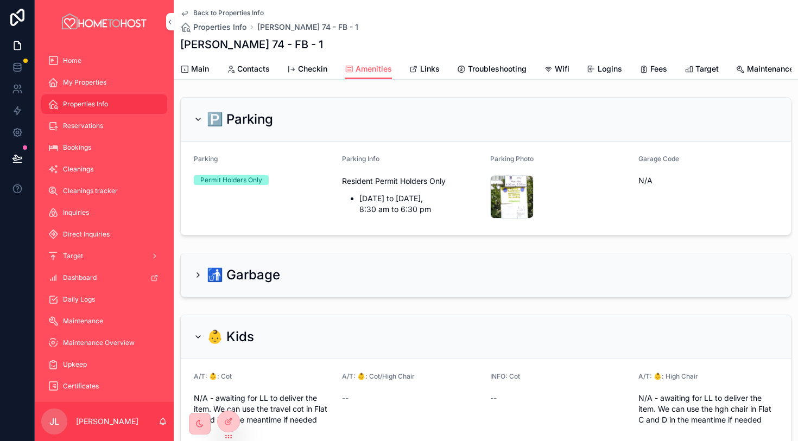
click at [201, 69] on span "Main" at bounding box center [200, 69] width 18 height 11
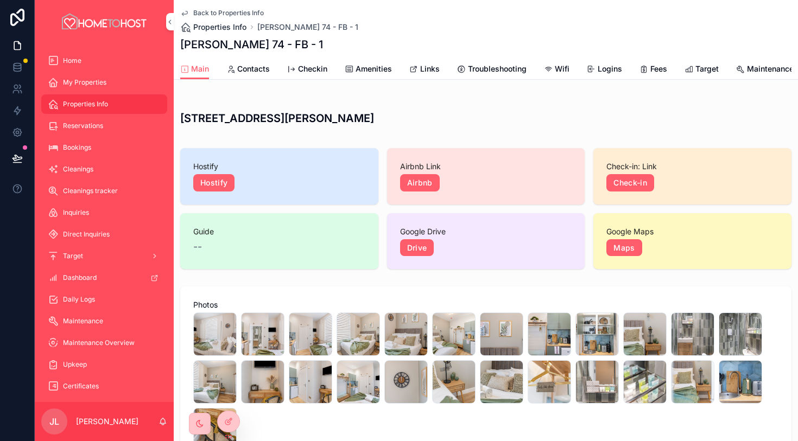
click at [231, 26] on span "Properties Info" at bounding box center [219, 27] width 53 height 11
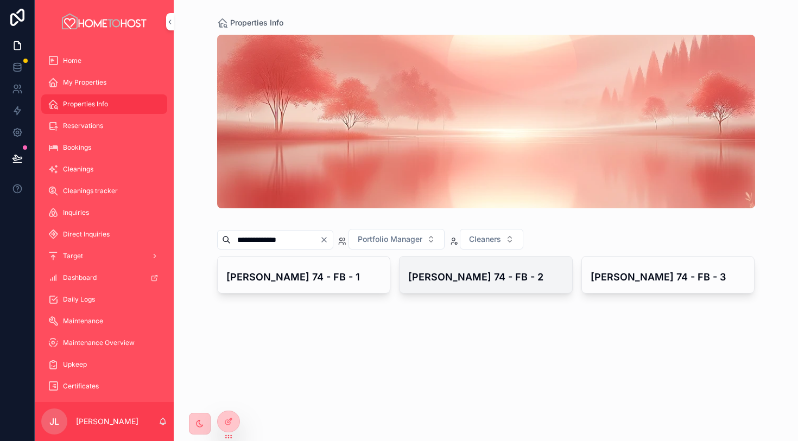
click at [481, 277] on h4 "[PERSON_NAME] 74 - FB - 2" at bounding box center [485, 277] width 155 height 15
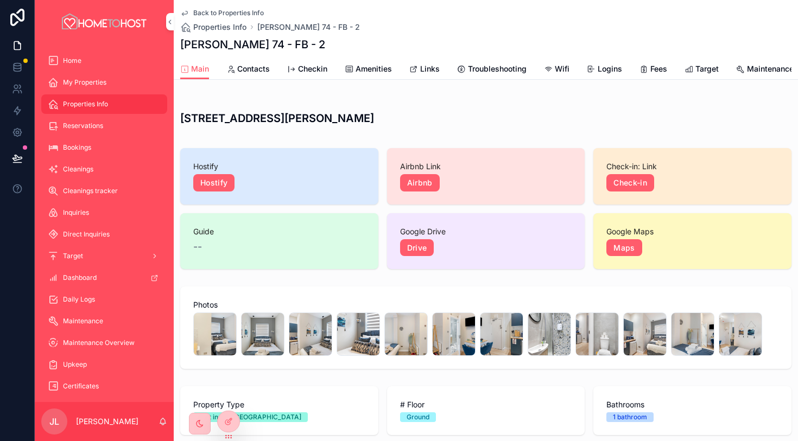
click at [378, 73] on span "Amenities" at bounding box center [373, 69] width 36 height 11
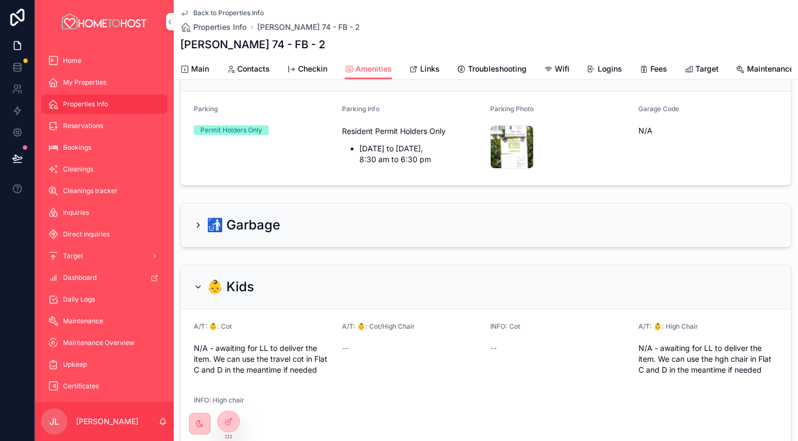
scroll to position [63, 0]
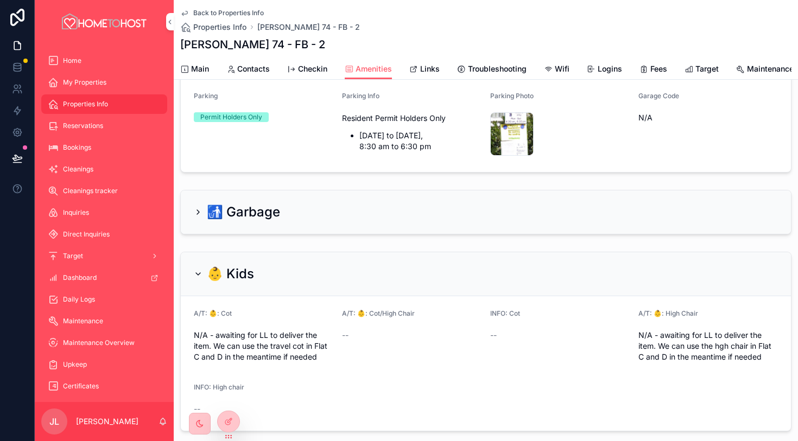
click at [206, 69] on span "Main" at bounding box center [200, 69] width 18 height 11
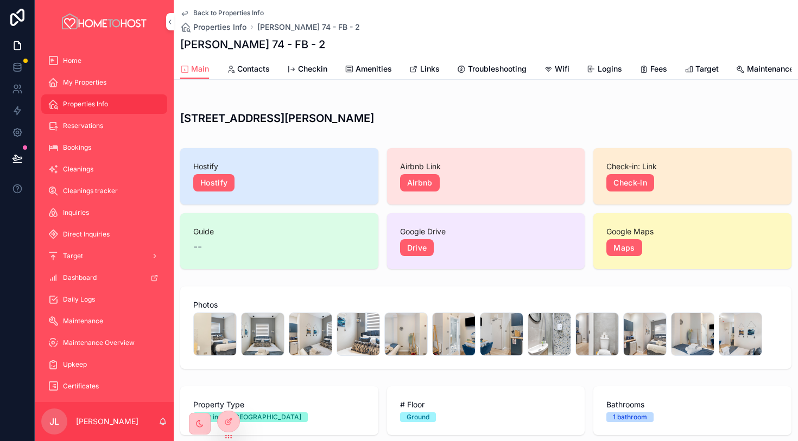
click at [431, 63] on link "Links" at bounding box center [424, 70] width 30 height 22
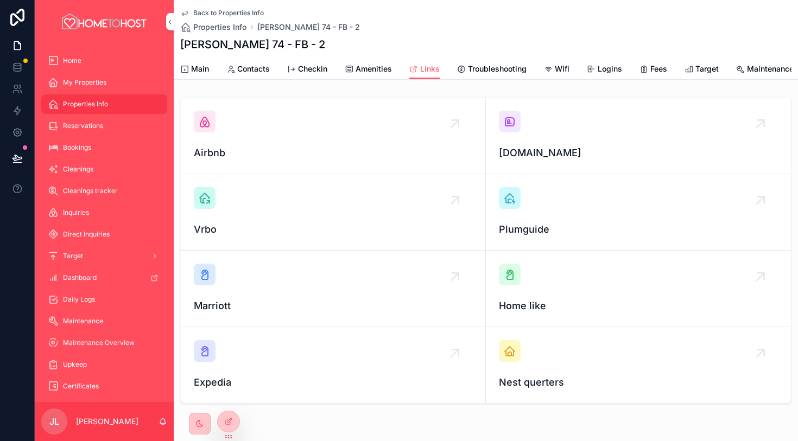
click at [512, 116] on icon "scrollable content" at bounding box center [509, 121] width 13 height 13
click at [212, 131] on div "scrollable content" at bounding box center [205, 122] width 22 height 22
click at [368, 68] on span "Amenities" at bounding box center [373, 69] width 36 height 11
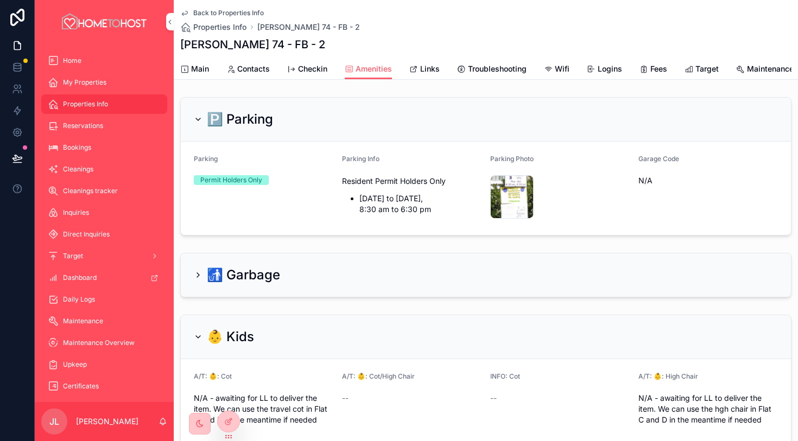
click at [204, 70] on span "Main" at bounding box center [200, 69] width 18 height 11
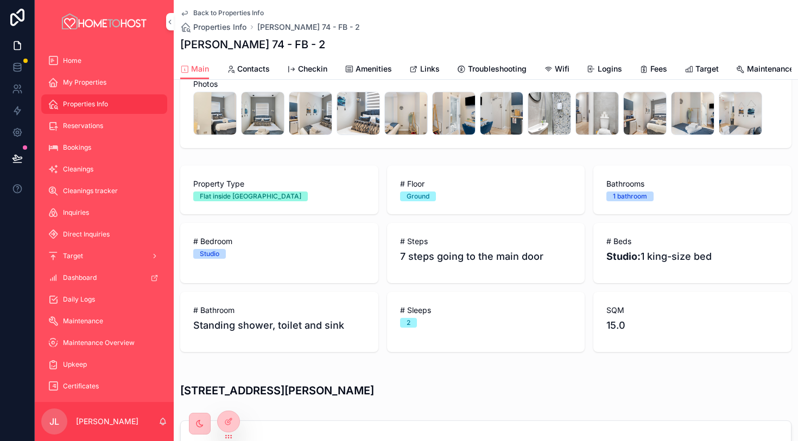
scroll to position [220, 0]
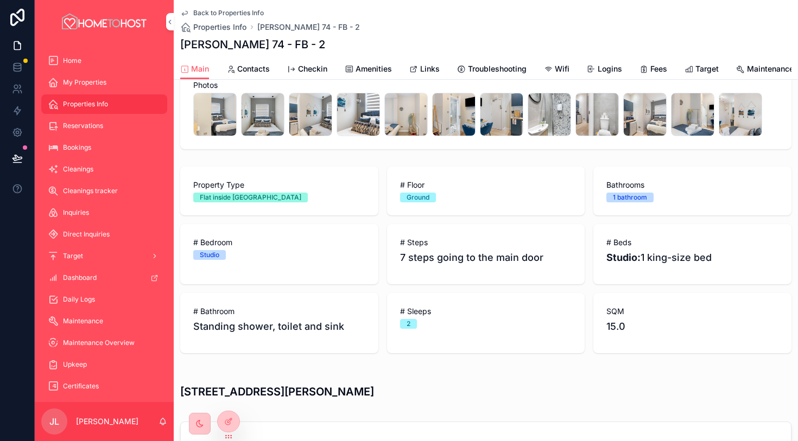
click at [363, 71] on span "Amenities" at bounding box center [373, 69] width 36 height 11
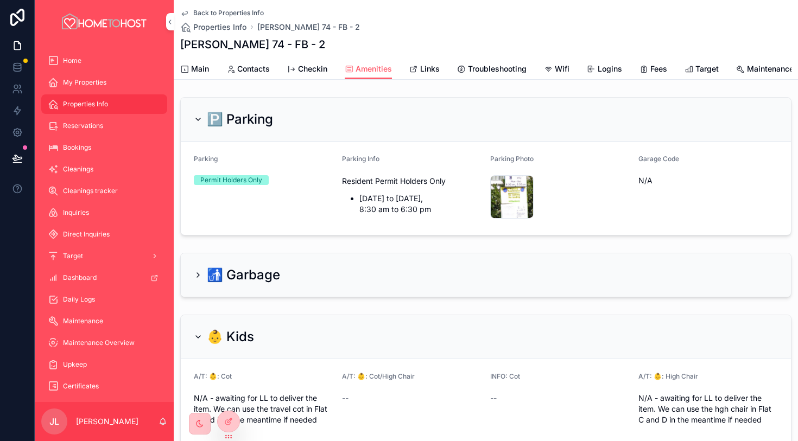
click at [205, 66] on span "Main" at bounding box center [200, 69] width 18 height 11
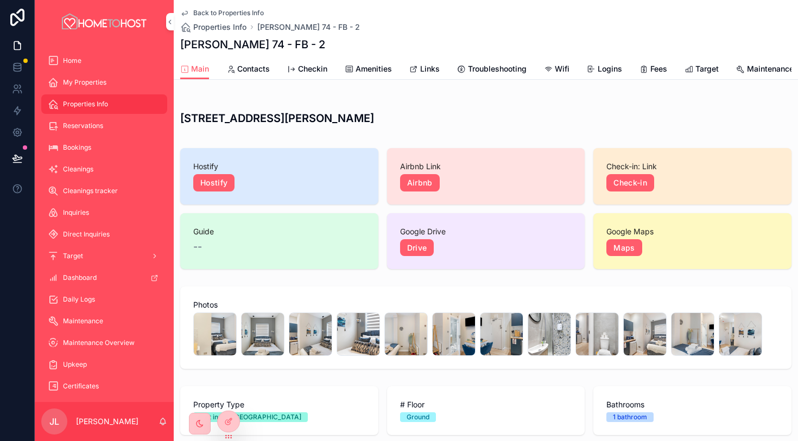
click at [309, 167] on span "Hostify" at bounding box center [279, 166] width 172 height 11
click at [369, 64] on span "Amenities" at bounding box center [373, 69] width 36 height 11
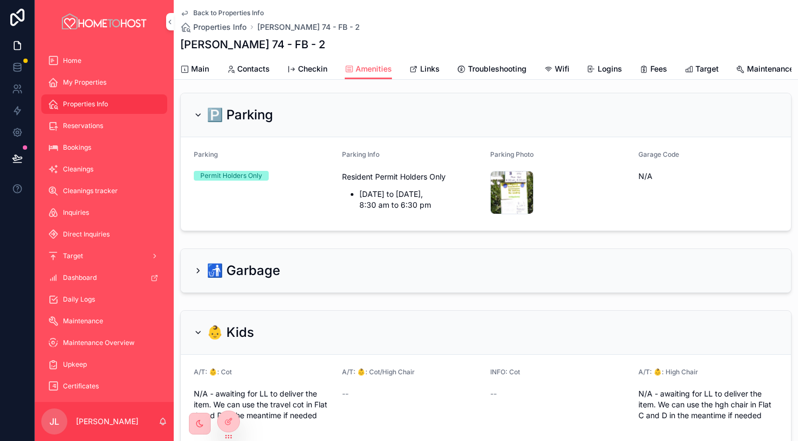
scroll to position [22, 0]
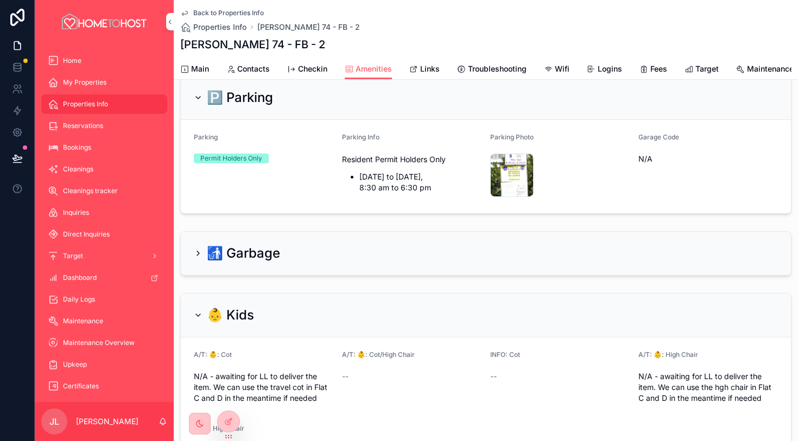
click at [211, 67] on div "Main Contacts Checkin Amenities Links Troubleshooting Wifi Logins Fees Target M…" at bounding box center [485, 69] width 611 height 21
click at [196, 68] on span "Main" at bounding box center [200, 69] width 18 height 11
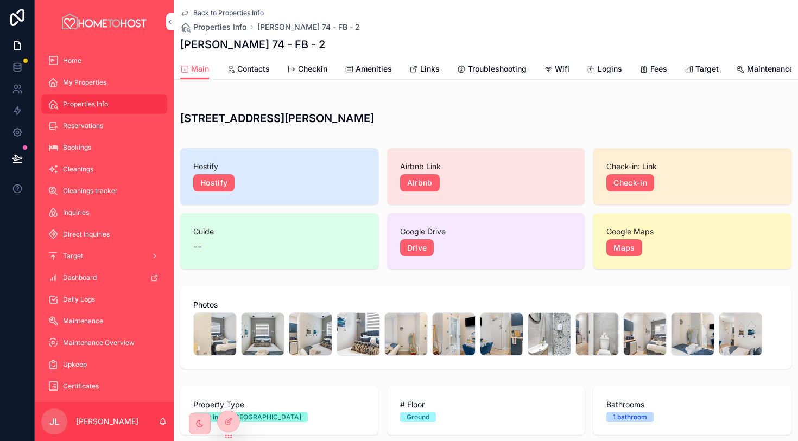
click at [196, 68] on span "Main" at bounding box center [200, 69] width 18 height 11
click at [233, 28] on span "Properties Info" at bounding box center [219, 27] width 53 height 11
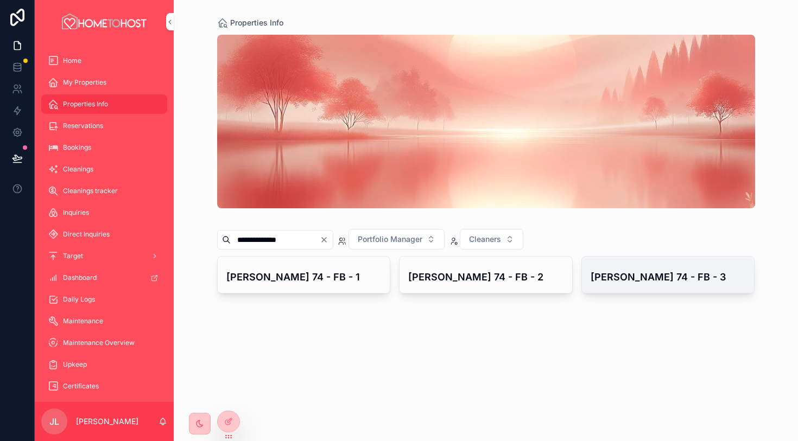
click at [631, 277] on h4 "[PERSON_NAME] 74 - FB - 3" at bounding box center [667, 277] width 155 height 15
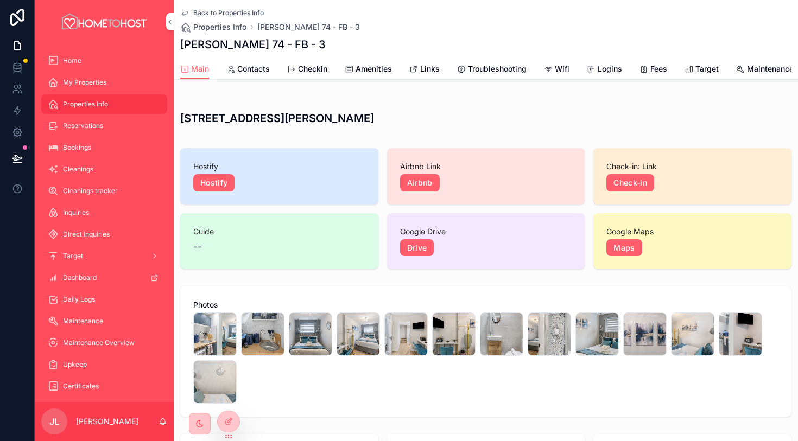
click at [376, 68] on span "Amenities" at bounding box center [373, 69] width 36 height 11
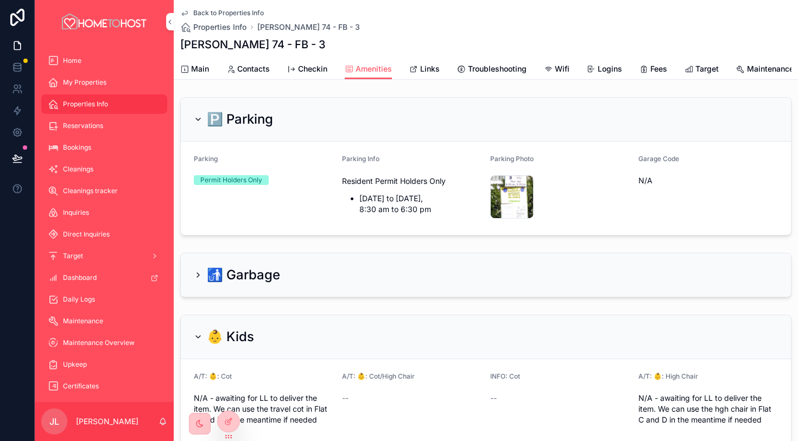
click at [426, 68] on span "Links" at bounding box center [430, 69] width 20 height 11
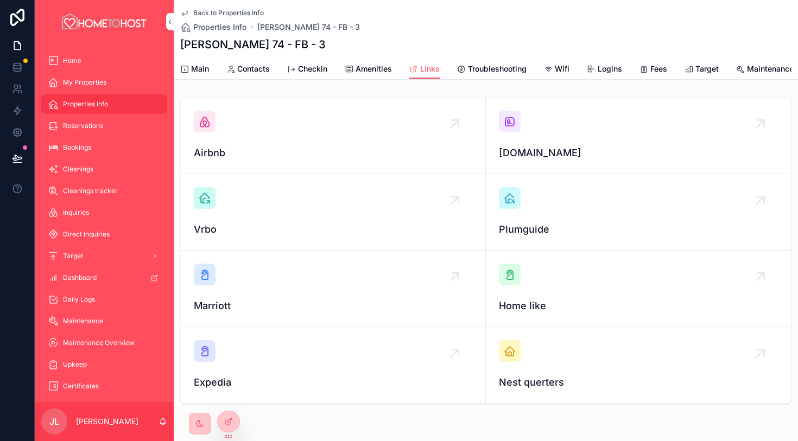
click at [519, 133] on div "[DOMAIN_NAME]" at bounding box center [638, 136] width 279 height 50
click at [202, 110] on link "Airbnb" at bounding box center [333, 136] width 305 height 77
click at [201, 66] on span "Main" at bounding box center [200, 69] width 18 height 11
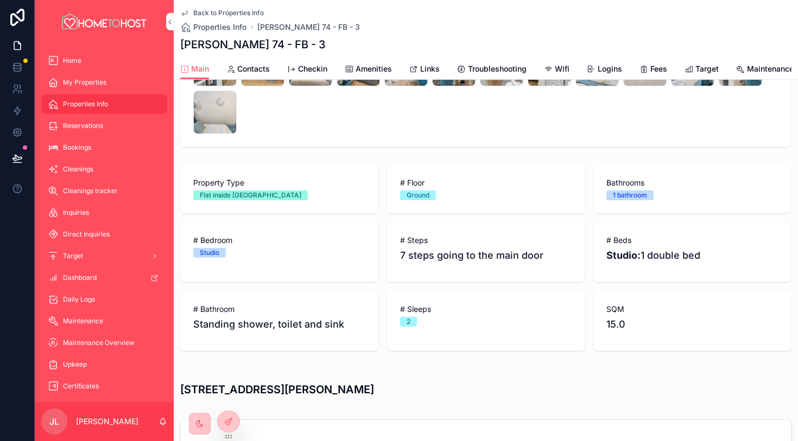
scroll to position [303, 0]
